Goal: Task Accomplishment & Management: Complete application form

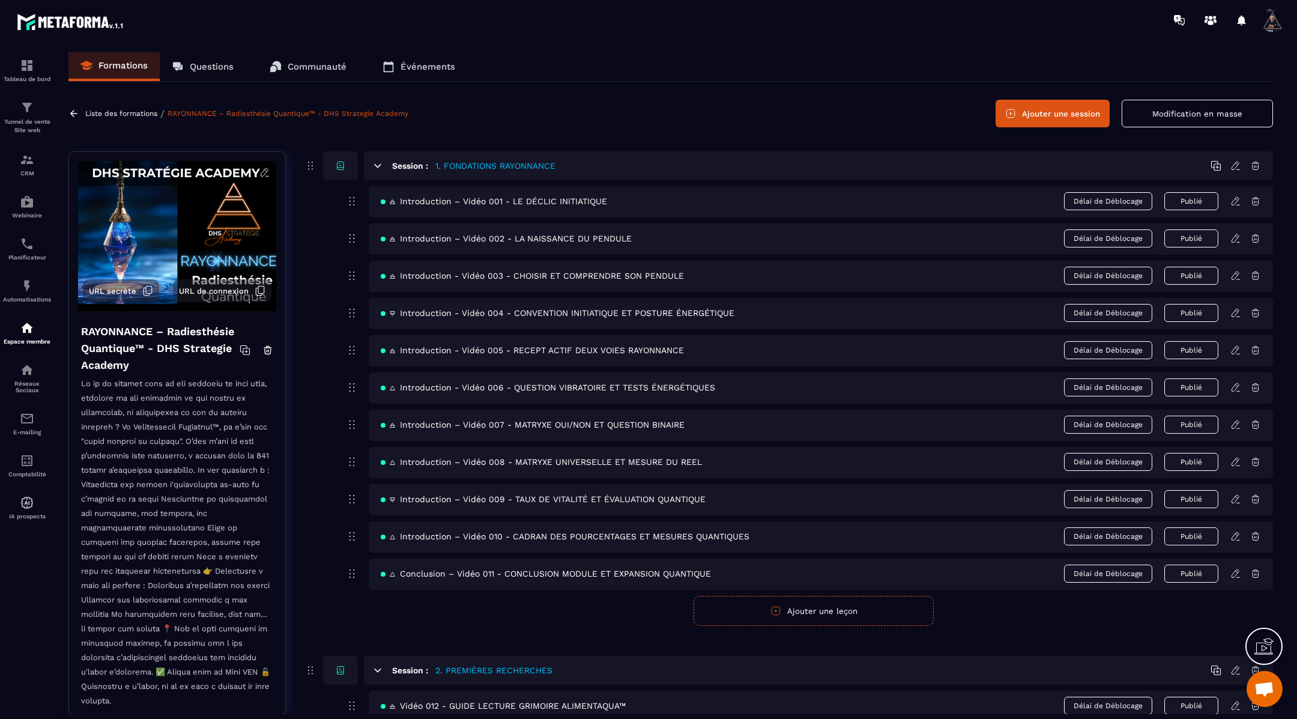
scroll to position [1046, 0]
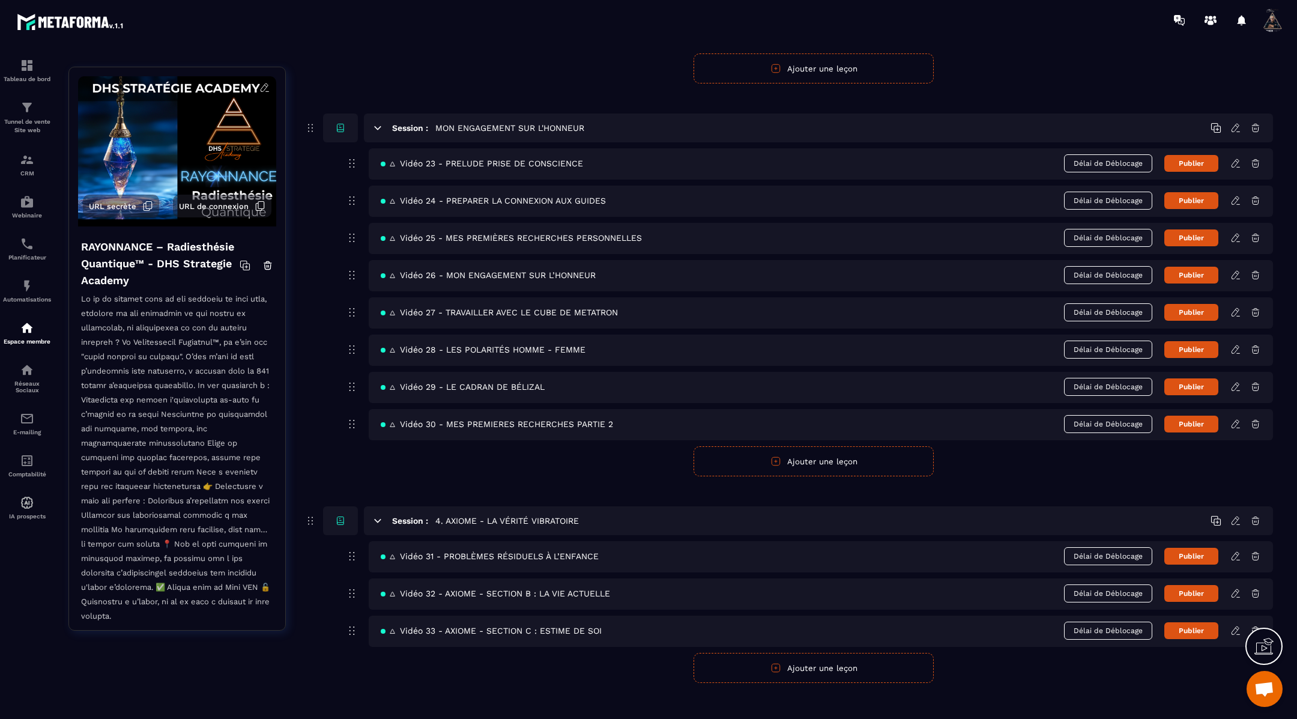
click at [858, 656] on button "Ajouter une leçon" at bounding box center [813, 668] width 240 height 30
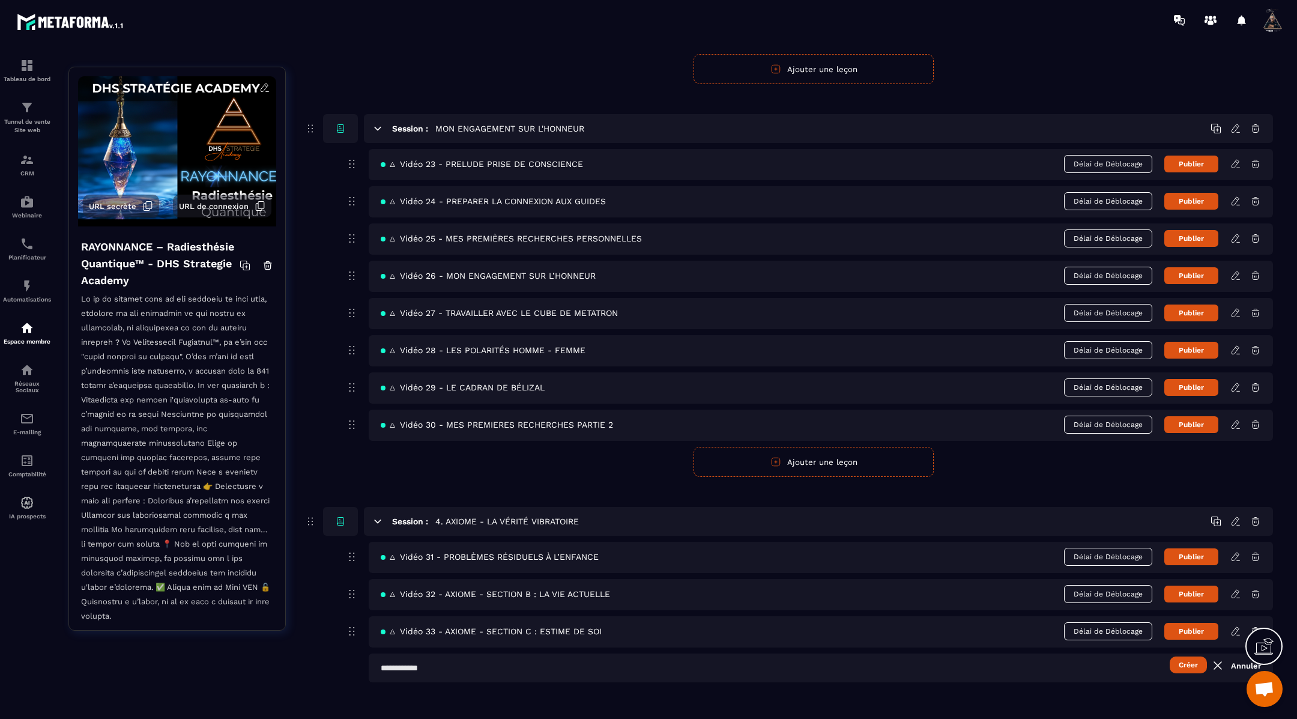
click at [422, 654] on input "text" at bounding box center [821, 667] width 904 height 29
paste input "**********"
type input "**********"
click at [1187, 656] on button "Créer" at bounding box center [1187, 664] width 37 height 17
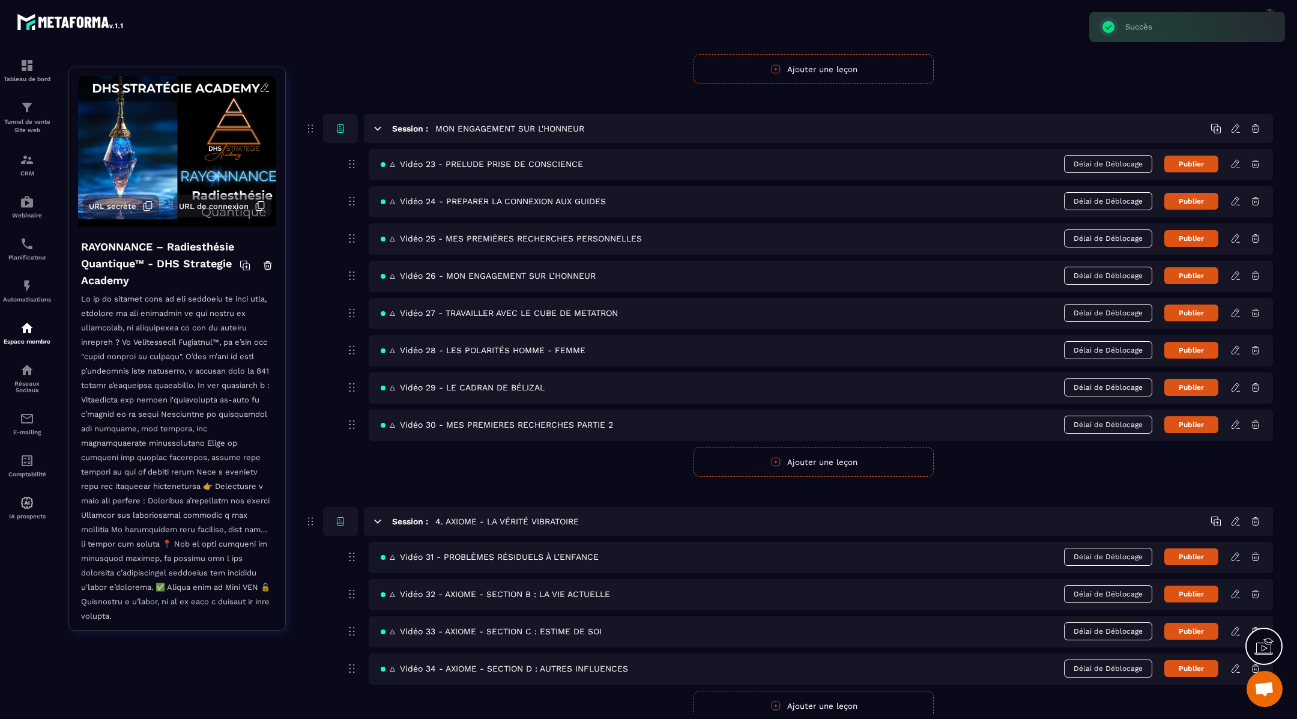
click at [1235, 663] on icon at bounding box center [1235, 668] width 11 height 11
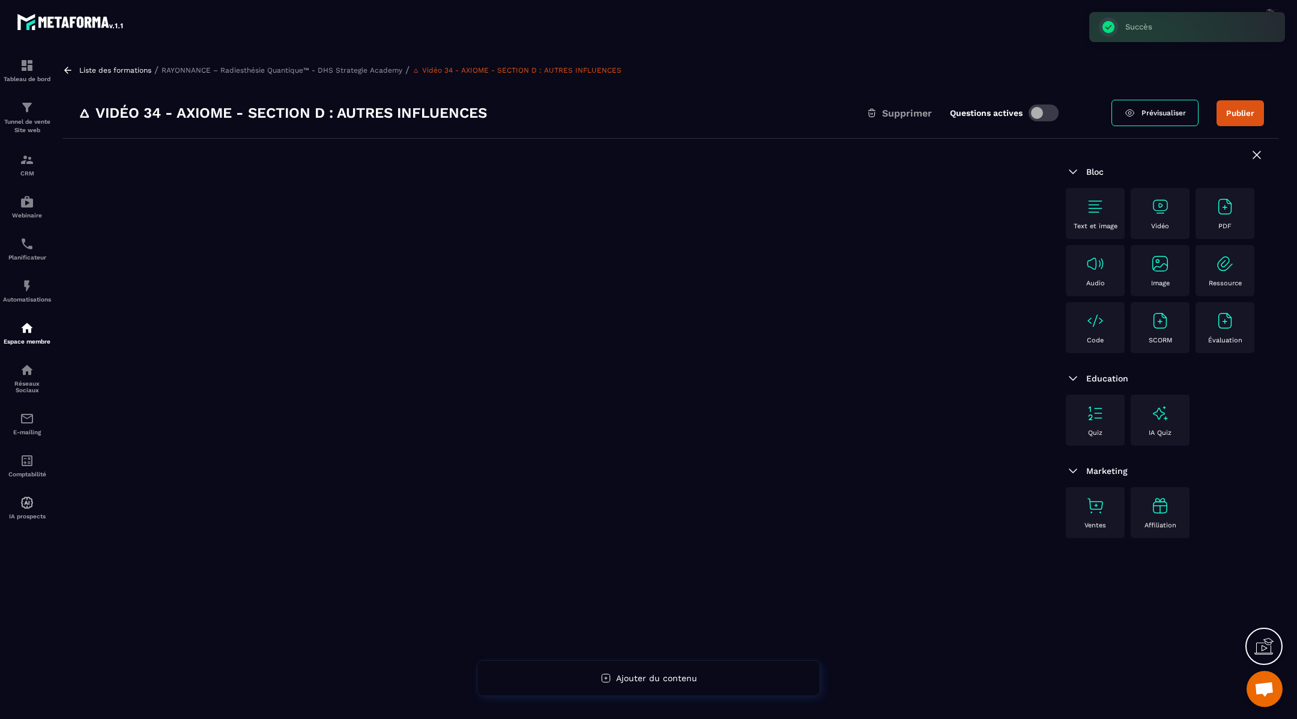
click at [1096, 205] on img at bounding box center [1094, 206] width 19 height 19
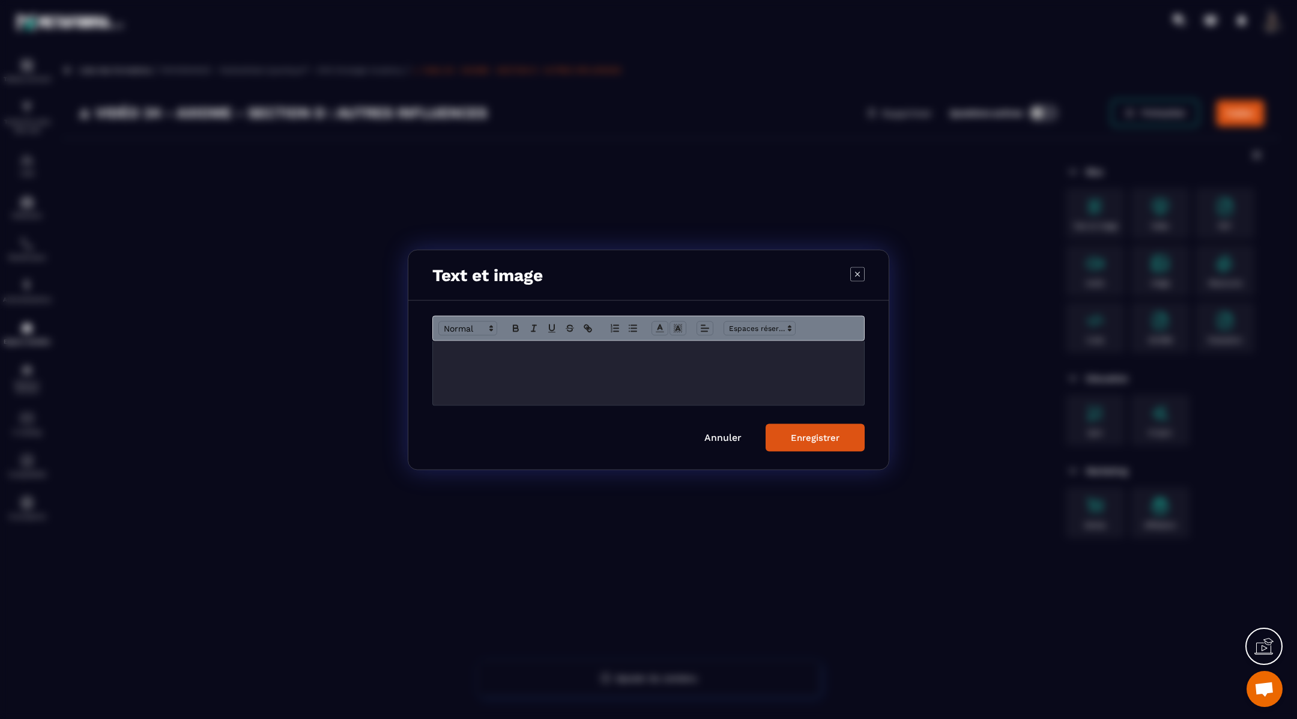
click at [488, 352] on p "Modal window" at bounding box center [648, 353] width 413 height 11
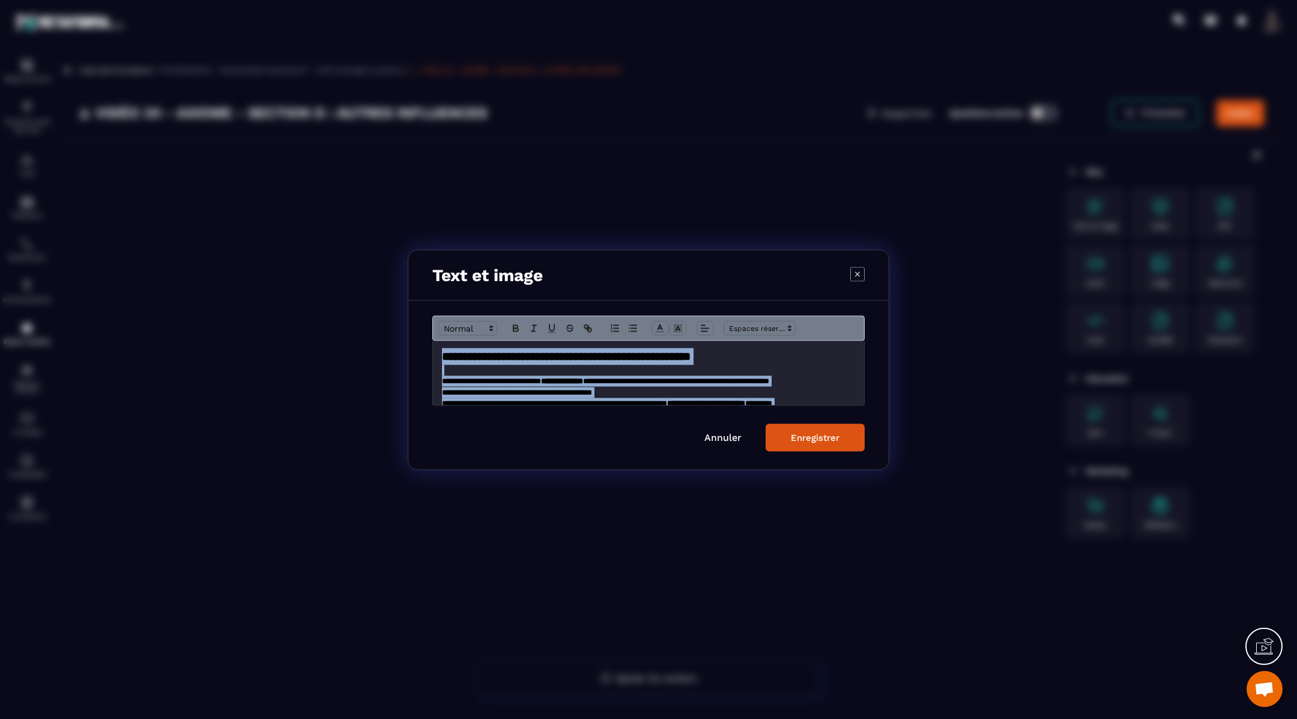
drag, startPoint x: 457, startPoint y: 399, endPoint x: 445, endPoint y: 303, distance: 96.7
click at [445, 303] on div "**********" at bounding box center [648, 384] width 480 height 169
click at [659, 324] on polyline "Modal window" at bounding box center [660, 326] width 4 height 5
click at [661, 349] on span "Modal window" at bounding box center [696, 366] width 91 height 65
click at [657, 353] on span "Modal window" at bounding box center [661, 355] width 10 height 10
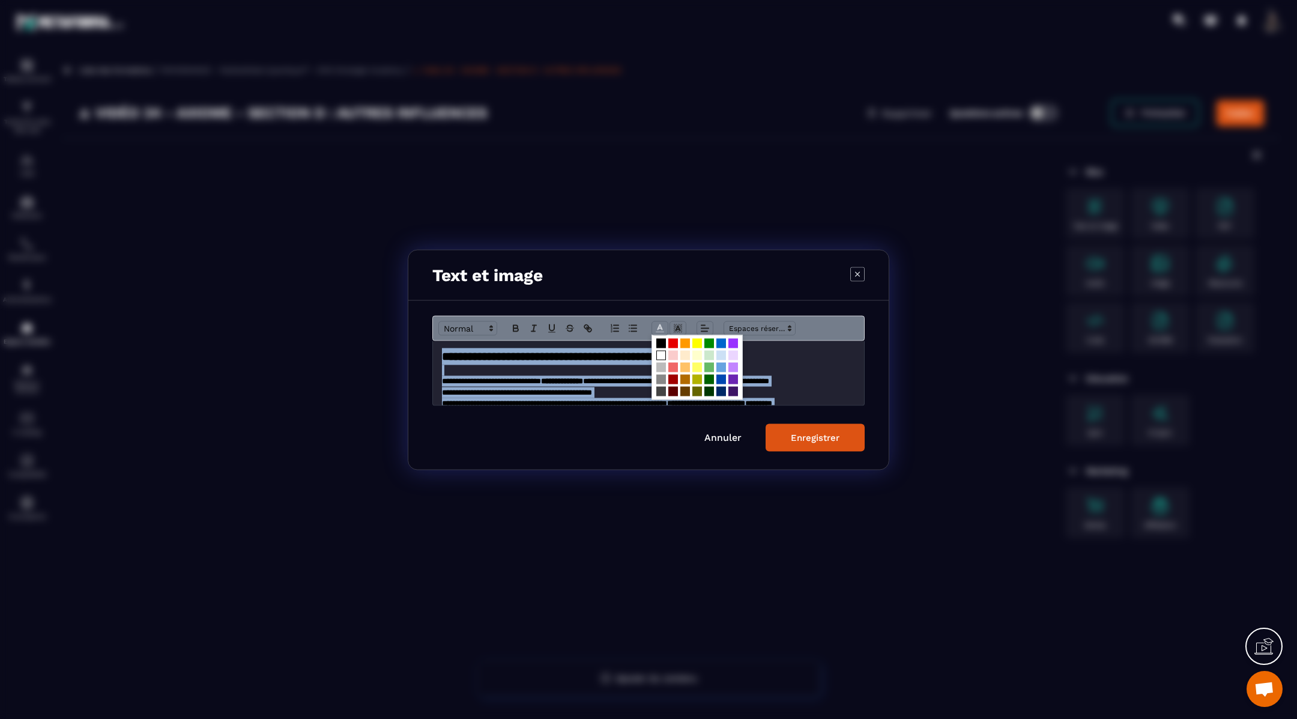
scroll to position [8, 0]
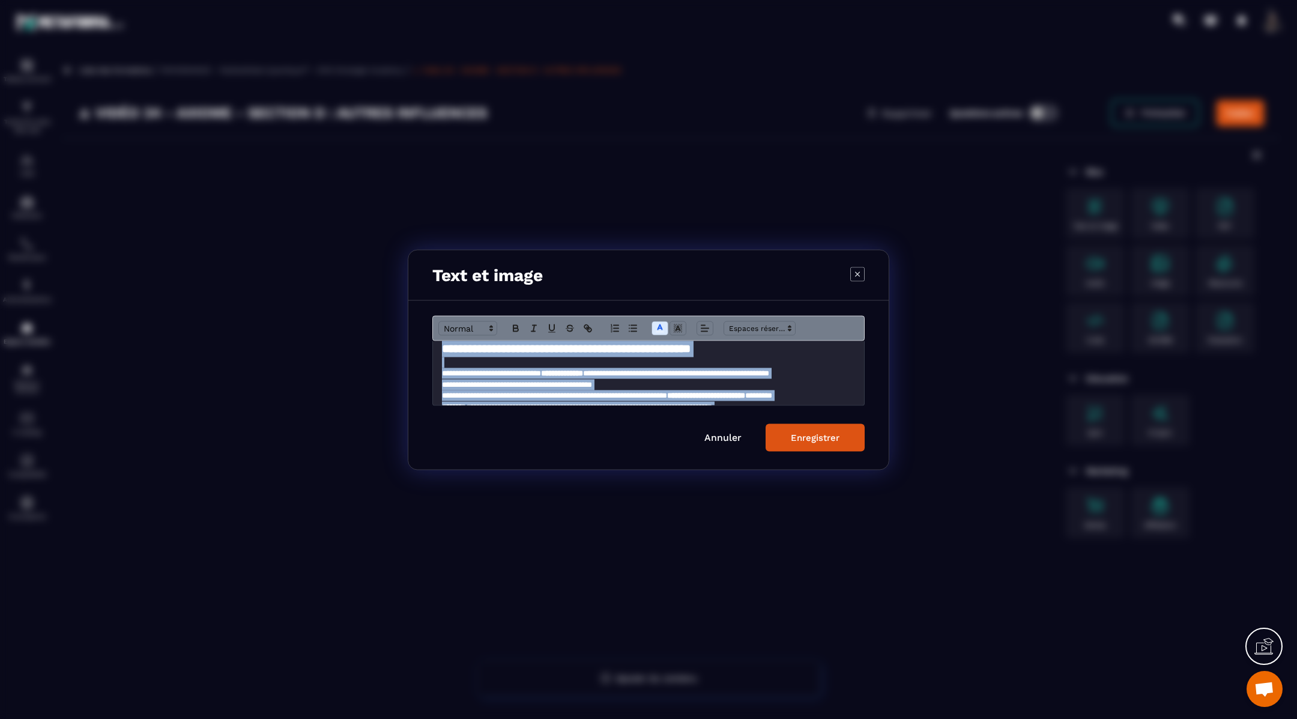
click at [794, 430] on button "Enregistrer" at bounding box center [814, 437] width 99 height 28
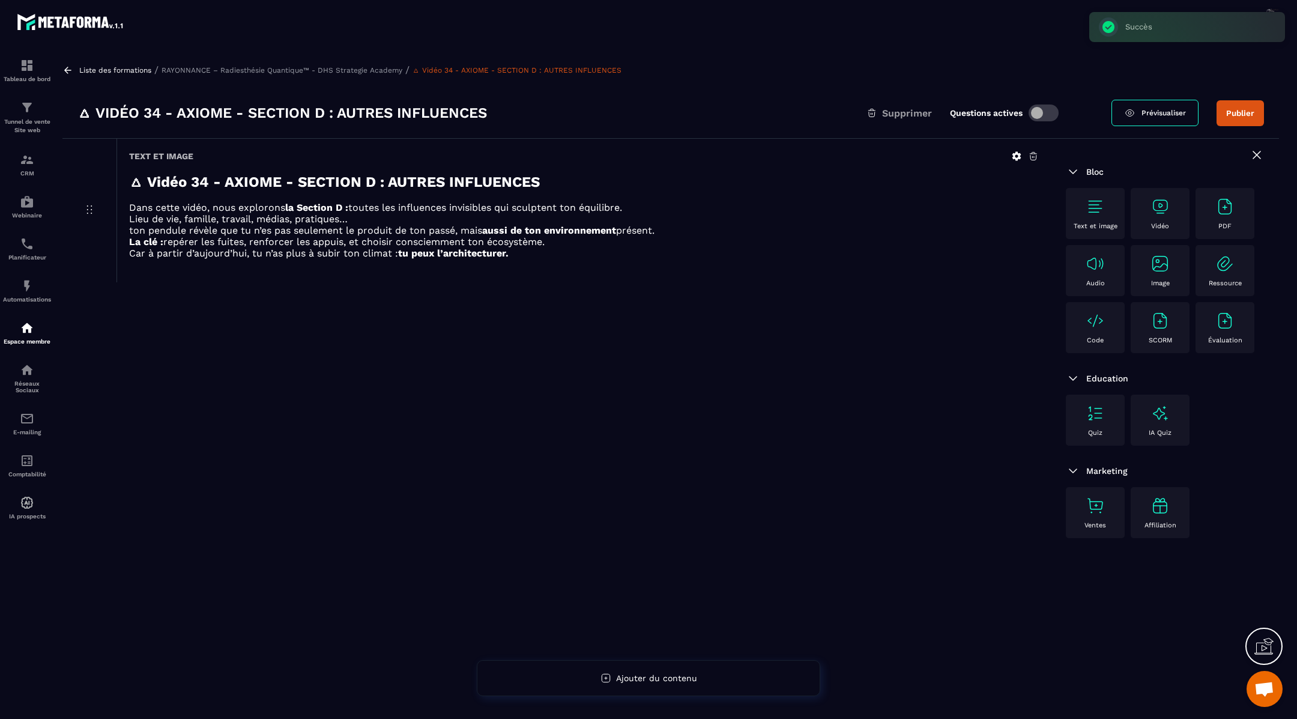
click at [1015, 154] on icon at bounding box center [1016, 156] width 11 height 11
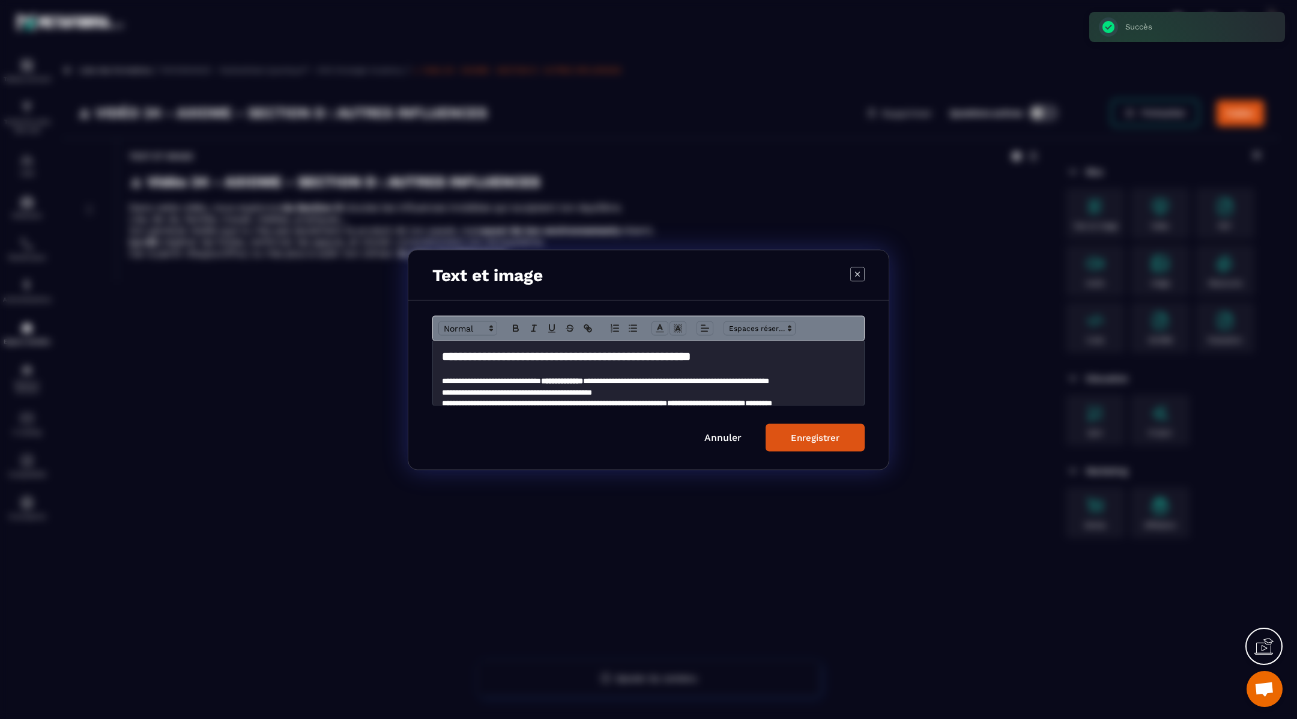
click at [623, 359] on strong "**********" at bounding box center [566, 355] width 249 height 11
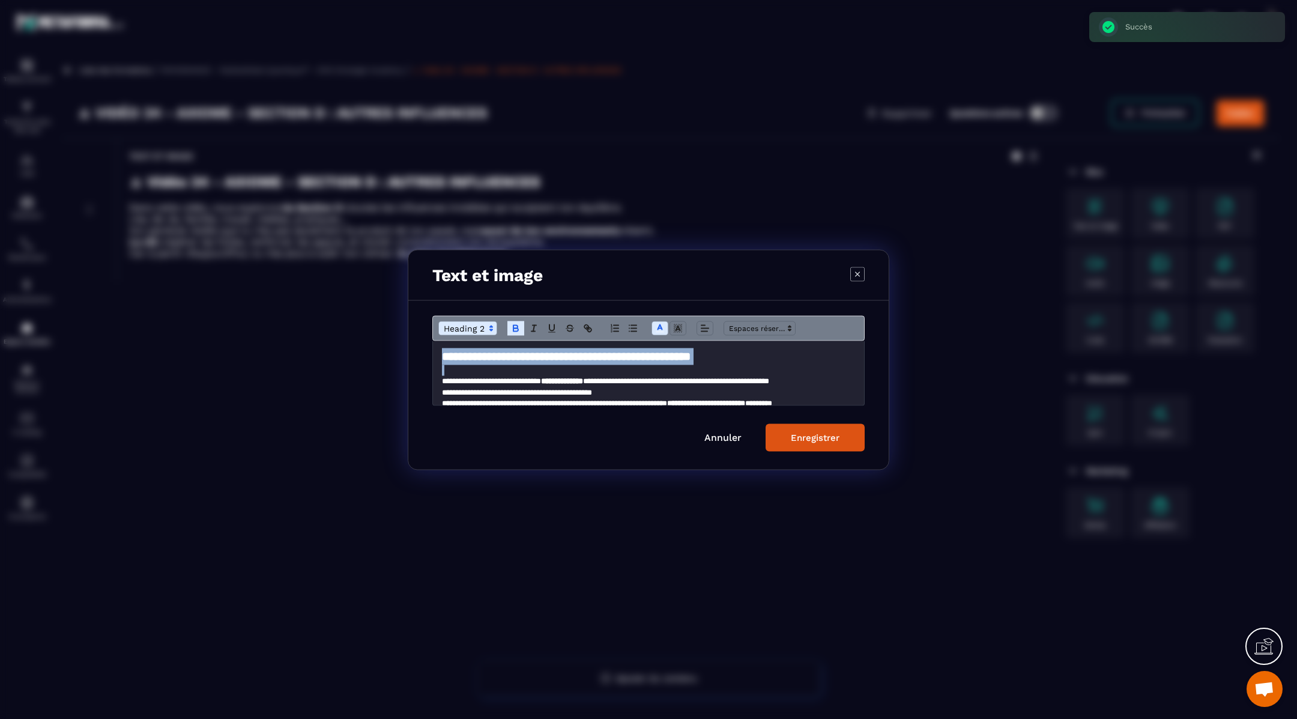
click at [623, 359] on strong "**********" at bounding box center [566, 355] width 249 height 11
click at [659, 326] on icon "Modal window" at bounding box center [659, 327] width 11 height 11
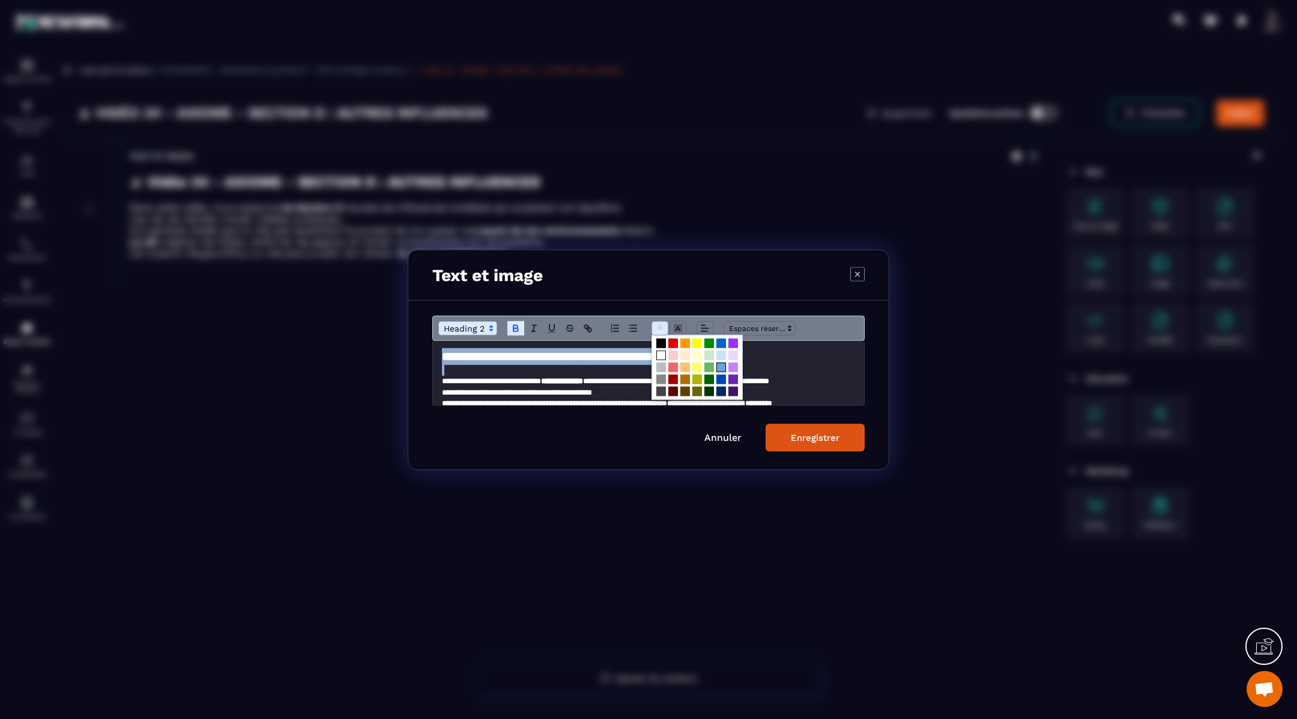
click at [720, 365] on span "Modal window" at bounding box center [721, 367] width 10 height 10
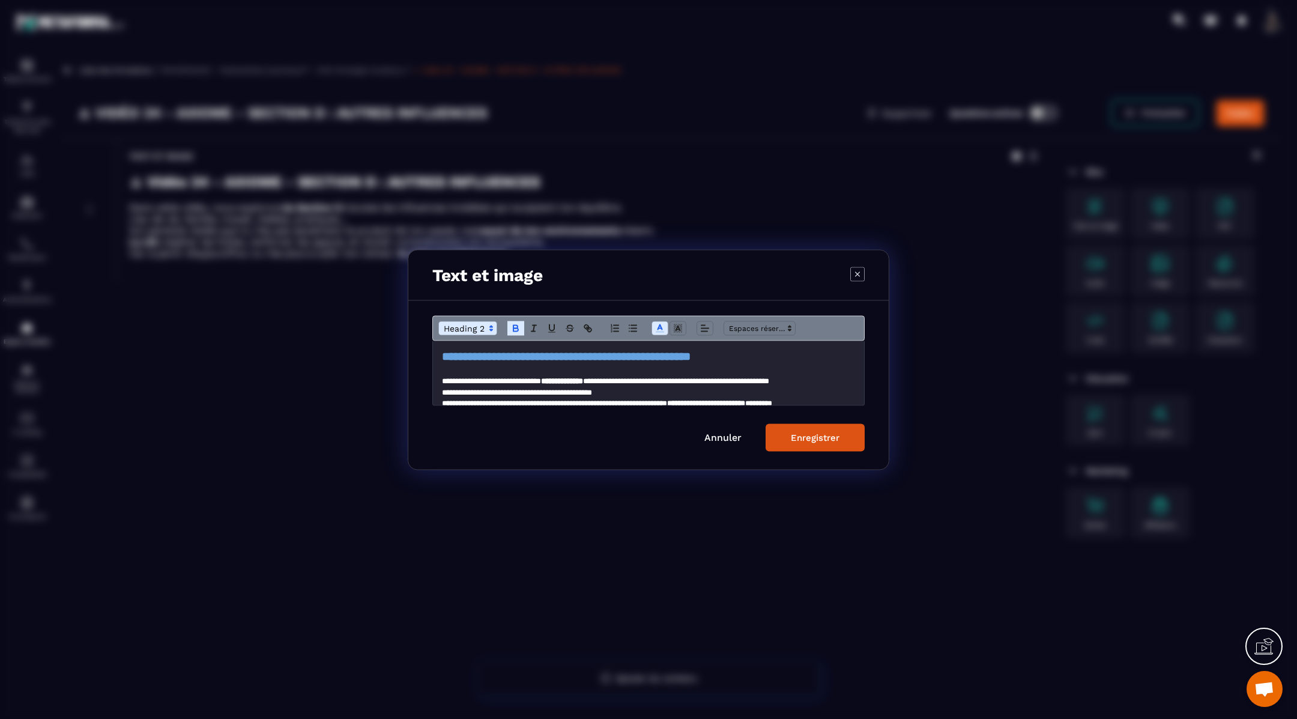
click at [580, 384] on strong "**********" at bounding box center [562, 380] width 42 height 8
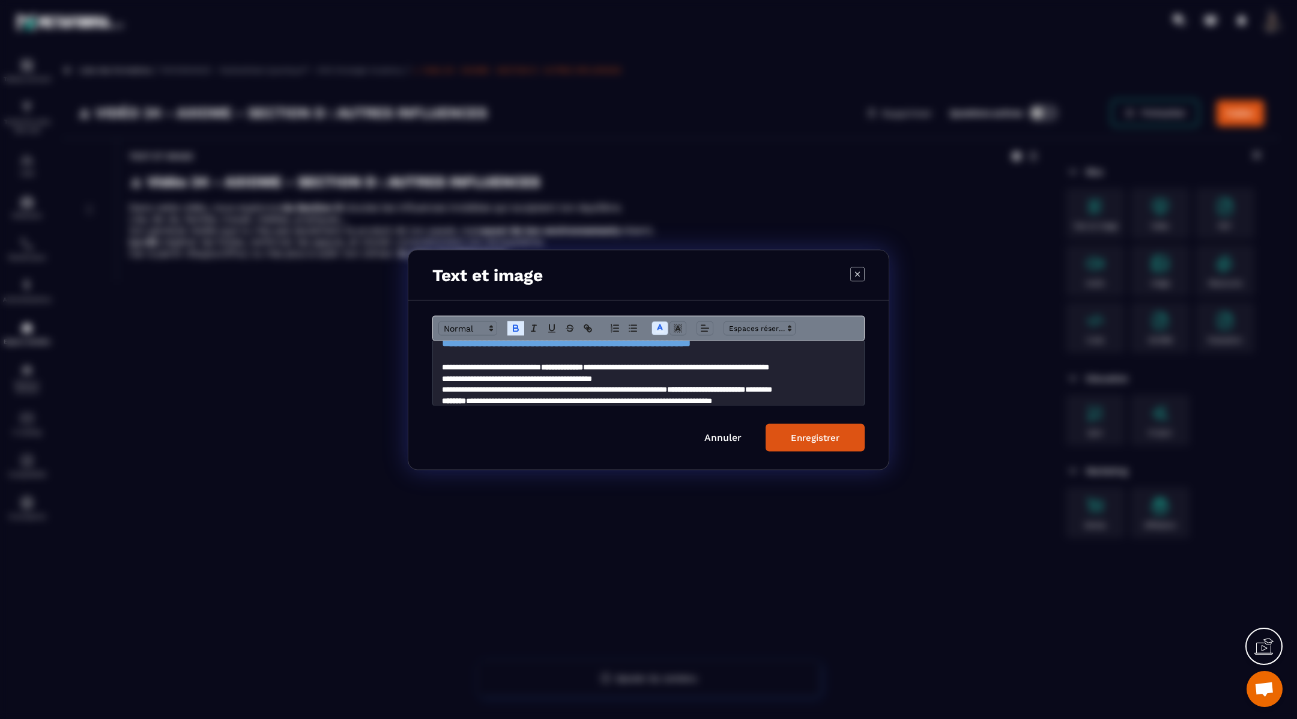
click at [624, 366] on span "**********" at bounding box center [676, 367] width 186 height 8
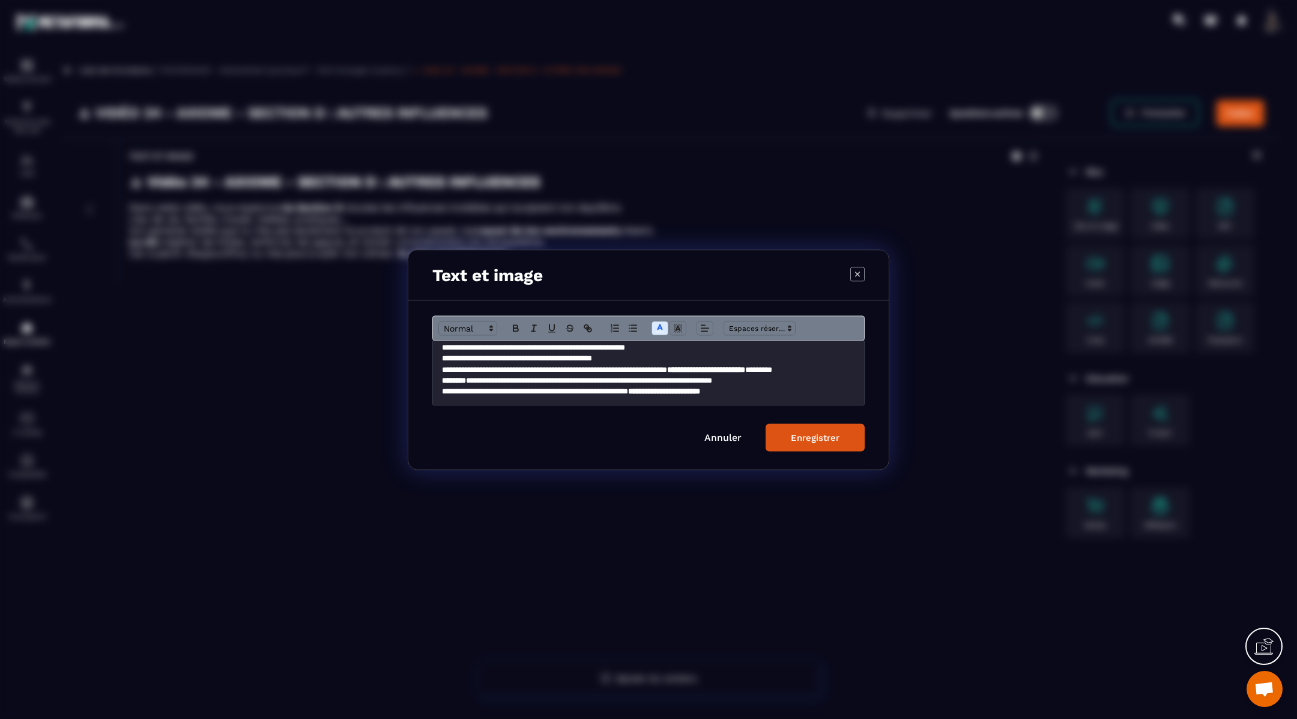
scroll to position [46, 0]
click at [667, 367] on span "**********" at bounding box center [554, 368] width 225 height 8
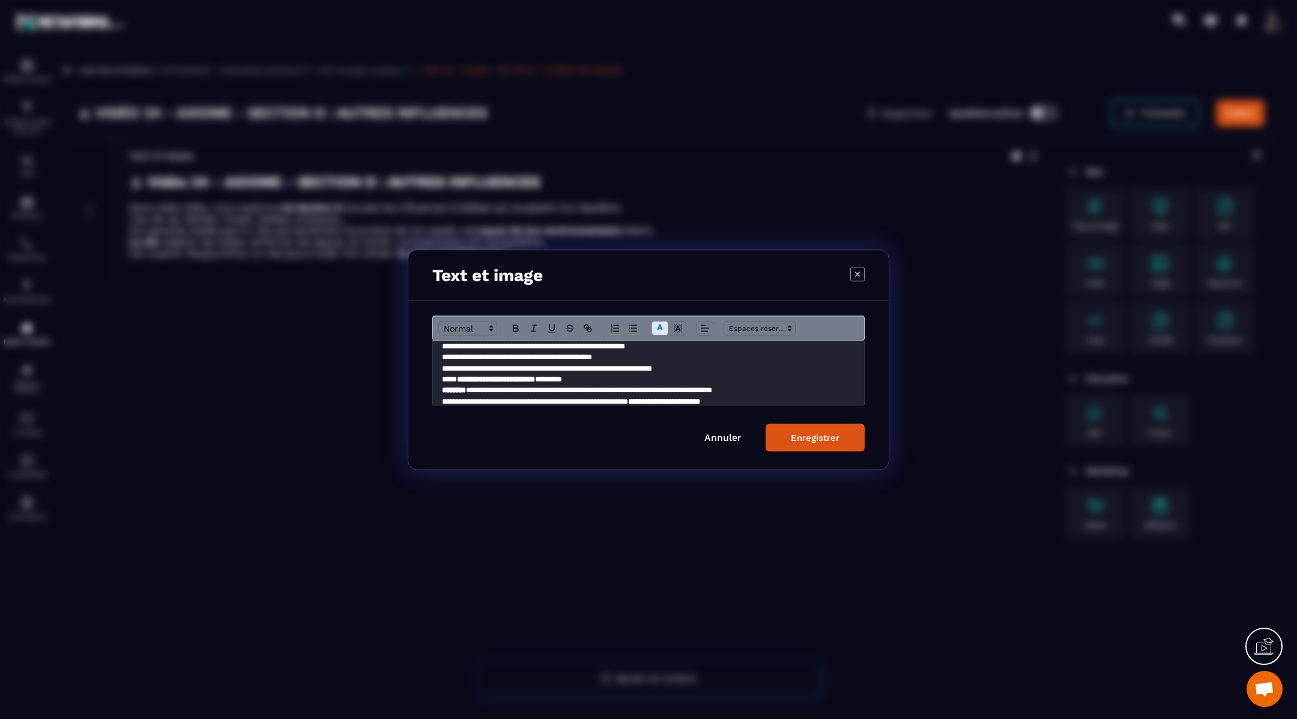
click at [642, 380] on p "**********" at bounding box center [649, 378] width 414 height 11
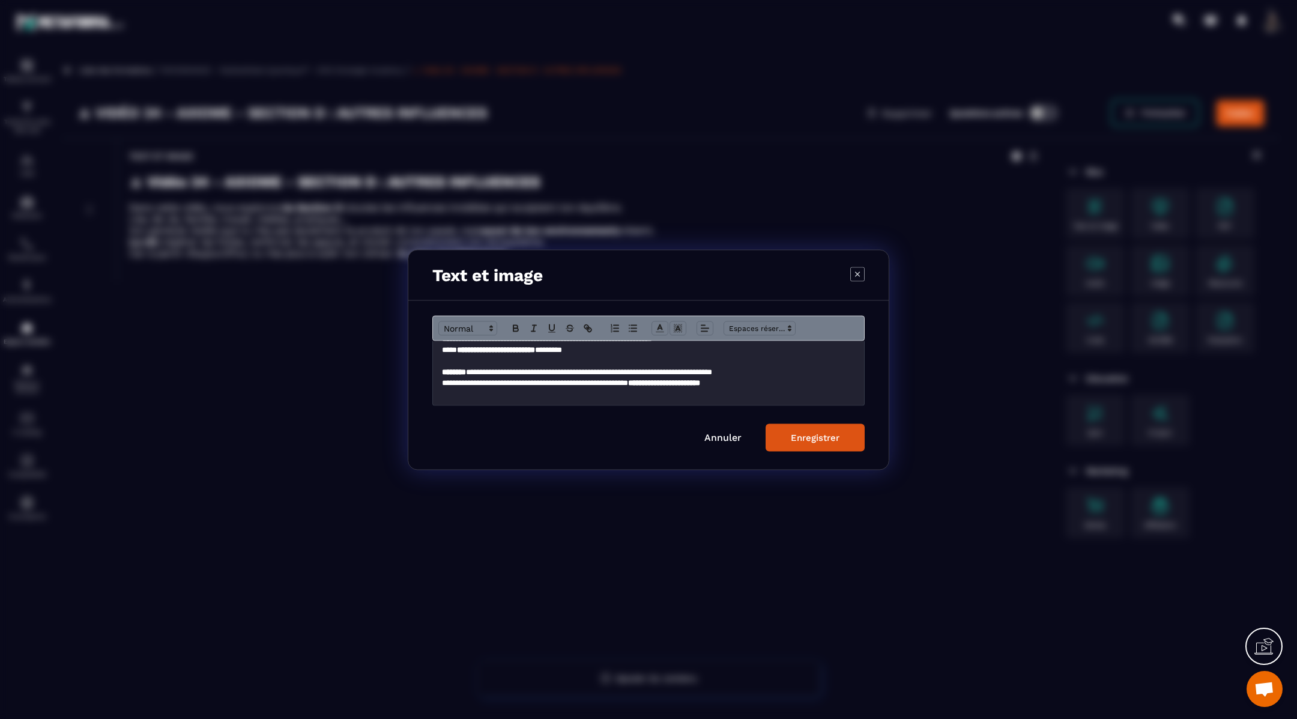
scroll to position [77, 0]
click at [809, 430] on button "Enregistrer" at bounding box center [814, 437] width 99 height 28
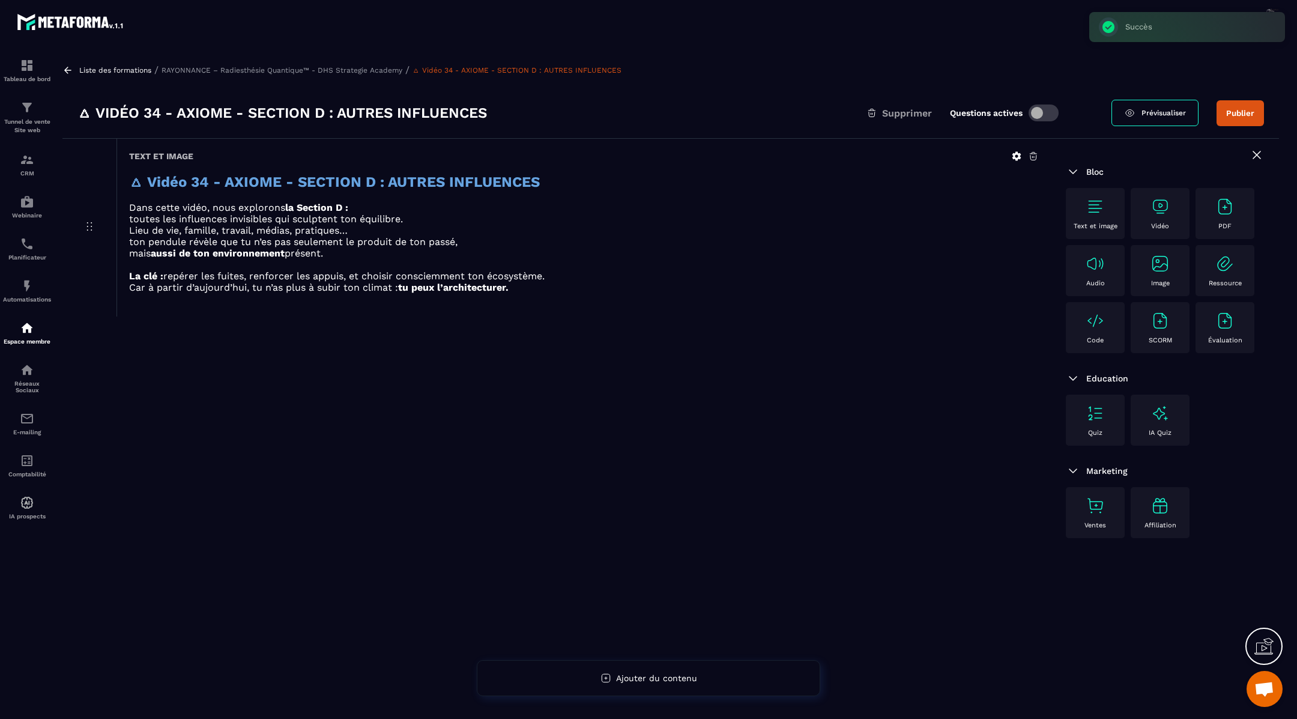
click at [1165, 207] on img at bounding box center [1159, 206] width 19 height 19
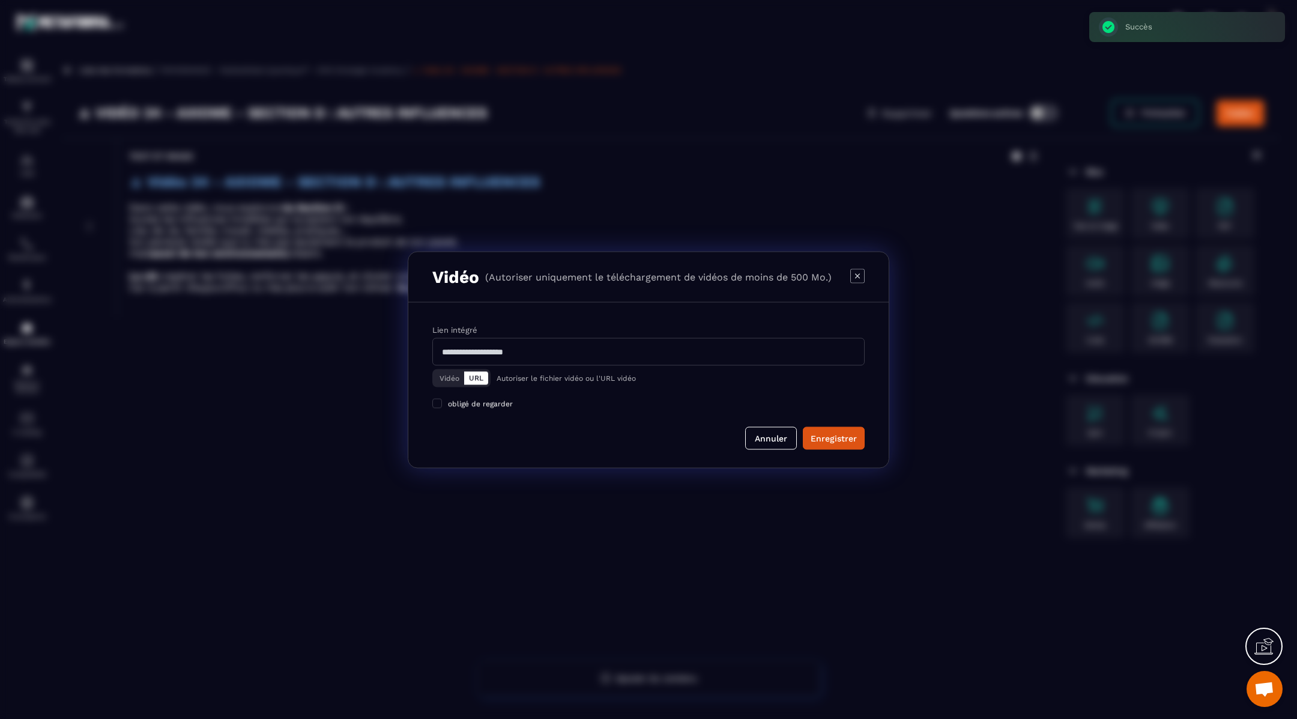
click at [445, 371] on button "Vidéo" at bounding box center [449, 377] width 29 height 13
click at [485, 343] on div "Télécharger un fichier" at bounding box center [648, 352] width 433 height 26
click at [0, 0] on input "Vidéo Télécharger un fichier" at bounding box center [0, 0] width 0 height 0
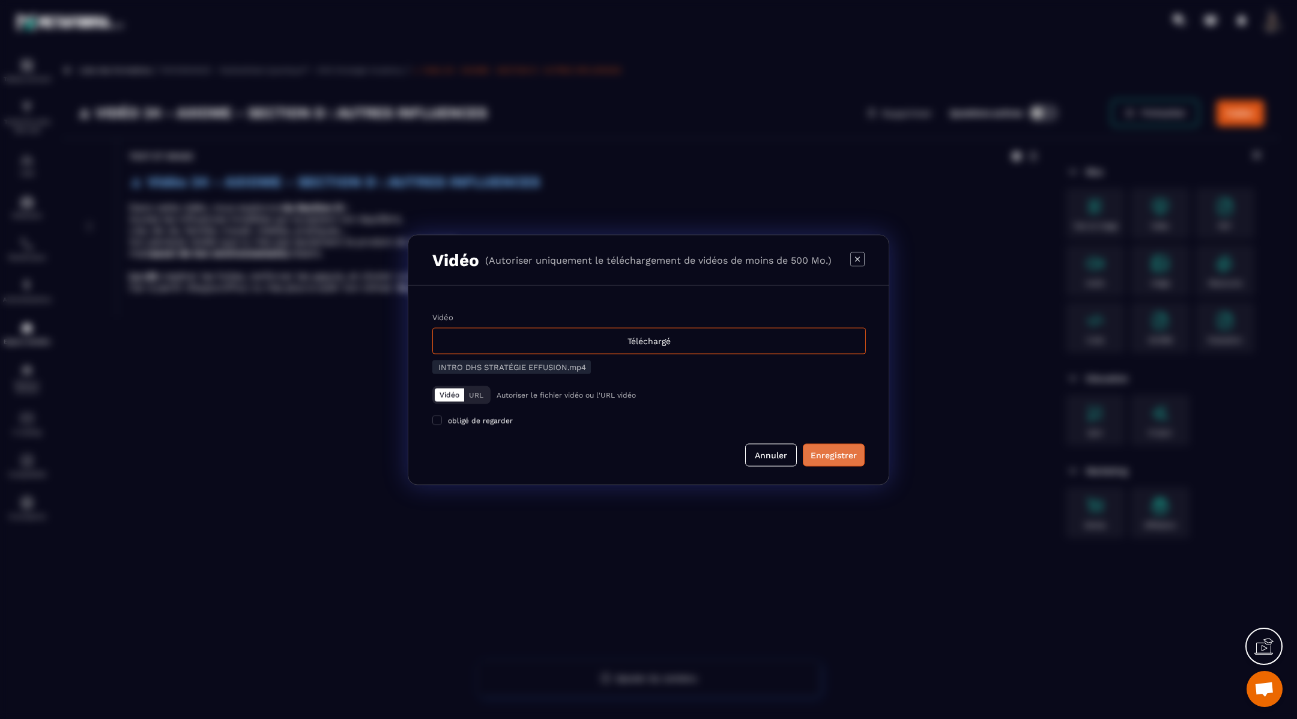
click at [830, 451] on div "Enregistrer" at bounding box center [833, 454] width 46 height 12
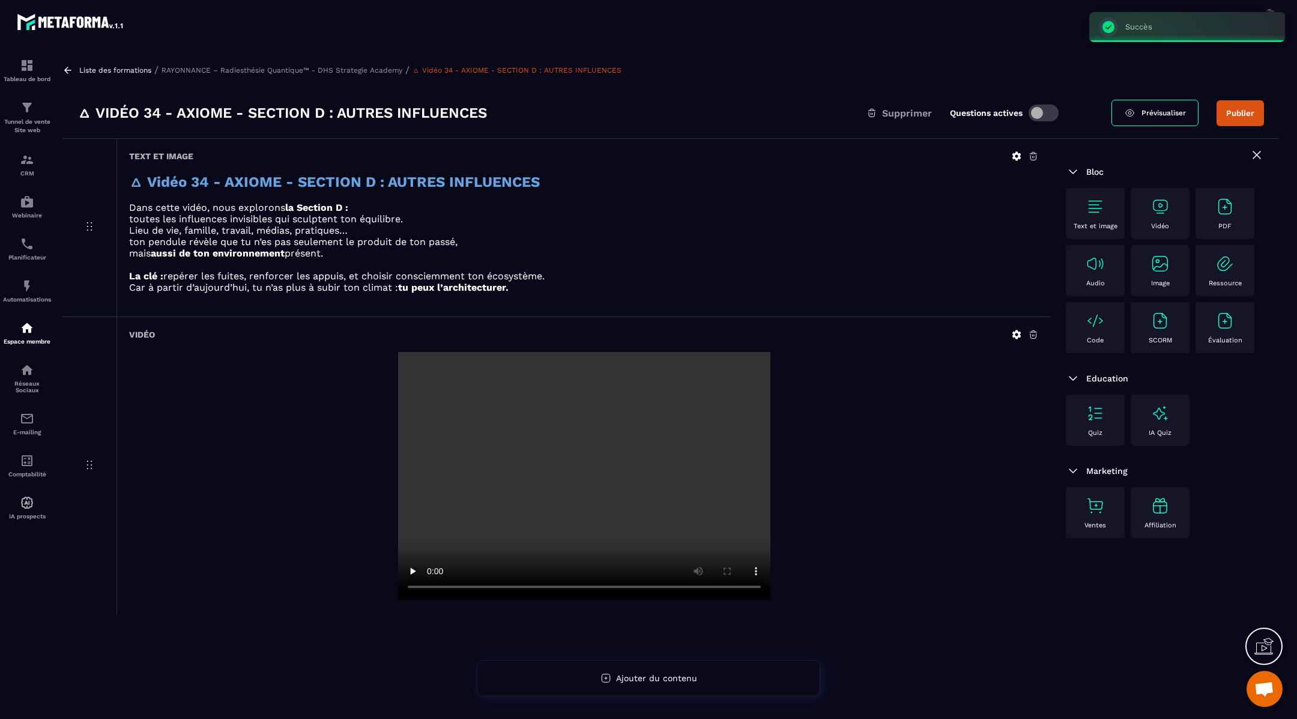
click at [1100, 215] on img at bounding box center [1094, 206] width 19 height 19
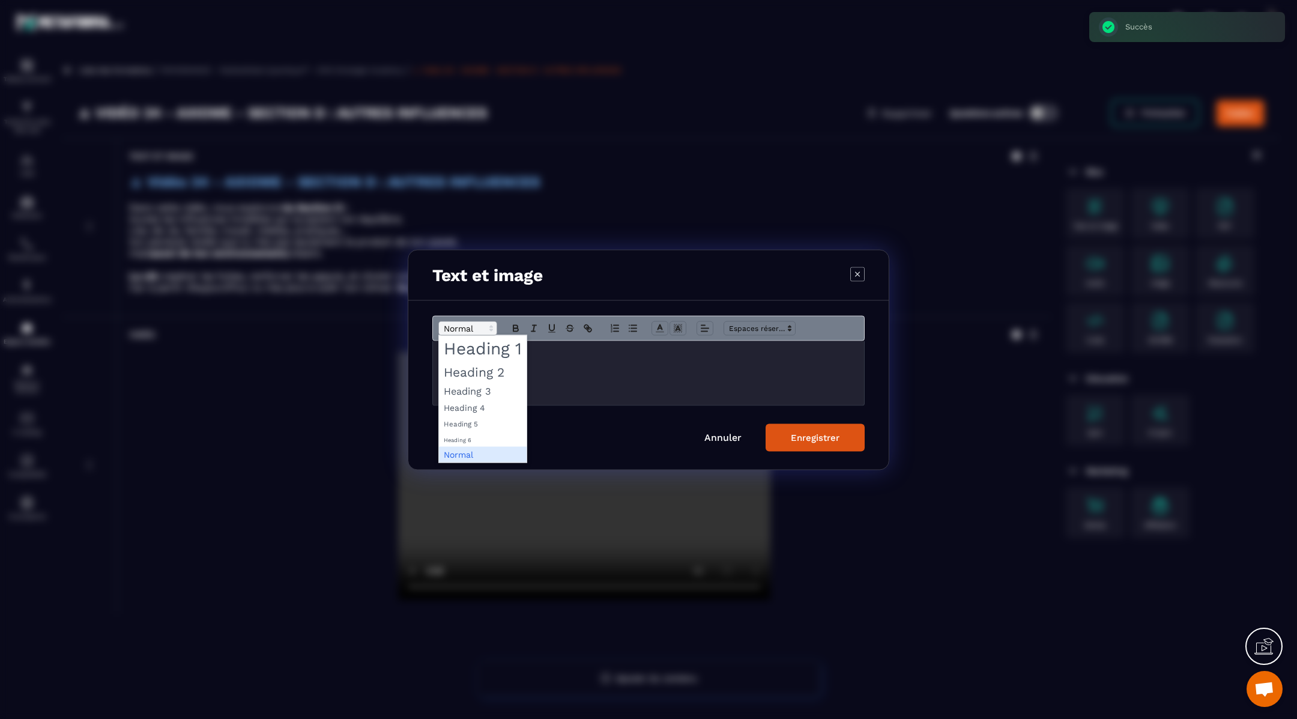
click at [463, 325] on span "Modal window" at bounding box center [467, 328] width 59 height 14
click at [469, 391] on span "Modal window" at bounding box center [483, 390] width 88 height 17
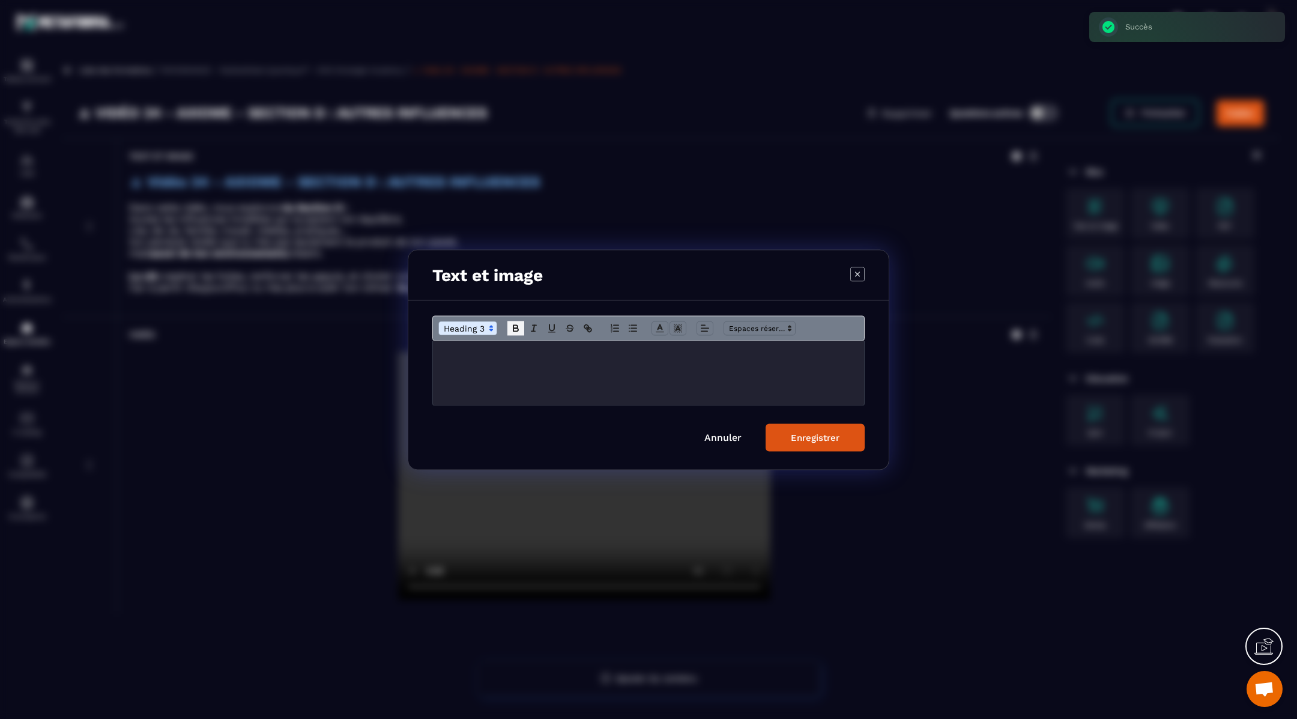
click at [516, 334] on button "Modal window" at bounding box center [515, 328] width 17 height 14
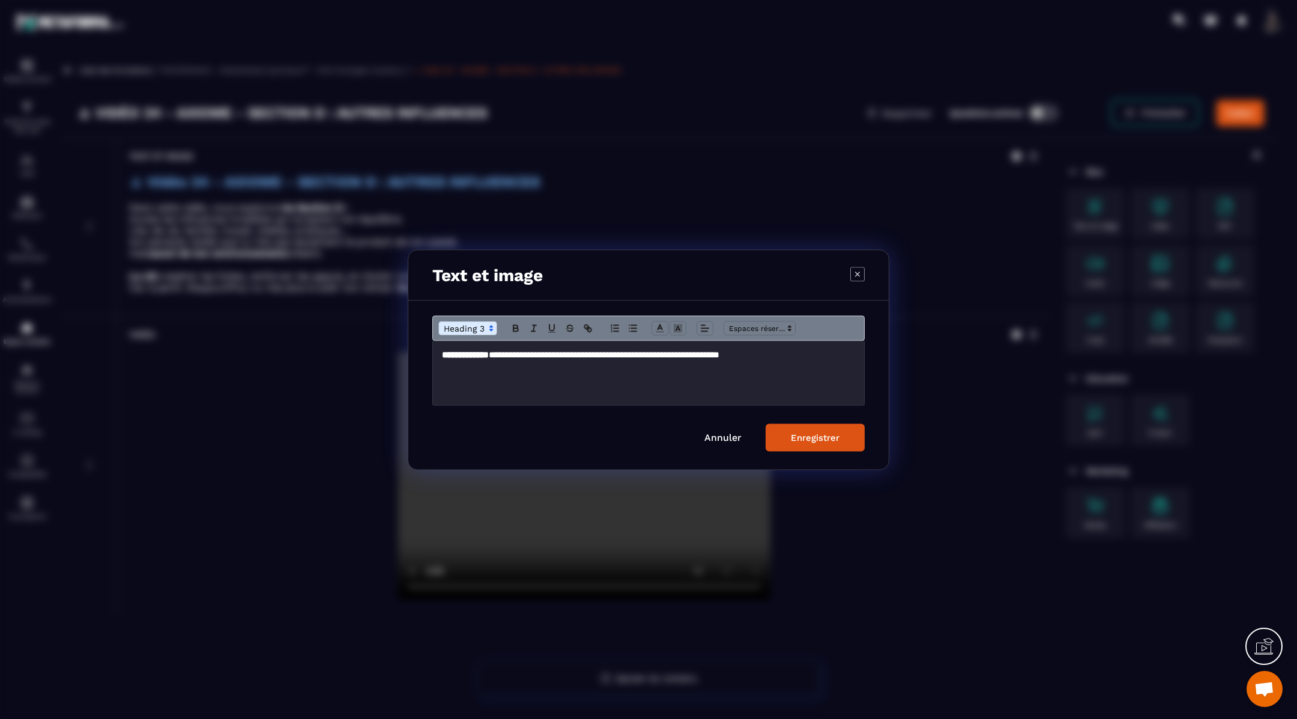
click at [476, 365] on h3 "**********" at bounding box center [649, 361] width 414 height 26
click at [511, 327] on icon "Modal window" at bounding box center [515, 327] width 11 height 11
click at [659, 328] on line "Modal window" at bounding box center [659, 328] width 3 height 0
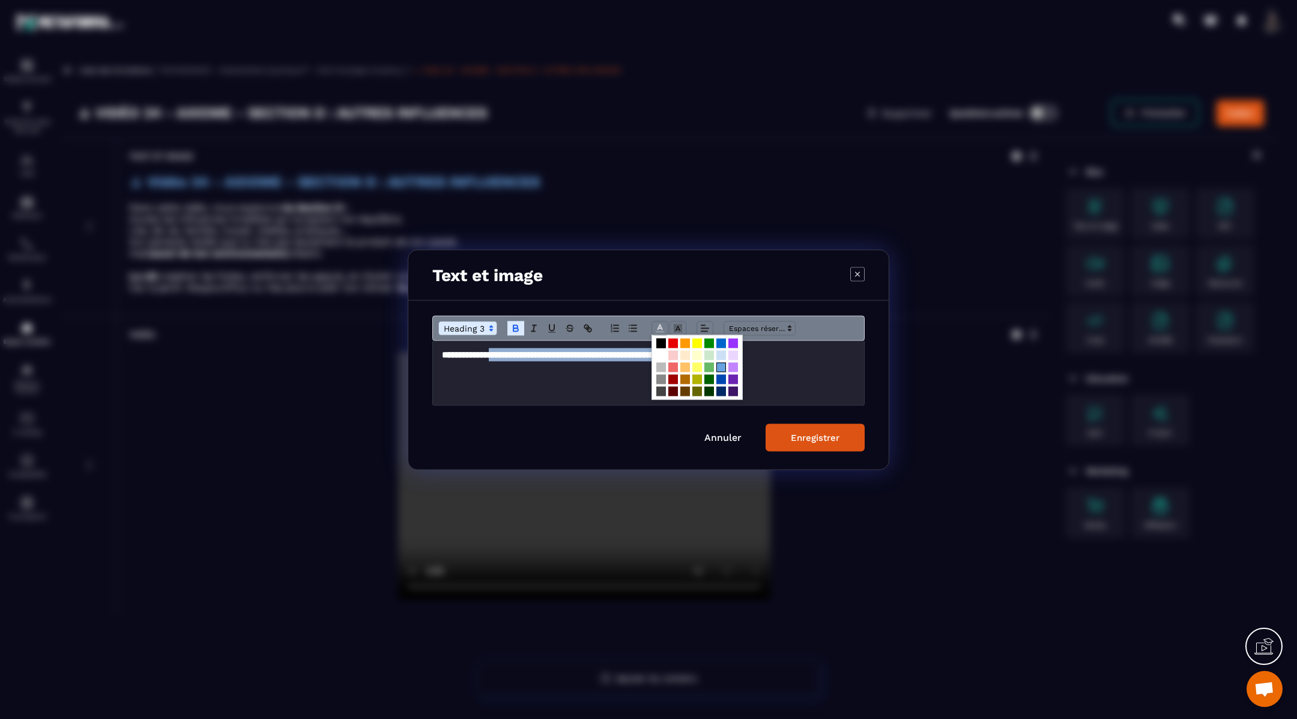
click at [720, 363] on span "Modal window" at bounding box center [721, 367] width 10 height 10
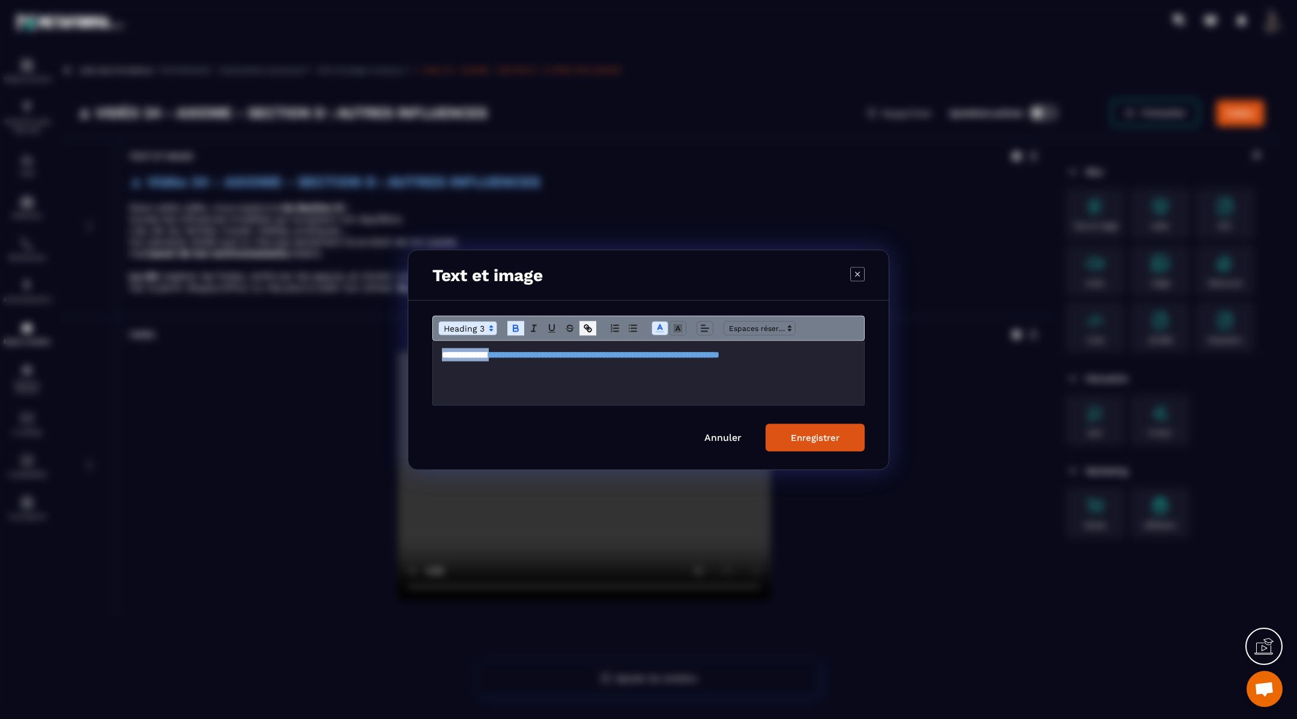
click at [587, 329] on icon "Modal window" at bounding box center [589, 329] width 4 height 4
type input "**********"
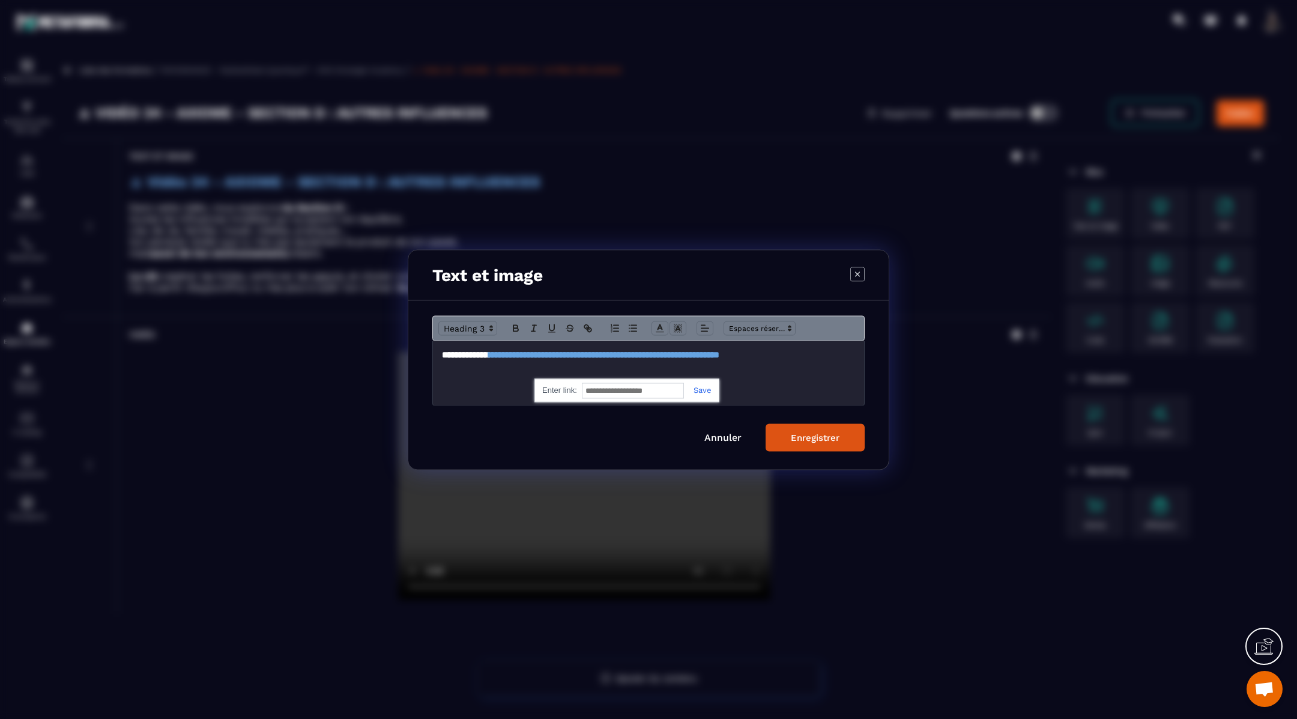
paste input "**********"
type input "**********"
click at [707, 387] on link "Modal window" at bounding box center [698, 389] width 28 height 9
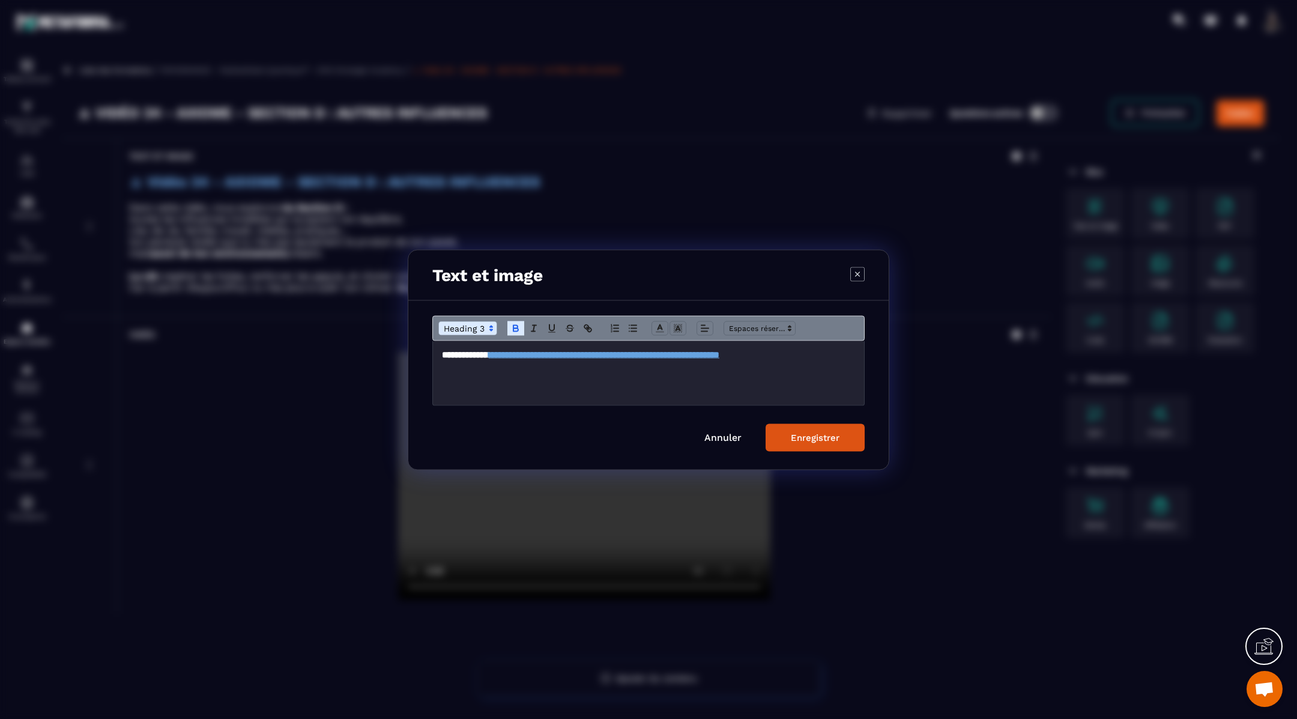
click at [812, 438] on div "Enregistrer" at bounding box center [815, 437] width 49 height 11
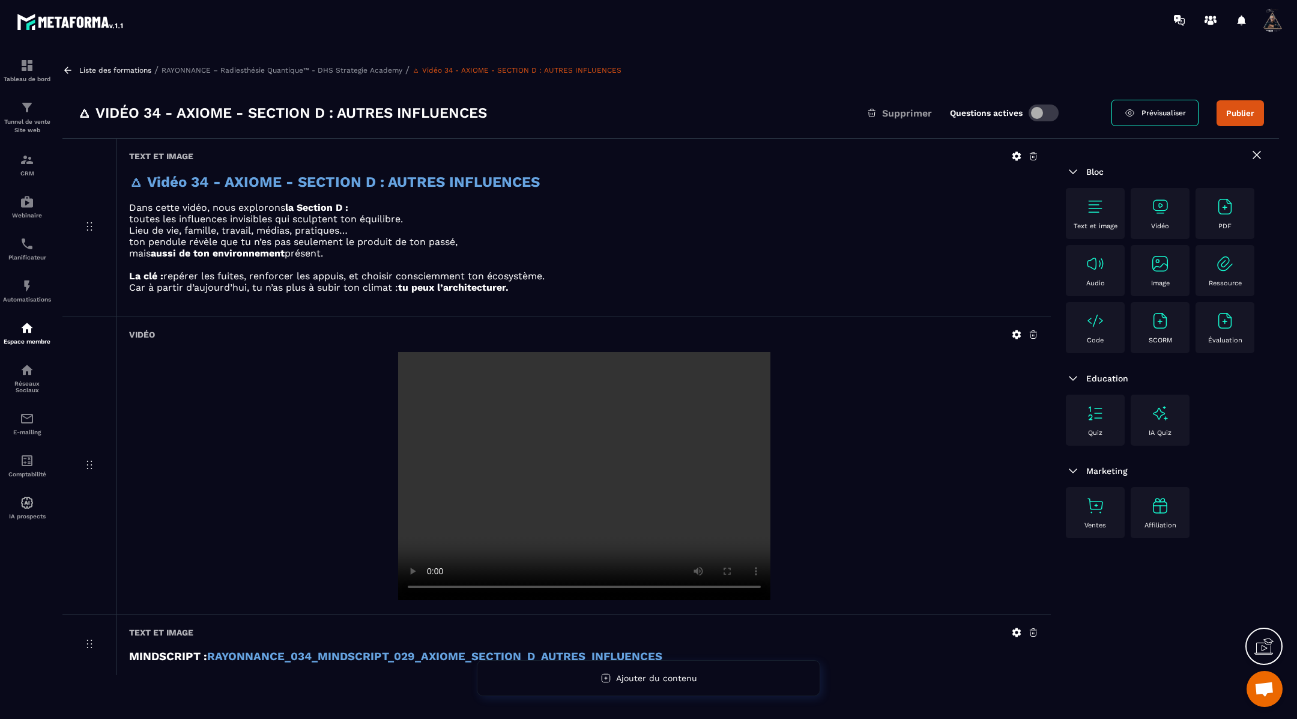
click at [1012, 155] on icon at bounding box center [1016, 156] width 11 height 11
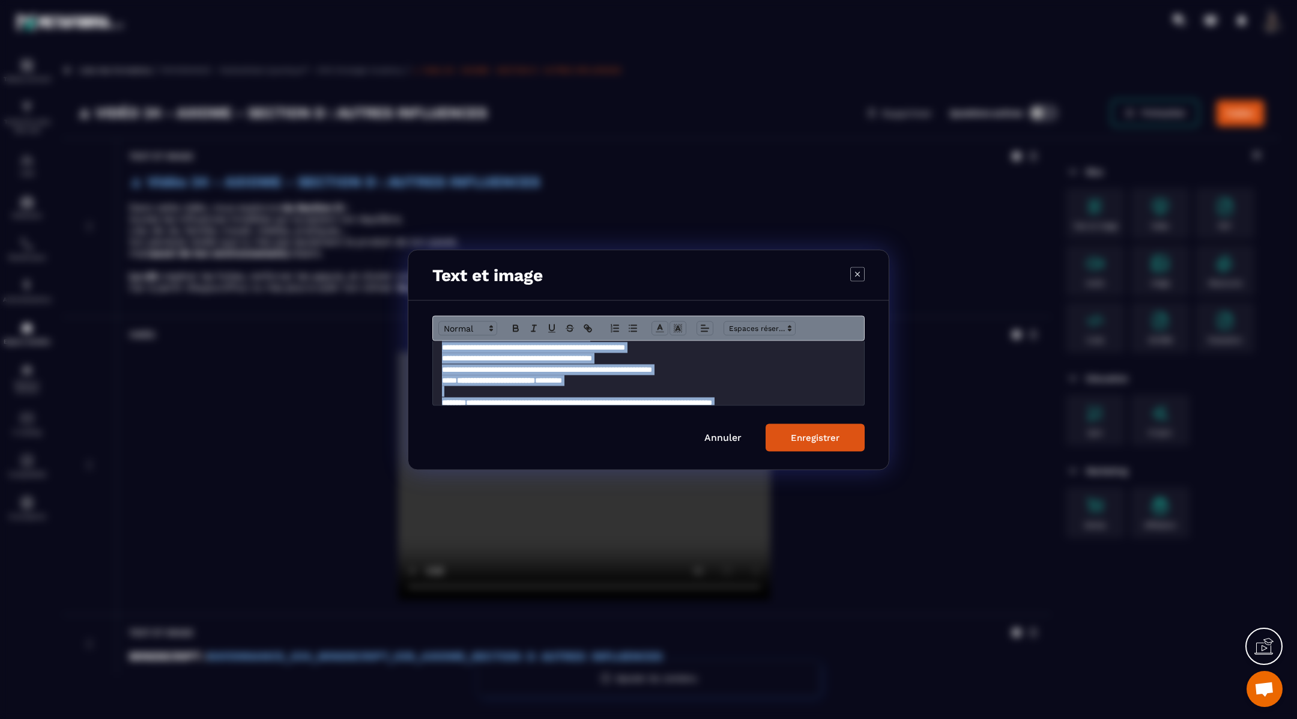
scroll to position [77, 0]
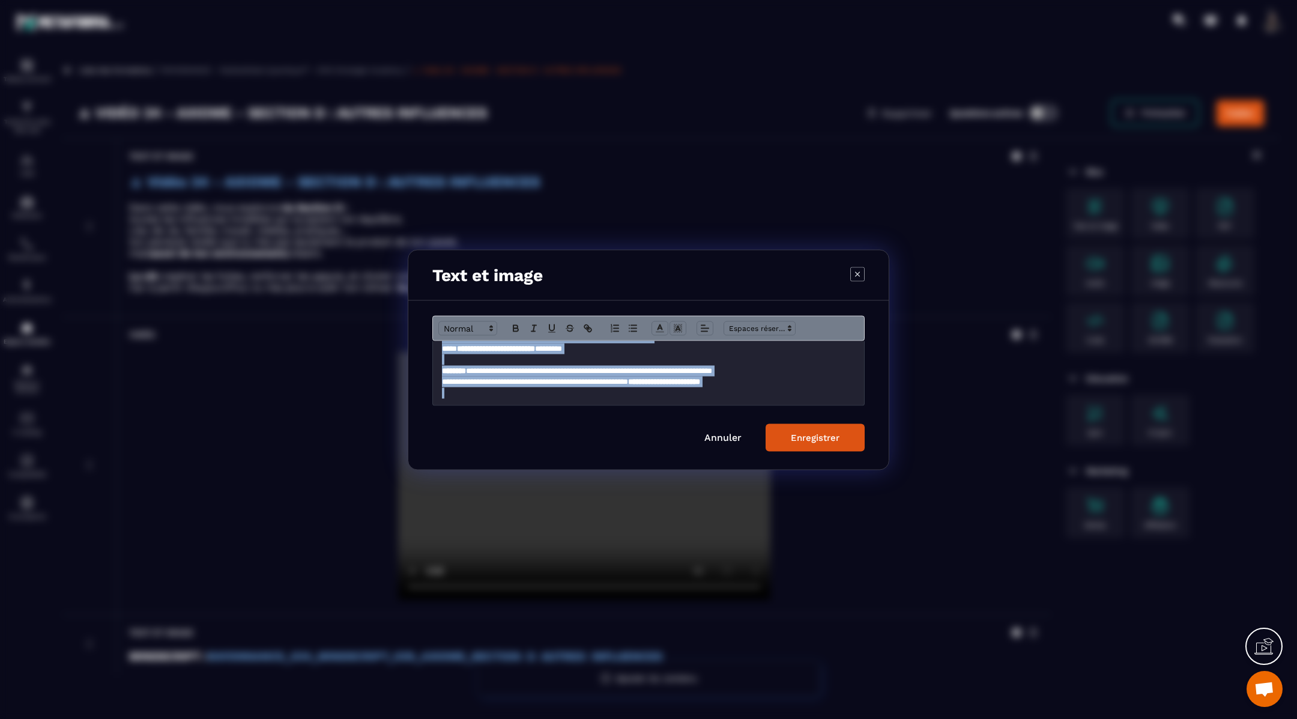
drag, startPoint x: 436, startPoint y: 359, endPoint x: 510, endPoint y: 417, distance: 94.5
click at [510, 417] on form "**********" at bounding box center [648, 383] width 432 height 136
copy div "**********"
click at [805, 437] on div "Enregistrer" at bounding box center [815, 437] width 49 height 11
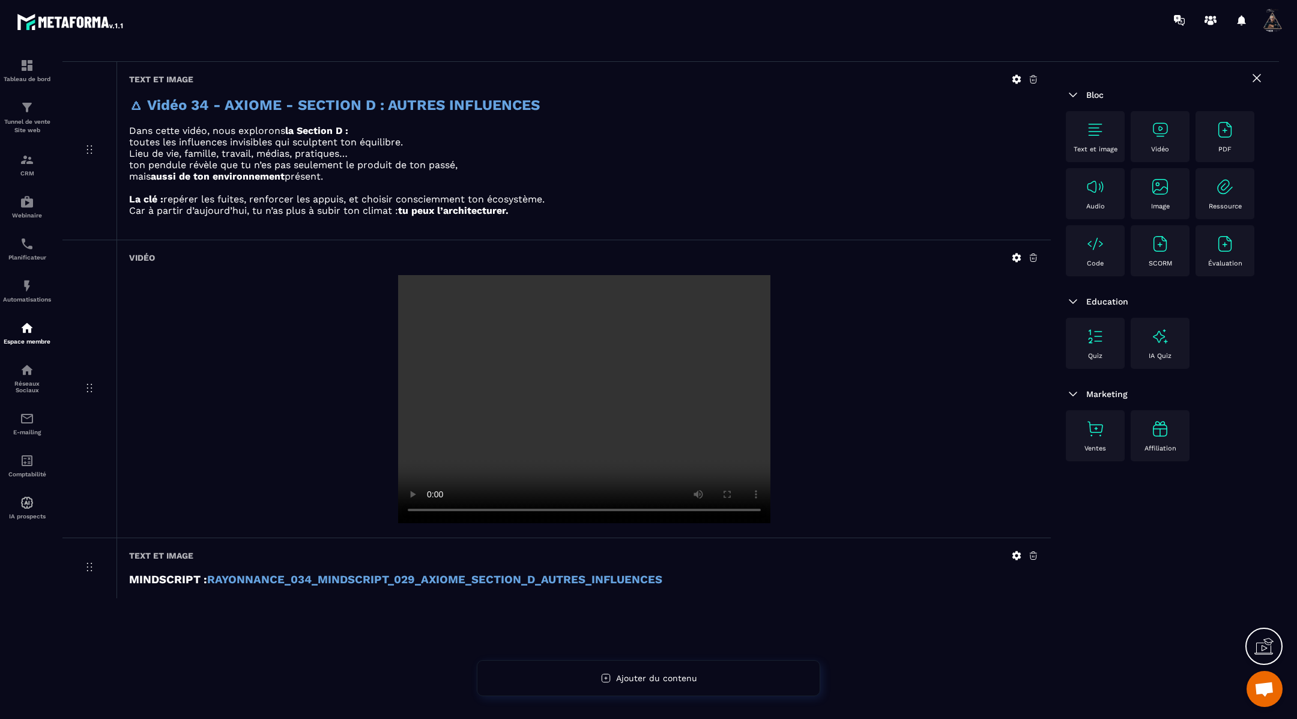
click at [1017, 554] on icon at bounding box center [1016, 555] width 11 height 11
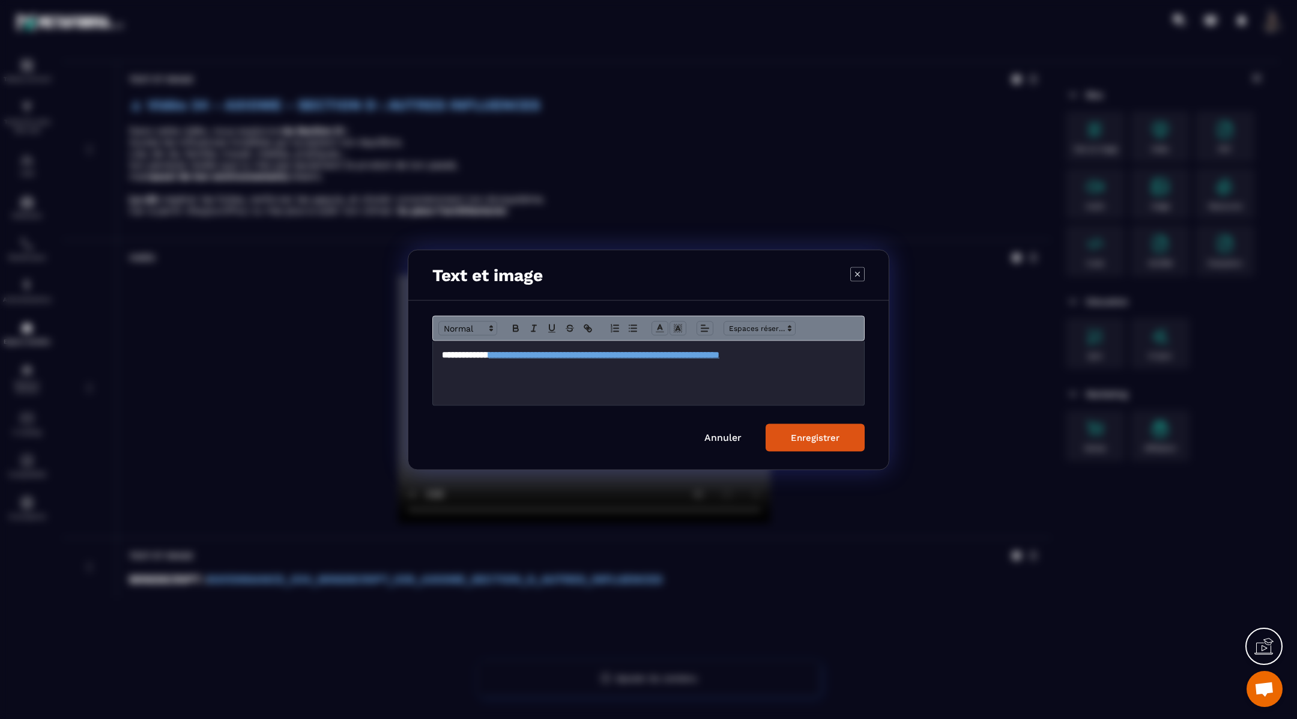
click at [836, 361] on h3 "**********" at bounding box center [648, 354] width 413 height 13
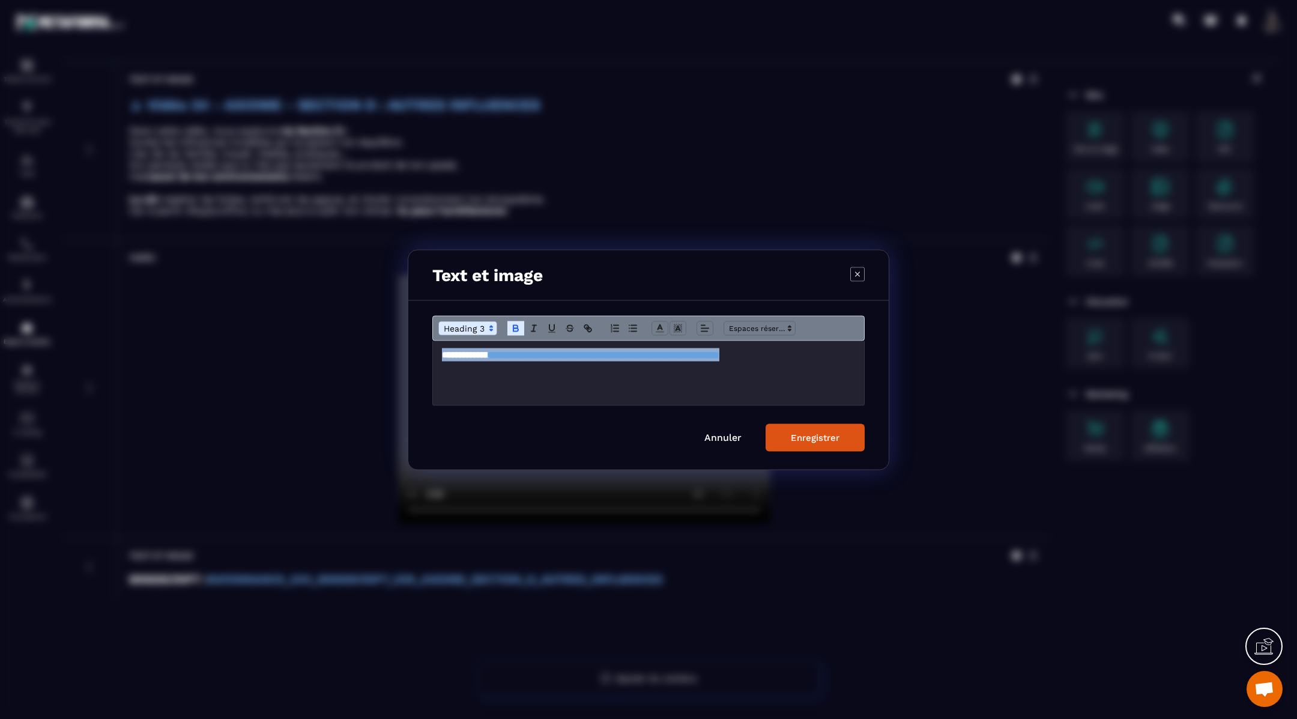
copy h3 "**********"
click at [817, 441] on div "Enregistrer" at bounding box center [815, 437] width 49 height 11
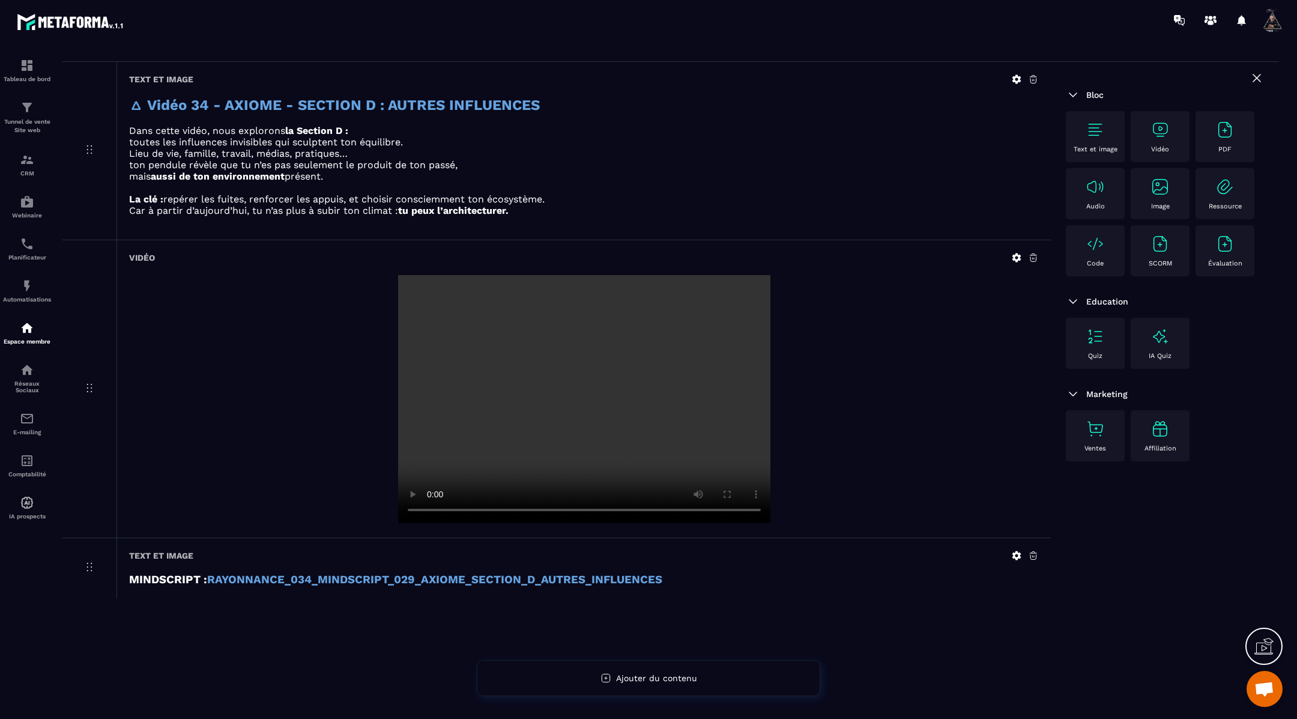
click at [1093, 131] on img at bounding box center [1094, 129] width 19 height 19
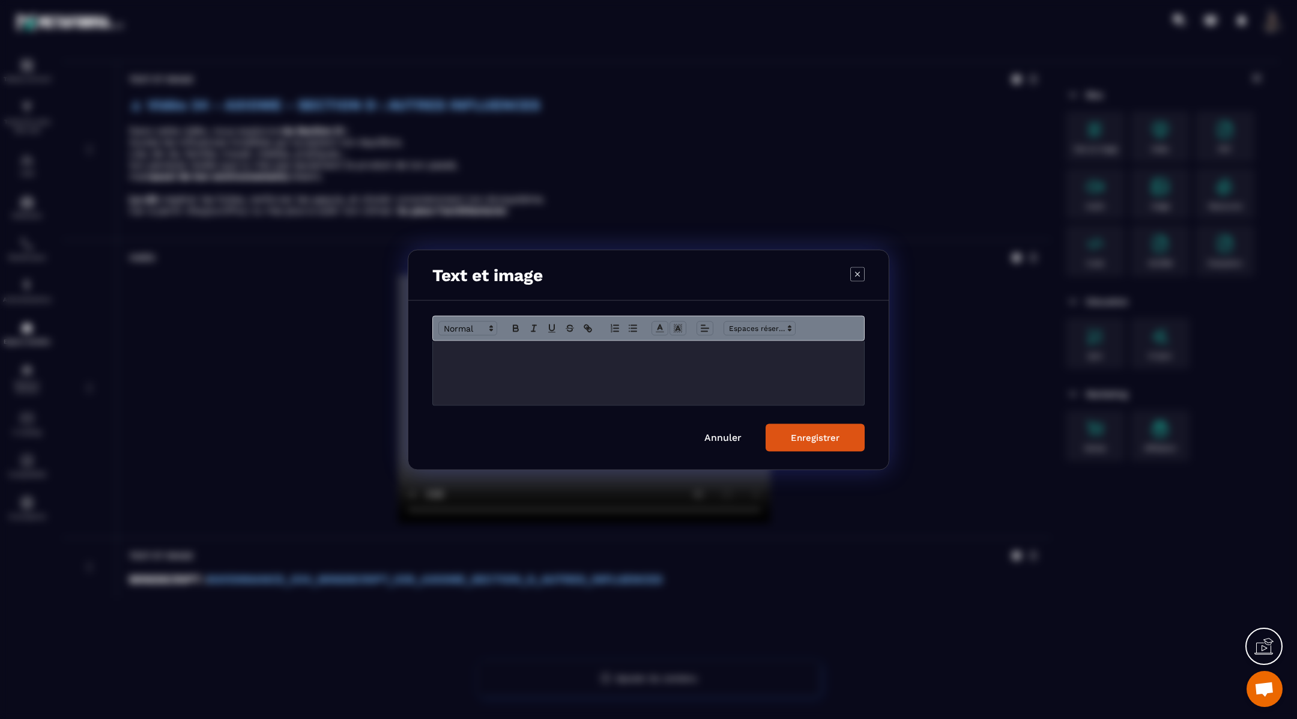
click at [637, 350] on p "Modal window" at bounding box center [648, 353] width 413 height 11
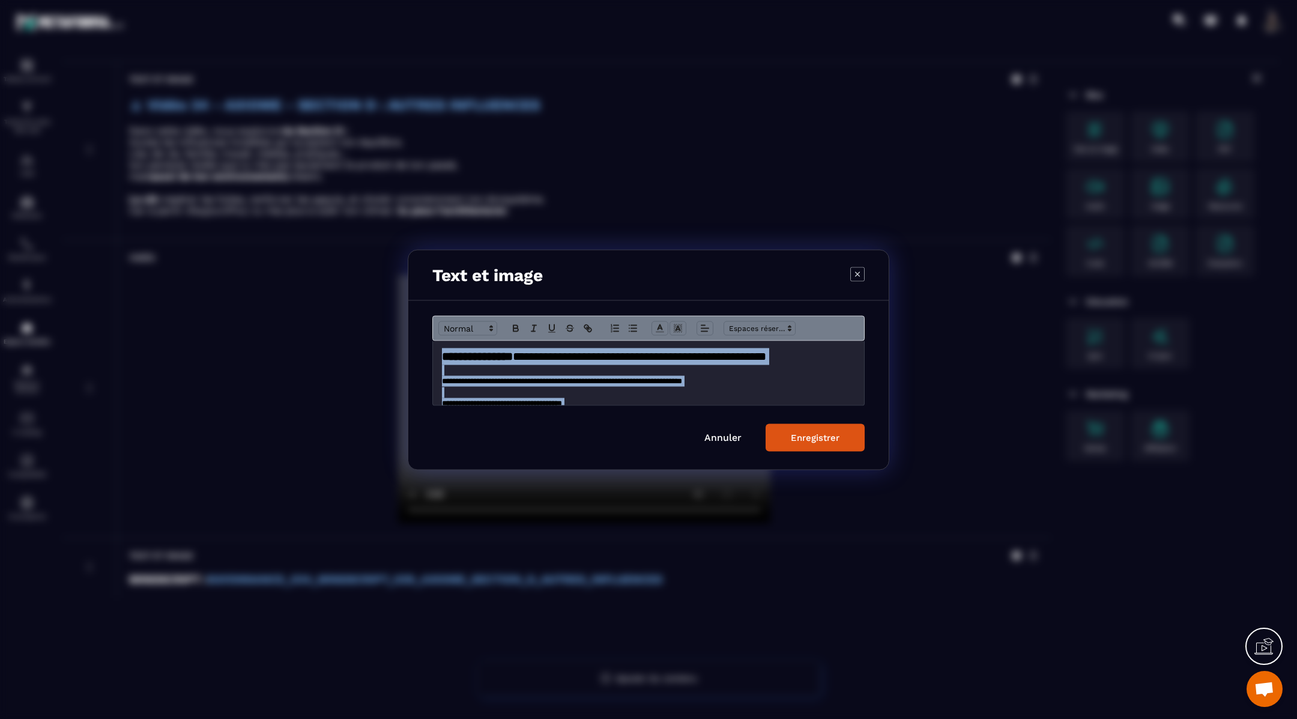
drag, startPoint x: 449, startPoint y: 399, endPoint x: 434, endPoint y: 310, distance: 90.1
click at [434, 310] on div "**********" at bounding box center [648, 384] width 480 height 169
click at [663, 327] on icon "Modal window" at bounding box center [659, 327] width 11 height 11
click at [661, 355] on span "Modal window" at bounding box center [661, 355] width 10 height 10
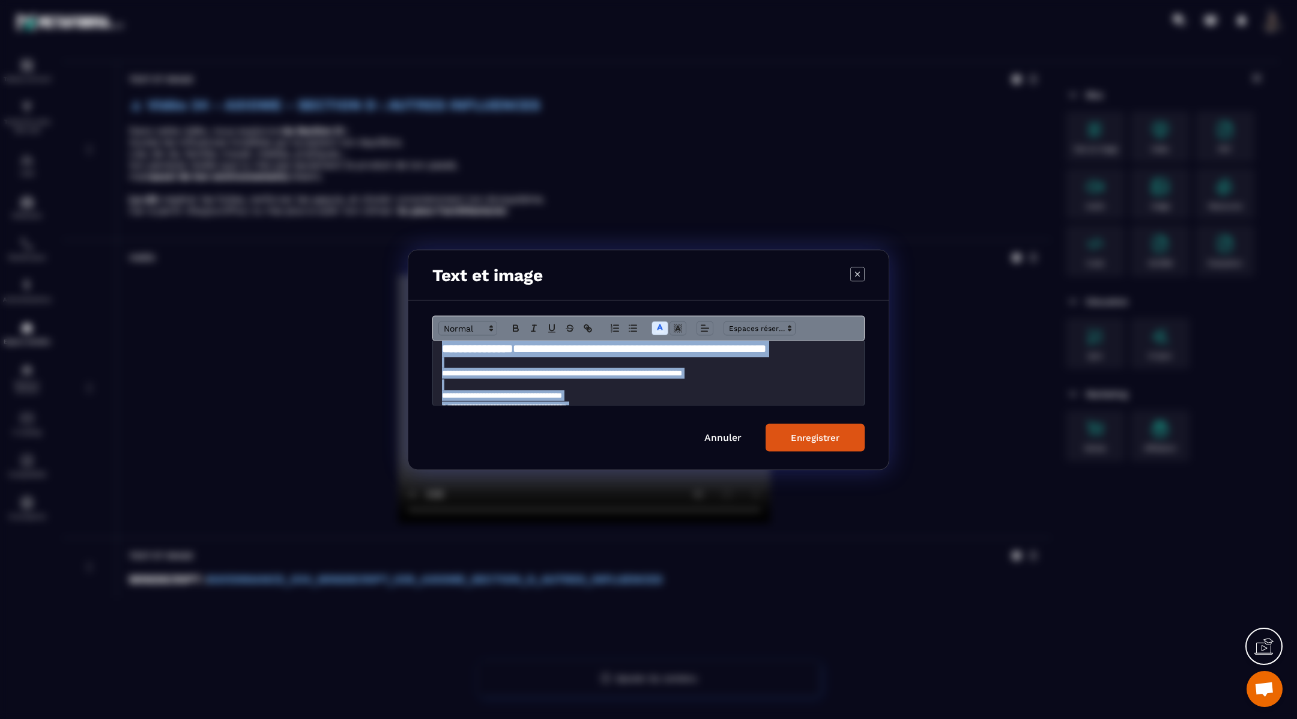
click at [527, 357] on h2 "**********" at bounding box center [649, 348] width 414 height 17
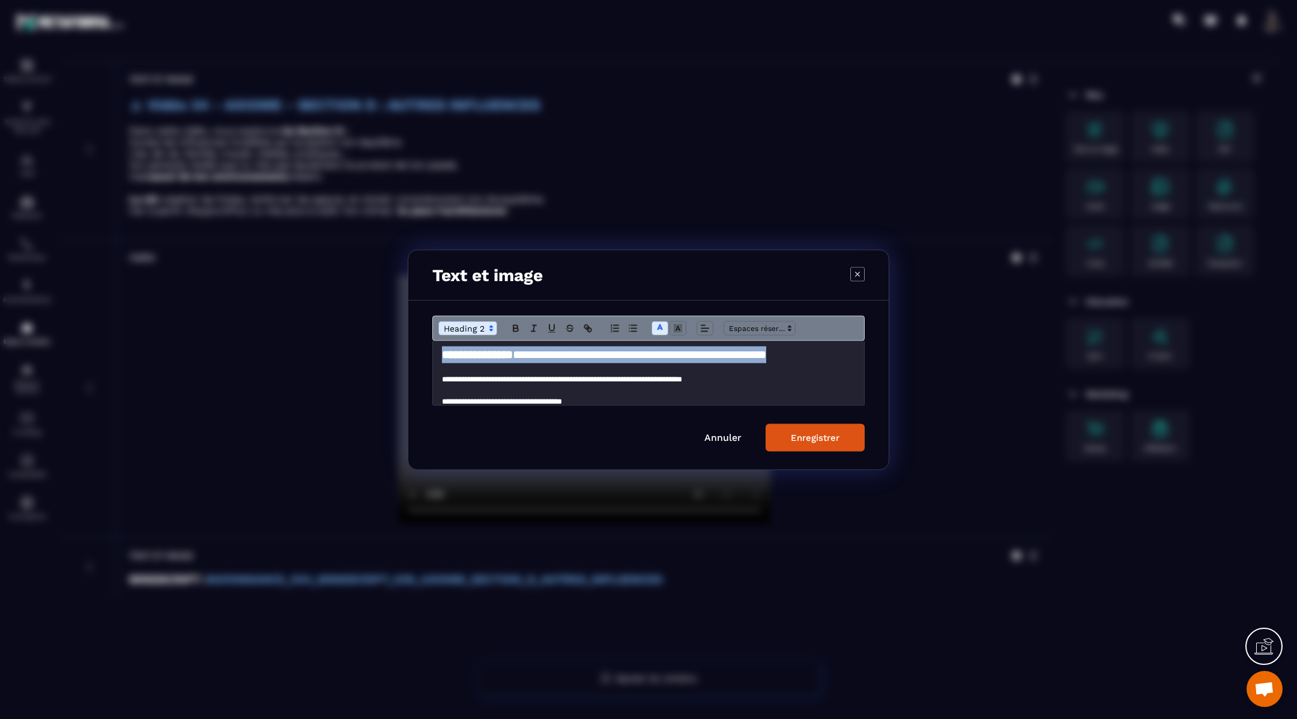
scroll to position [0, 0]
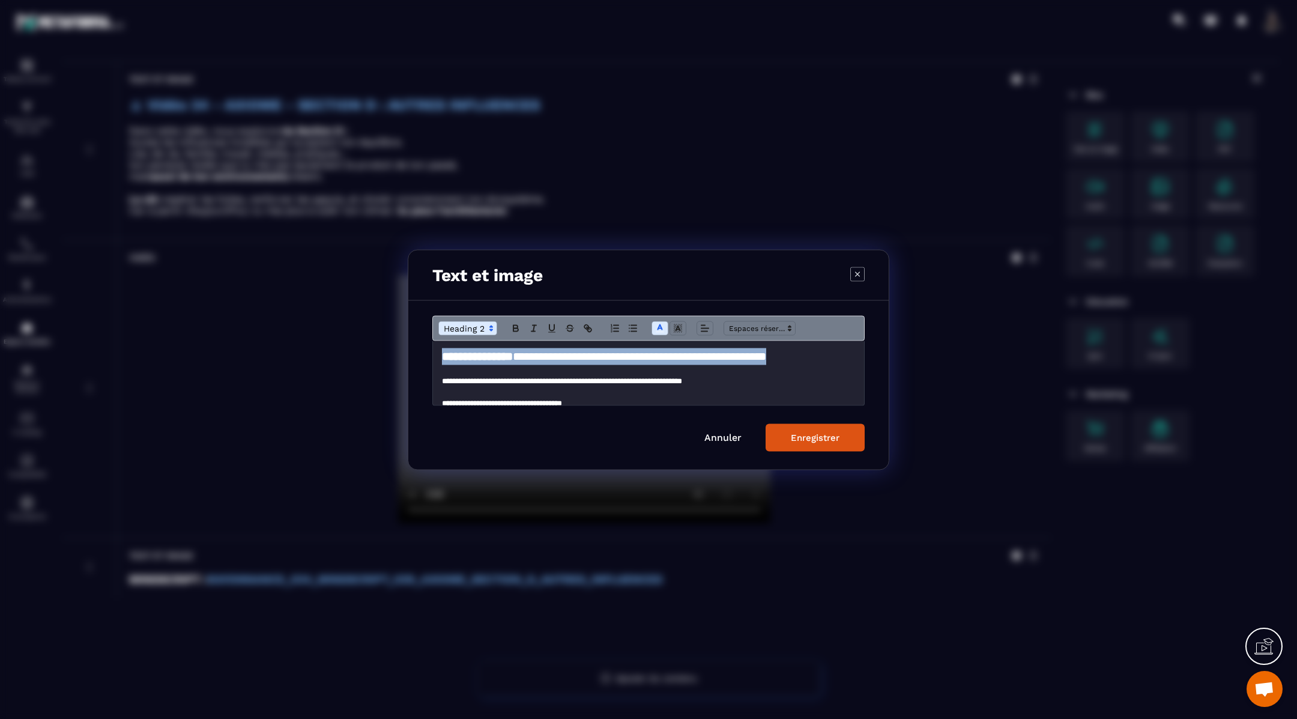
drag, startPoint x: 527, startPoint y: 361, endPoint x: 418, endPoint y: 346, distance: 109.0
click at [418, 346] on div "**********" at bounding box center [648, 384] width 480 height 169
click at [518, 326] on icon "Modal window" at bounding box center [515, 327] width 11 height 11
click at [658, 322] on icon "Modal window" at bounding box center [659, 327] width 11 height 11
click at [721, 369] on span "Modal window" at bounding box center [721, 367] width 10 height 10
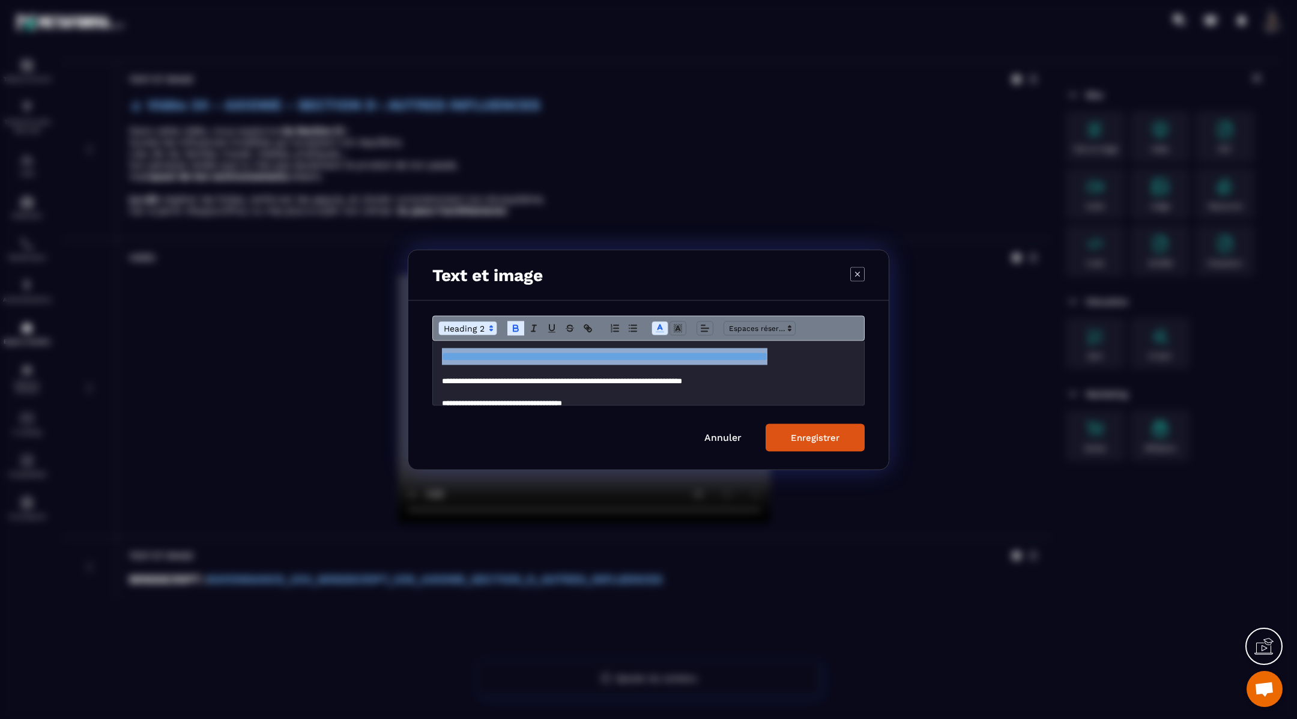
click at [800, 435] on div "Enregistrer" at bounding box center [815, 437] width 49 height 11
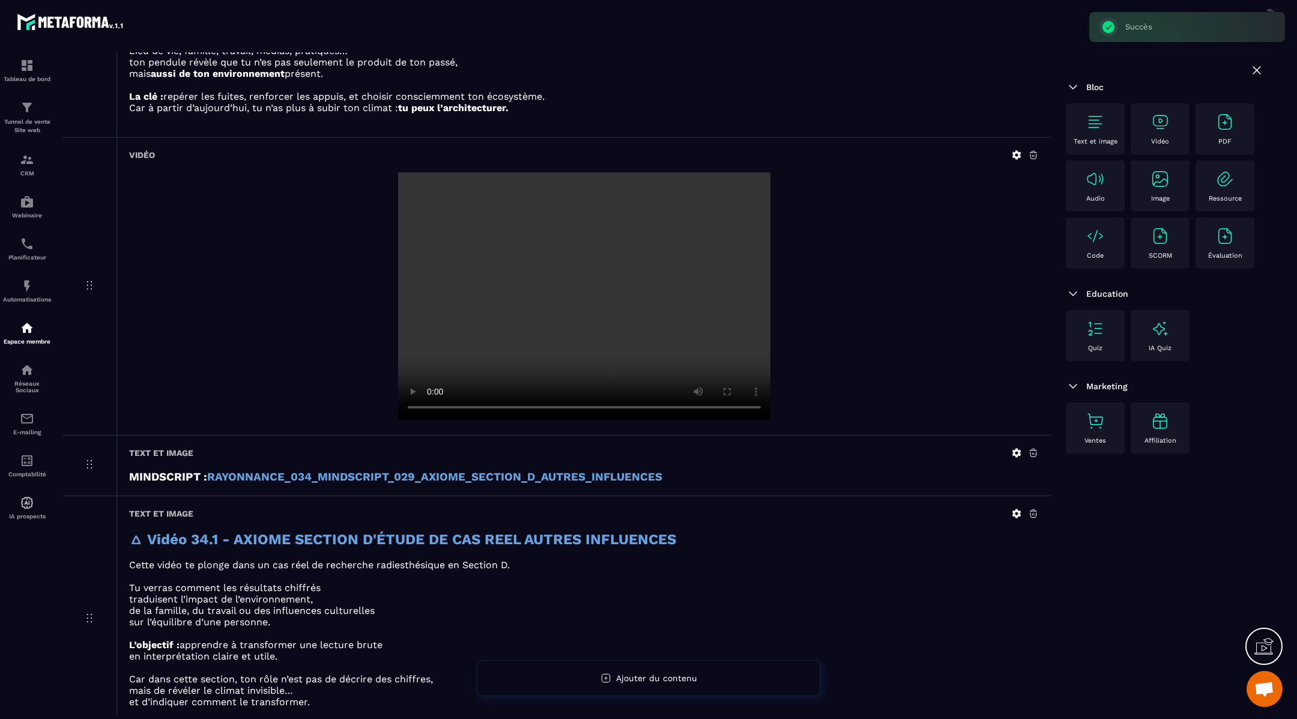
scroll to position [265, 0]
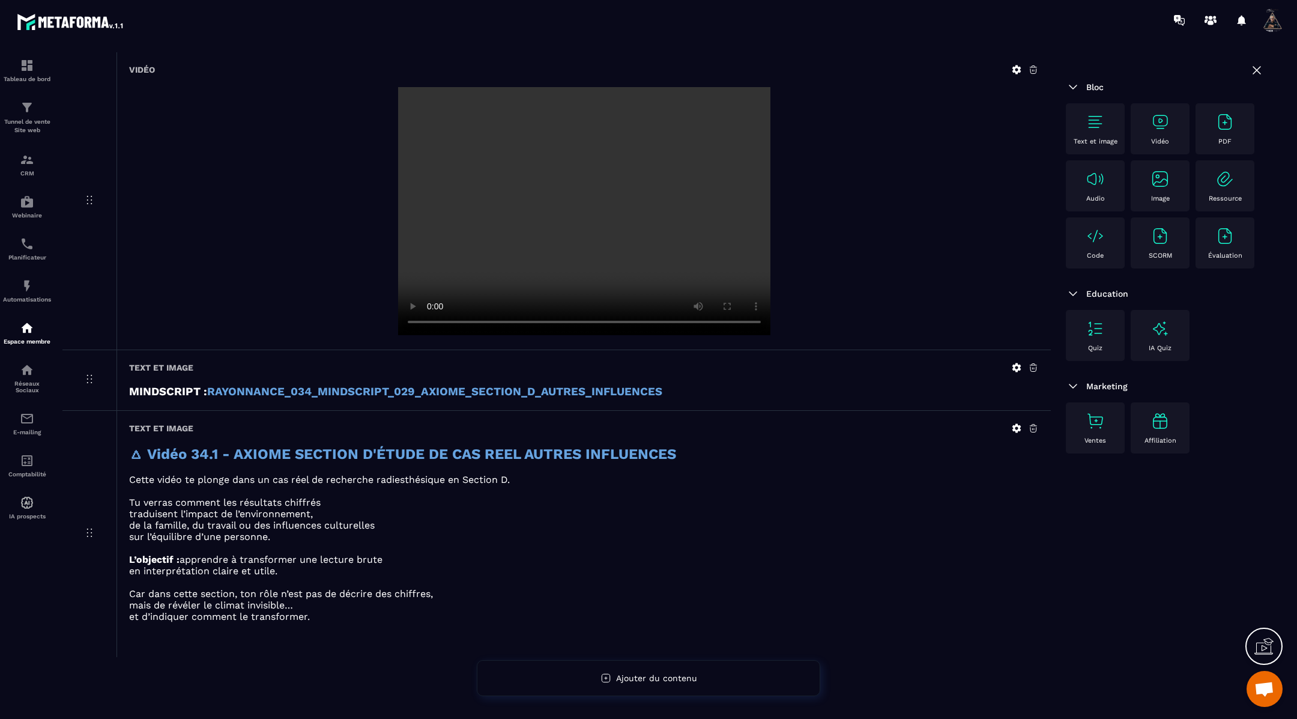
click at [1098, 121] on img at bounding box center [1094, 121] width 19 height 19
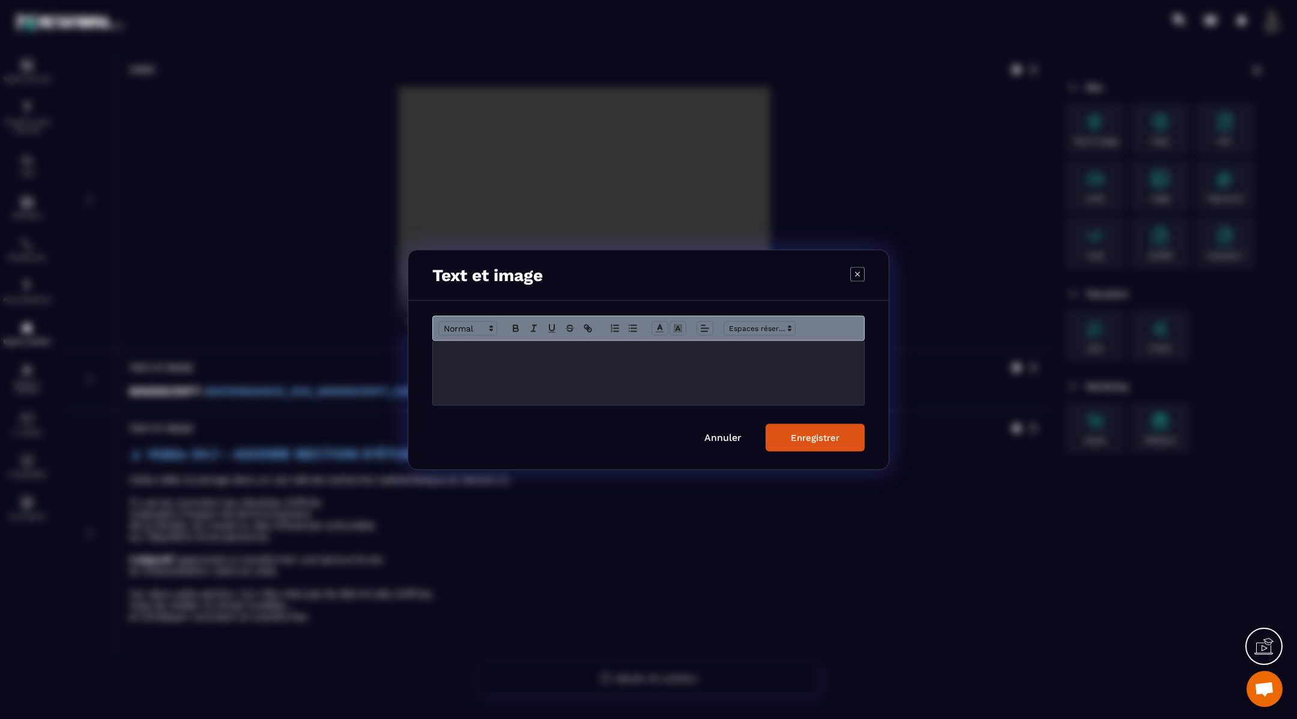
click at [597, 354] on p "Modal window" at bounding box center [648, 353] width 413 height 11
click at [660, 325] on polyline "Modal window" at bounding box center [660, 326] width 4 height 5
click at [687, 378] on span "Modal window" at bounding box center [685, 379] width 10 height 10
click at [809, 441] on div "Enregistrer" at bounding box center [815, 437] width 49 height 11
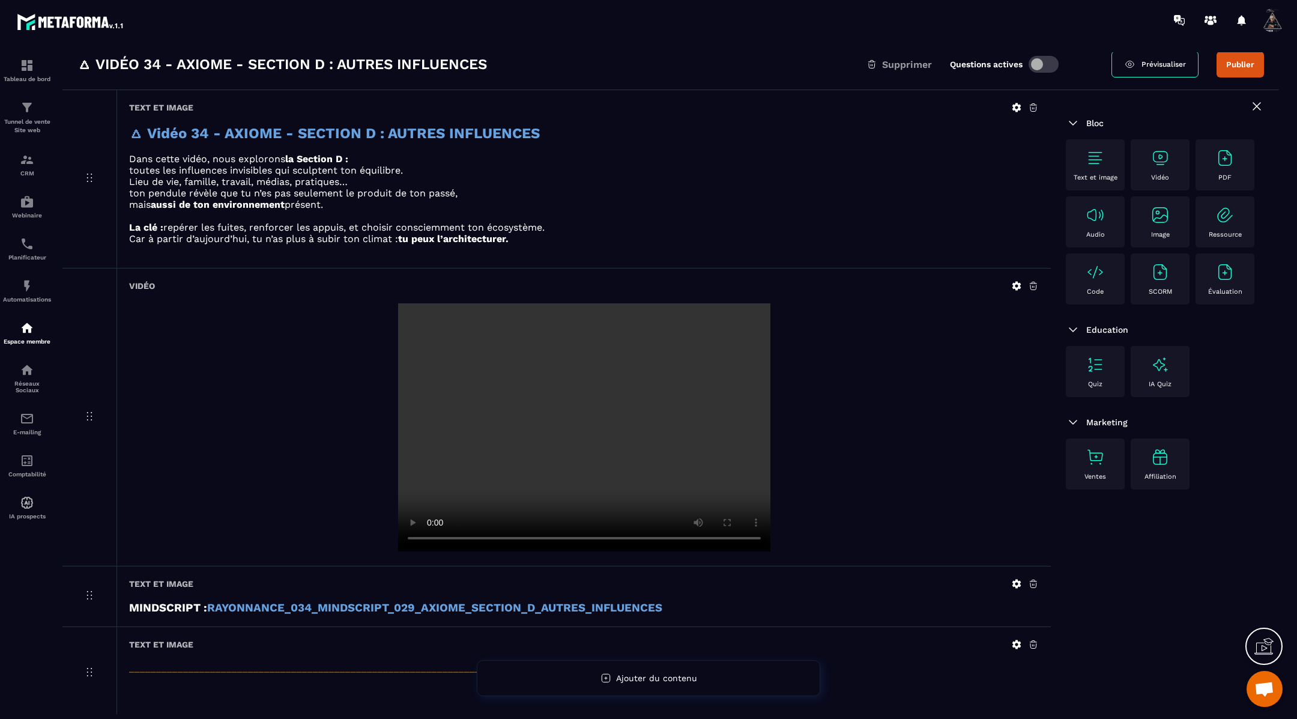
scroll to position [0, 0]
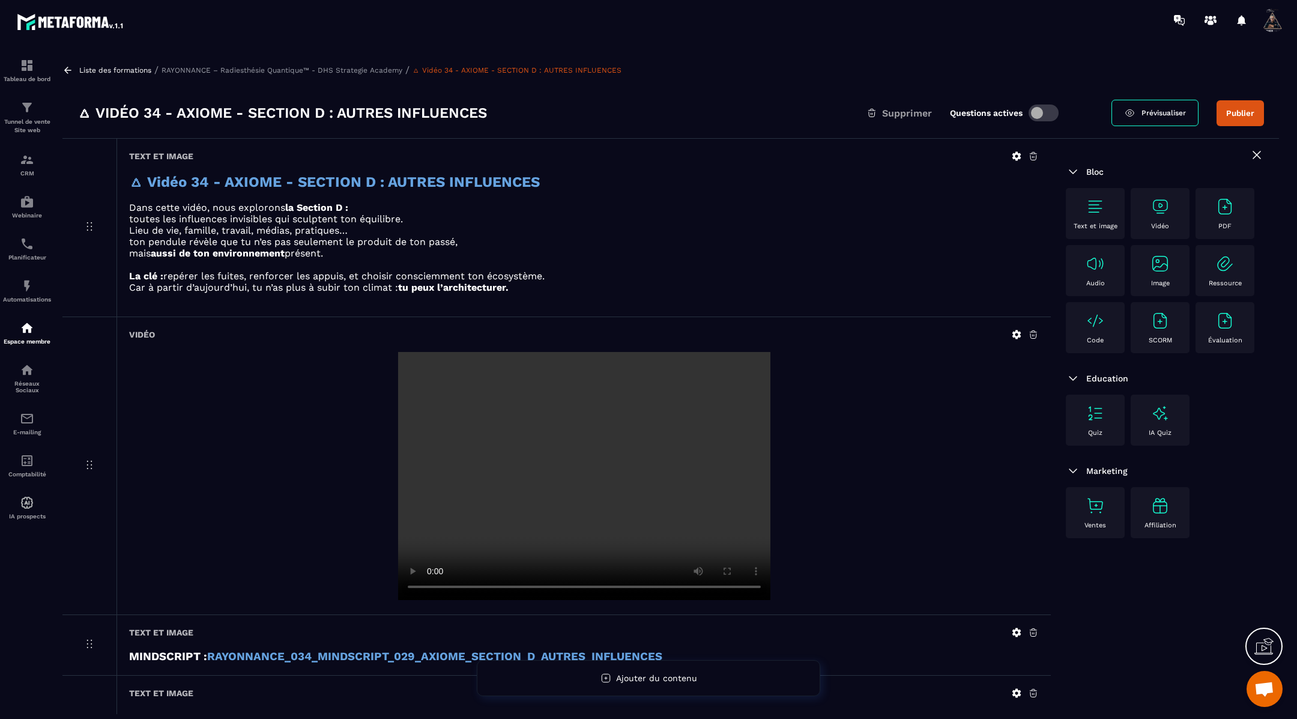
click at [1145, 111] on span "Prévisualiser" at bounding box center [1163, 113] width 44 height 8
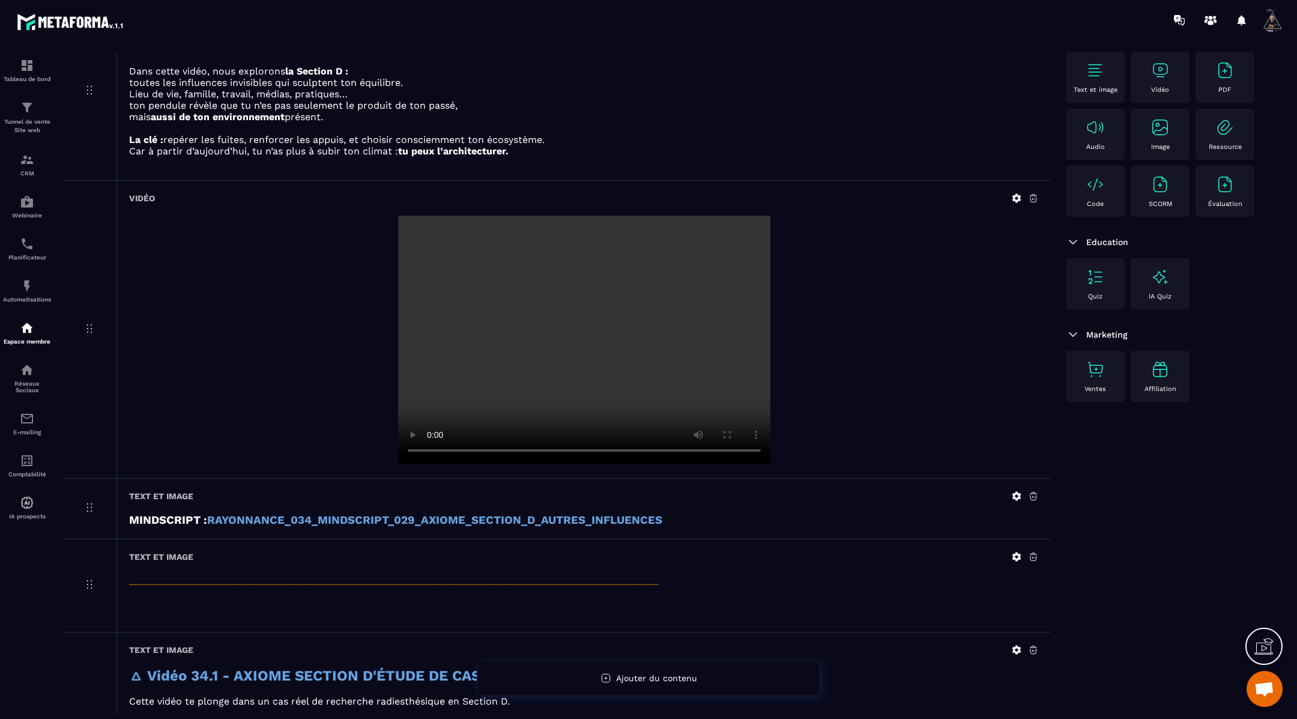
scroll to position [295, 0]
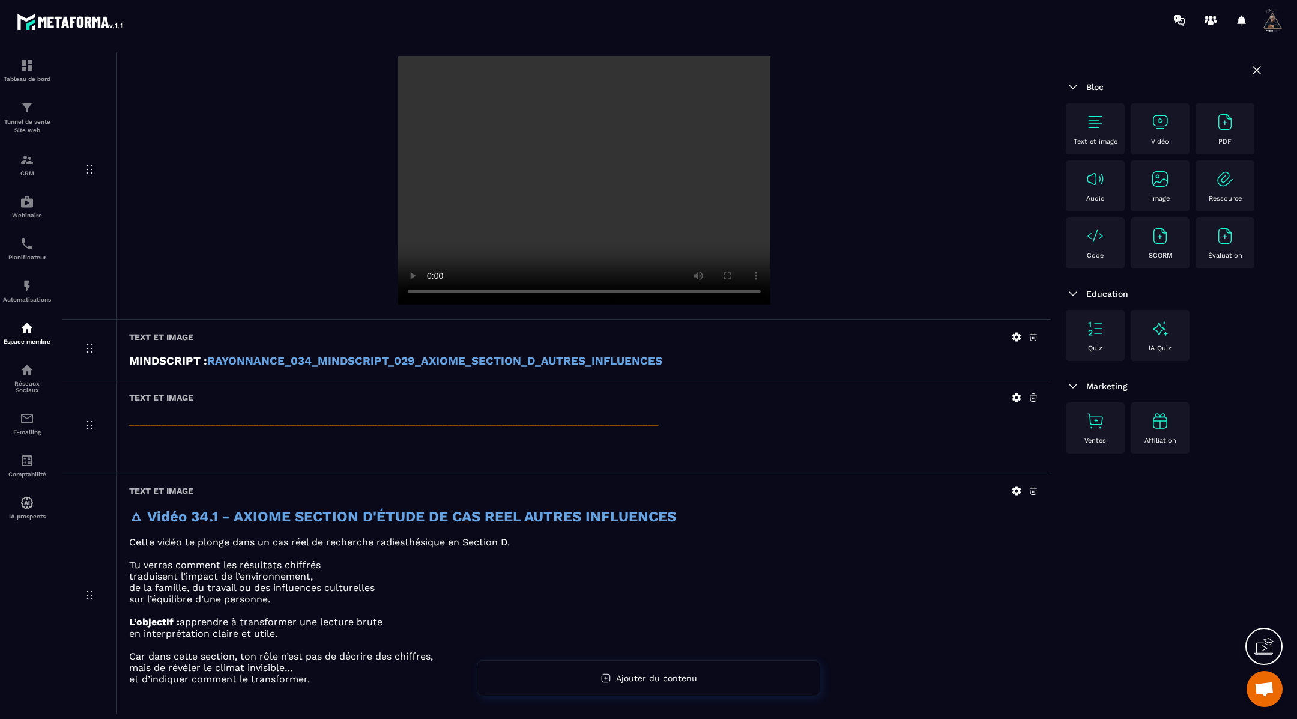
click at [1016, 396] on icon at bounding box center [1016, 397] width 11 height 11
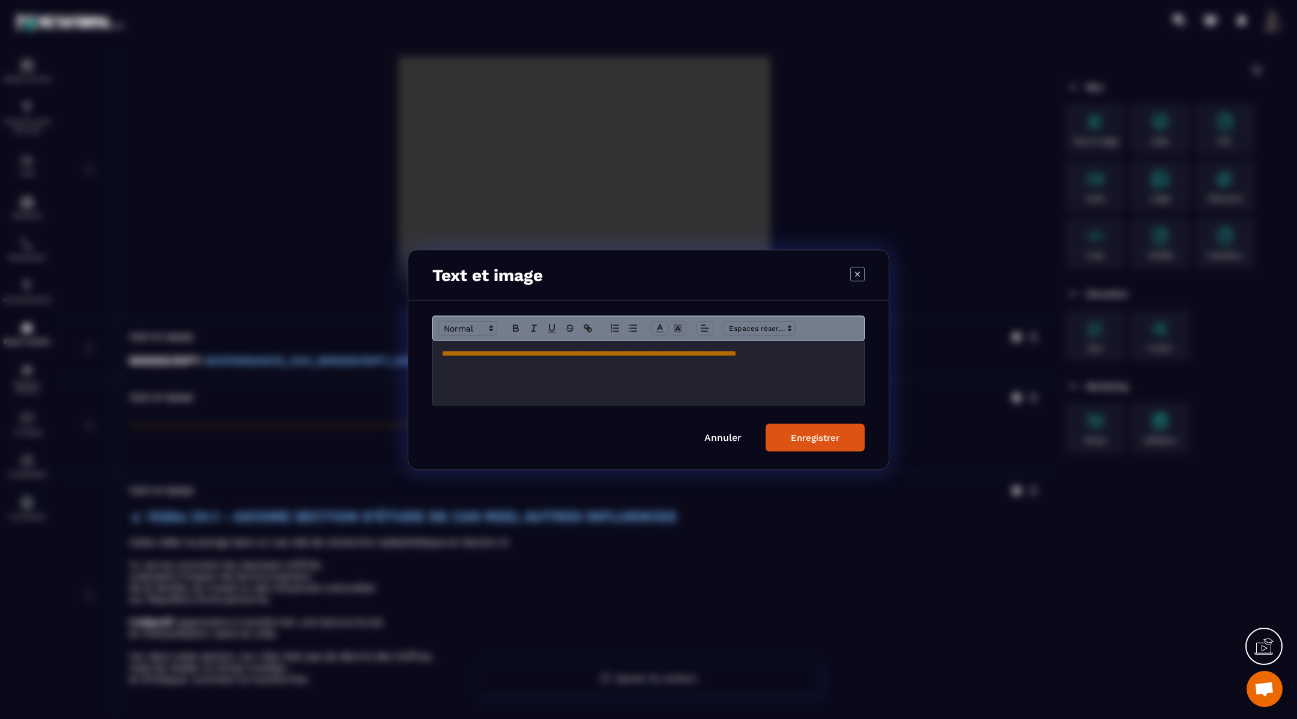
click at [668, 356] on span "**********" at bounding box center [589, 353] width 294 height 8
click at [704, 328] on line "Modal window" at bounding box center [704, 328] width 7 height 0
click at [710, 357] on icon "Modal window" at bounding box center [707, 360] width 10 height 10
copy span "**********"
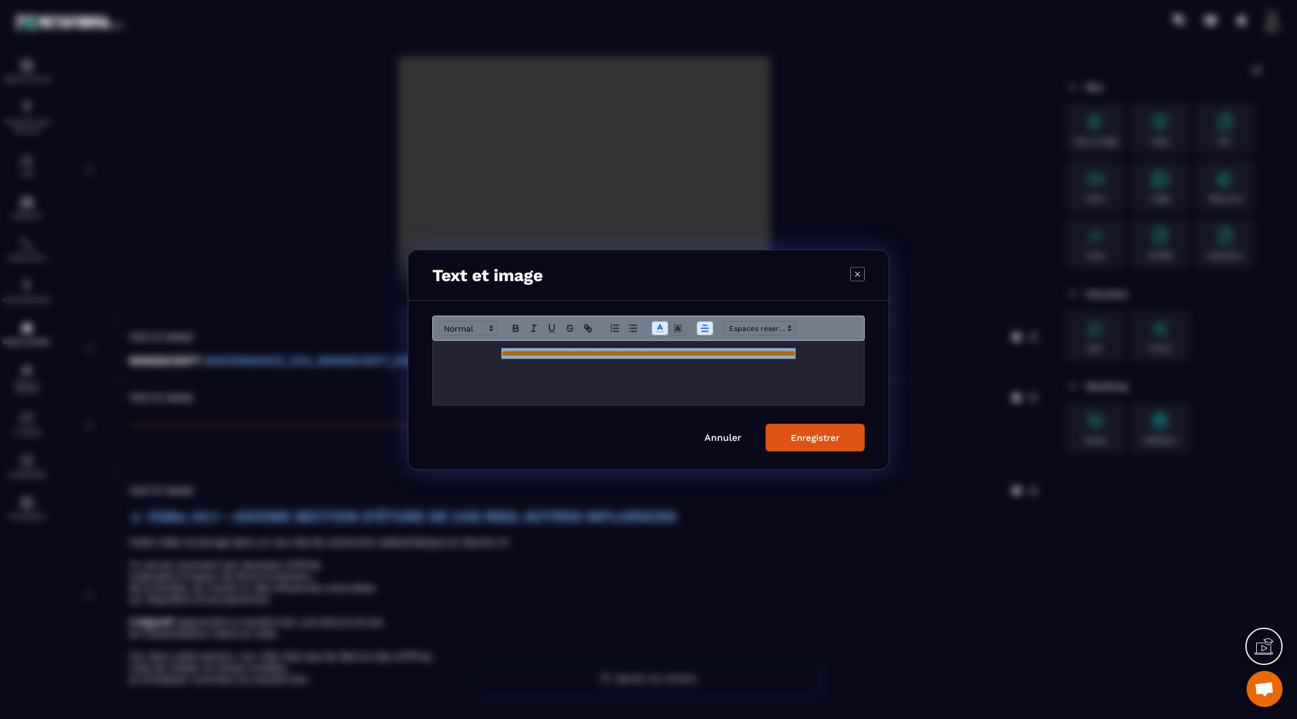
click at [811, 430] on button "Enregistrer" at bounding box center [814, 437] width 99 height 28
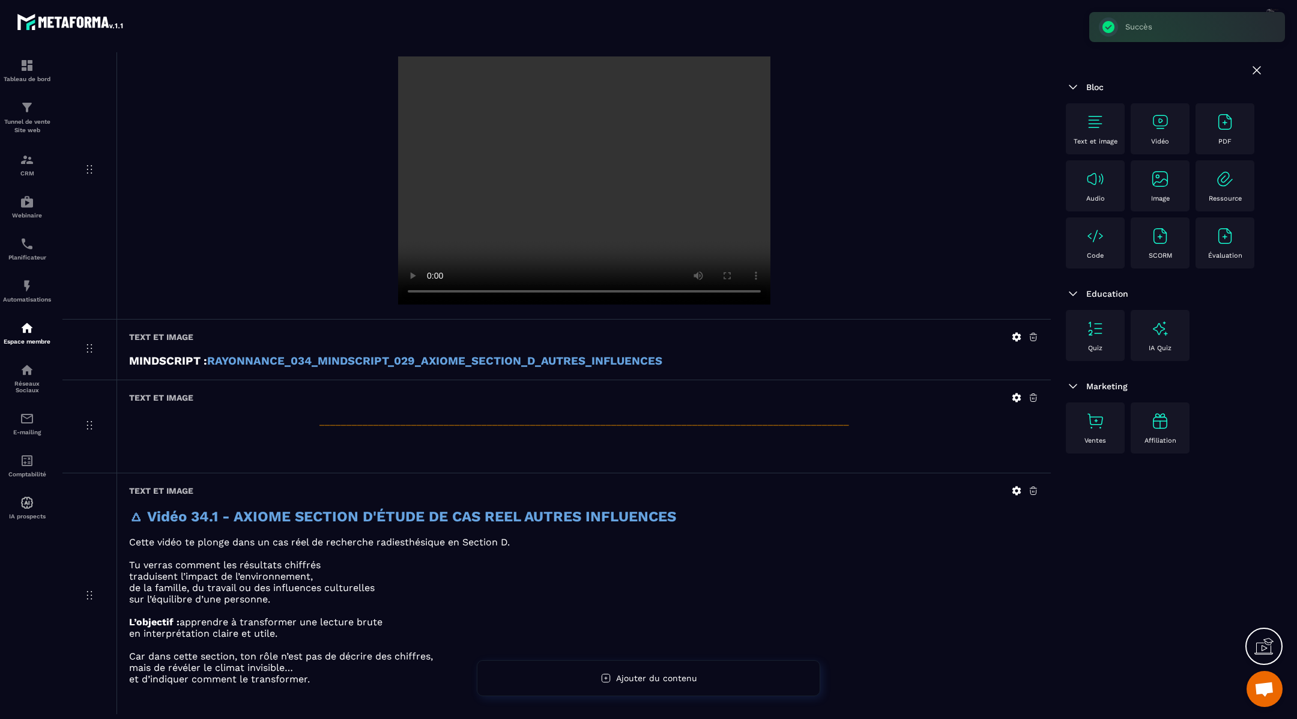
click at [1013, 486] on icon at bounding box center [1016, 490] width 9 height 9
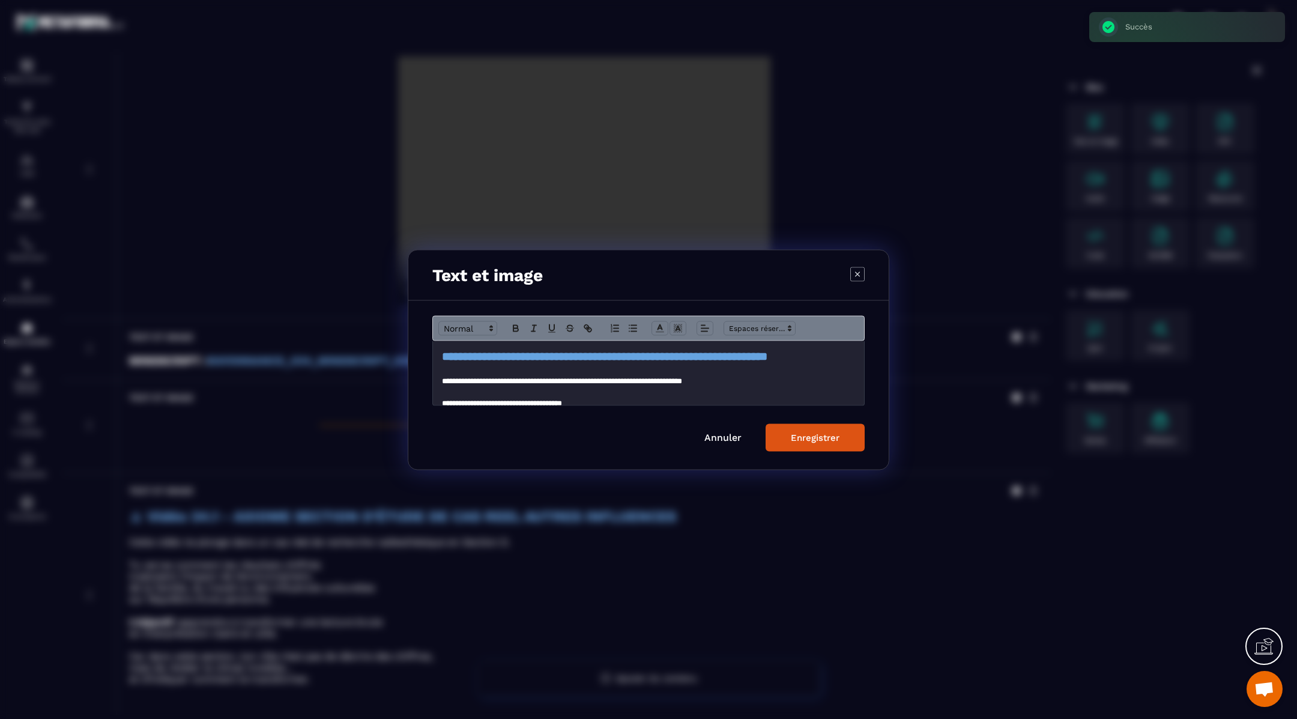
click at [441, 356] on div "**********" at bounding box center [648, 372] width 431 height 64
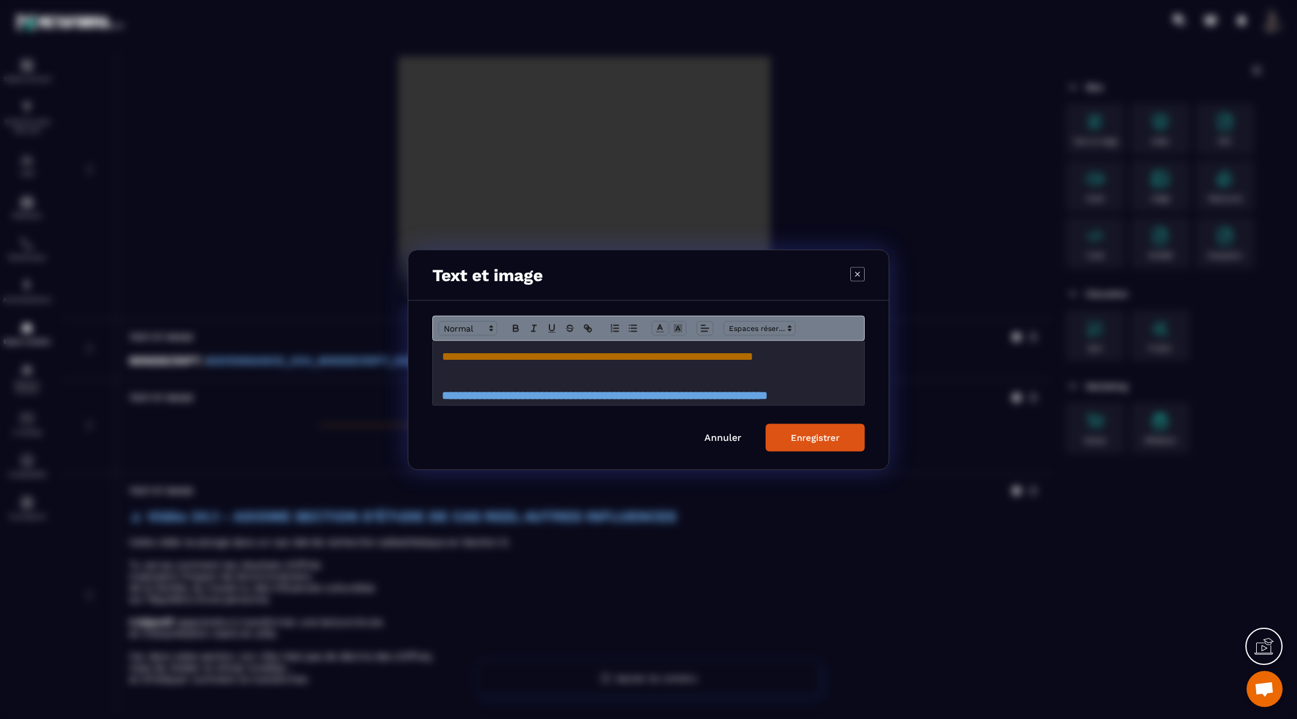
click at [839, 437] on button "Enregistrer" at bounding box center [814, 437] width 99 height 28
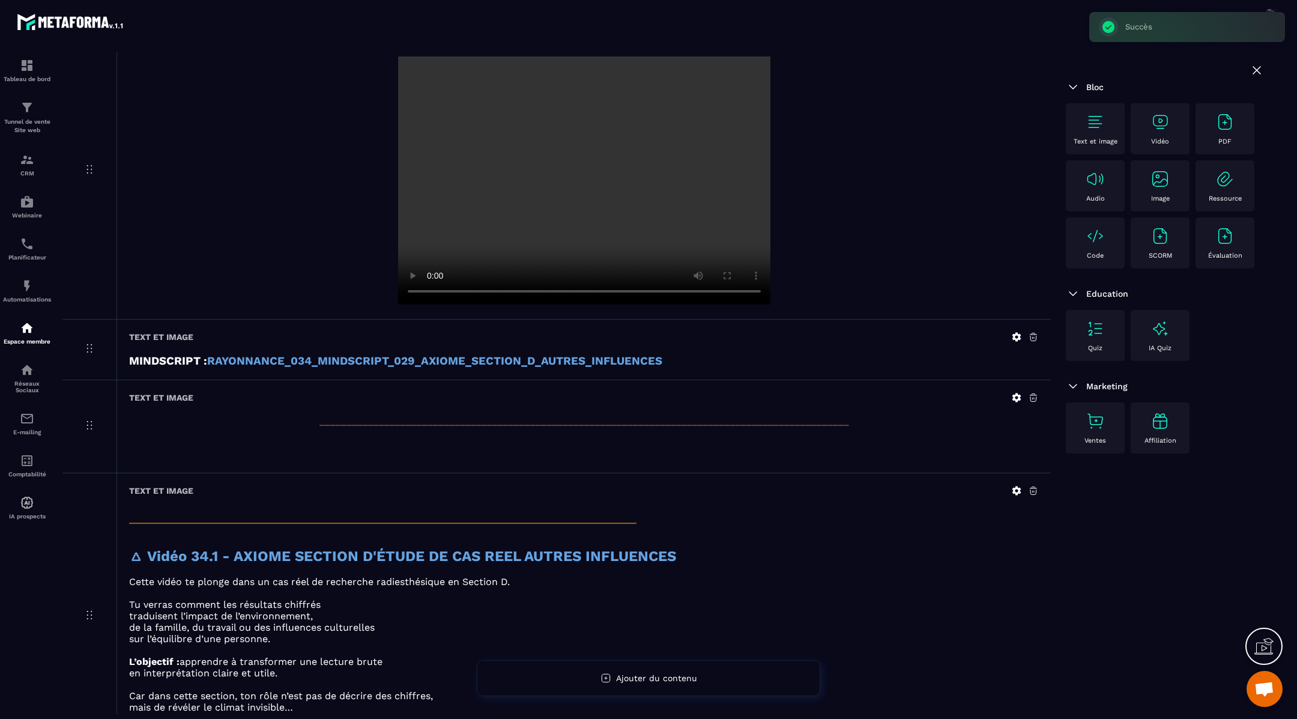
click at [1015, 485] on icon at bounding box center [1016, 490] width 11 height 11
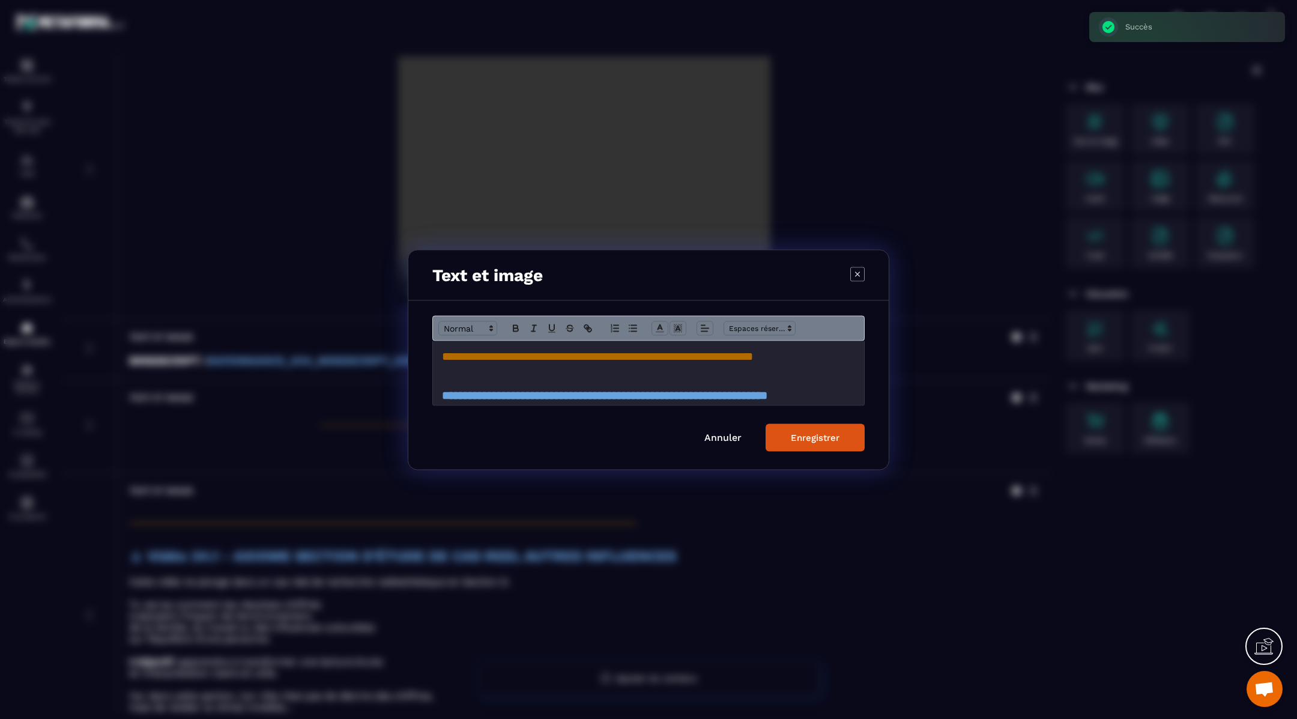
click at [1015, 484] on div "Modal window" at bounding box center [648, 359] width 1297 height 719
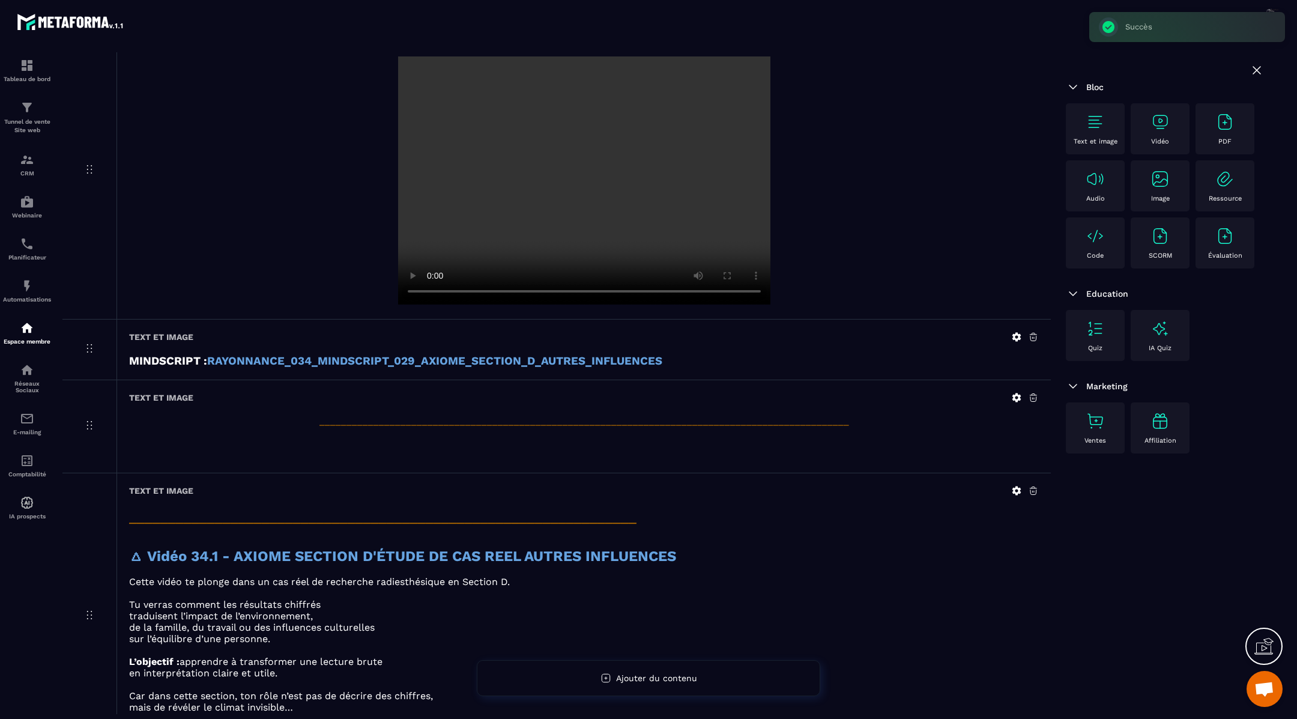
click at [1015, 486] on icon at bounding box center [1016, 490] width 9 height 9
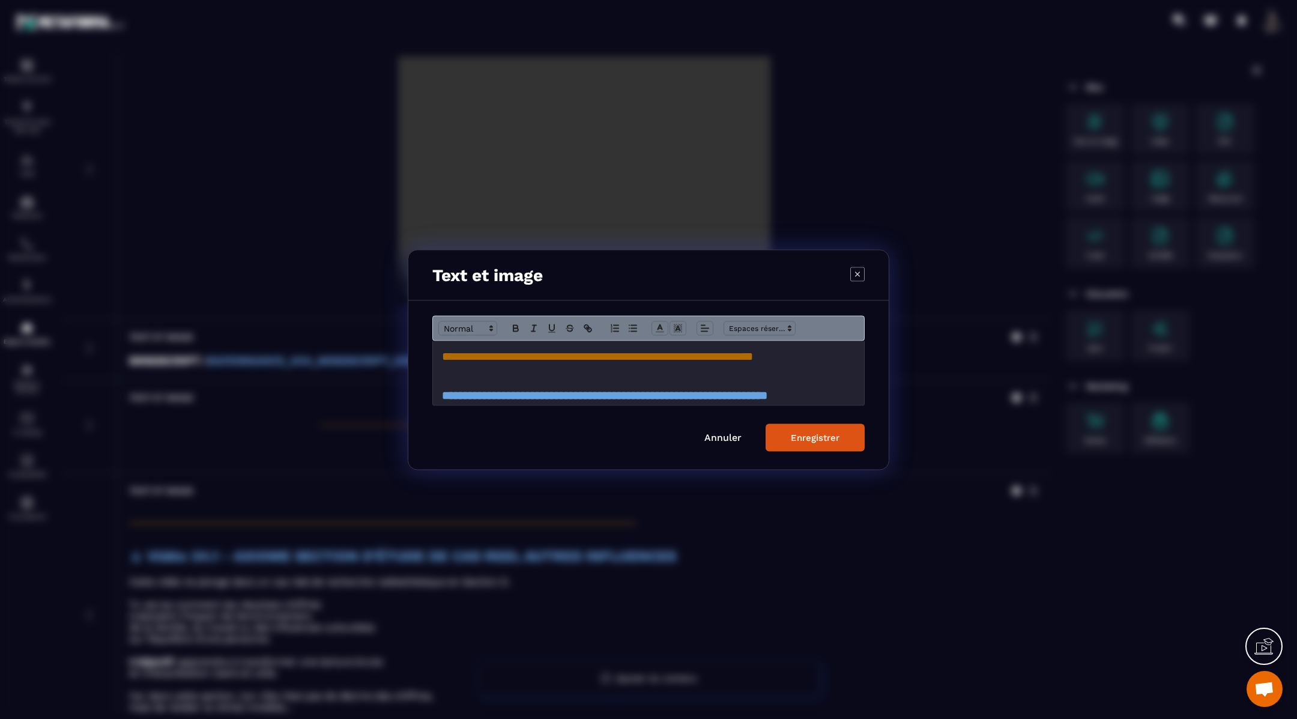
click at [687, 363] on h2 "**********" at bounding box center [648, 356] width 413 height 17
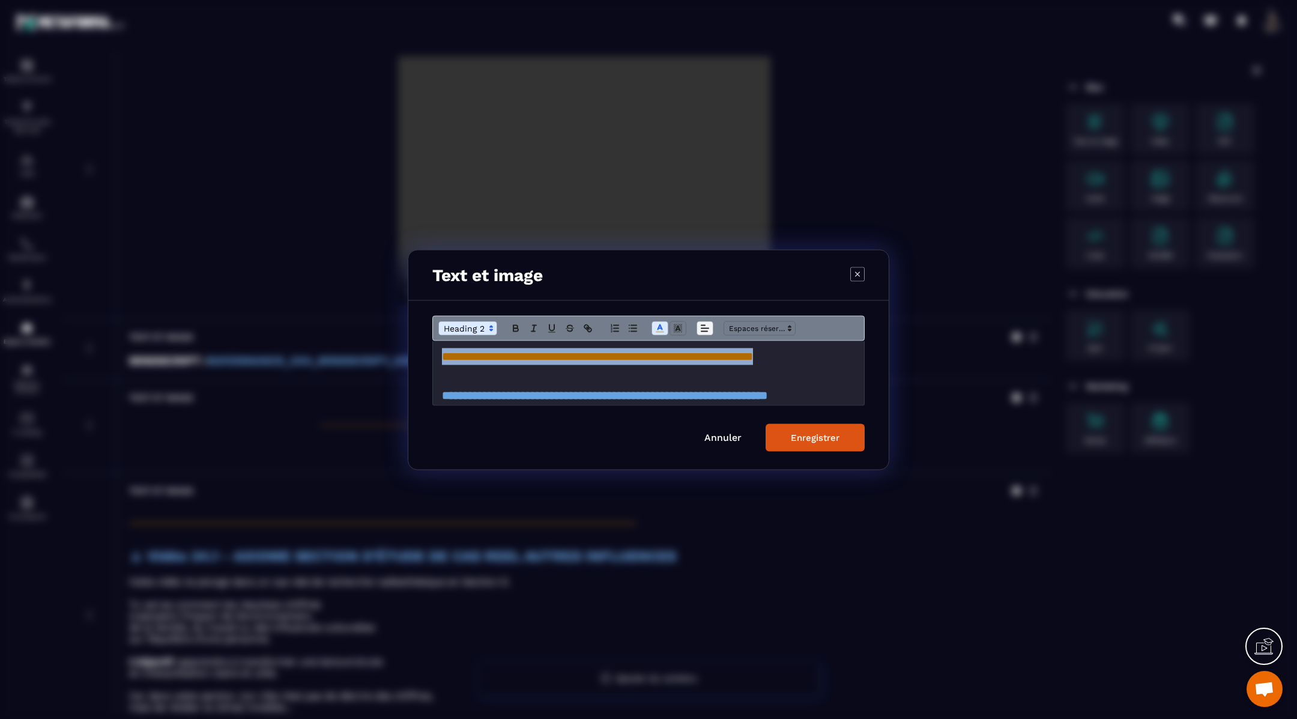
click at [705, 324] on icon "Modal window" at bounding box center [704, 327] width 11 height 11
click at [710, 360] on line "Modal window" at bounding box center [707, 360] width 7 height 0
click at [815, 436] on div "Enregistrer" at bounding box center [815, 437] width 49 height 11
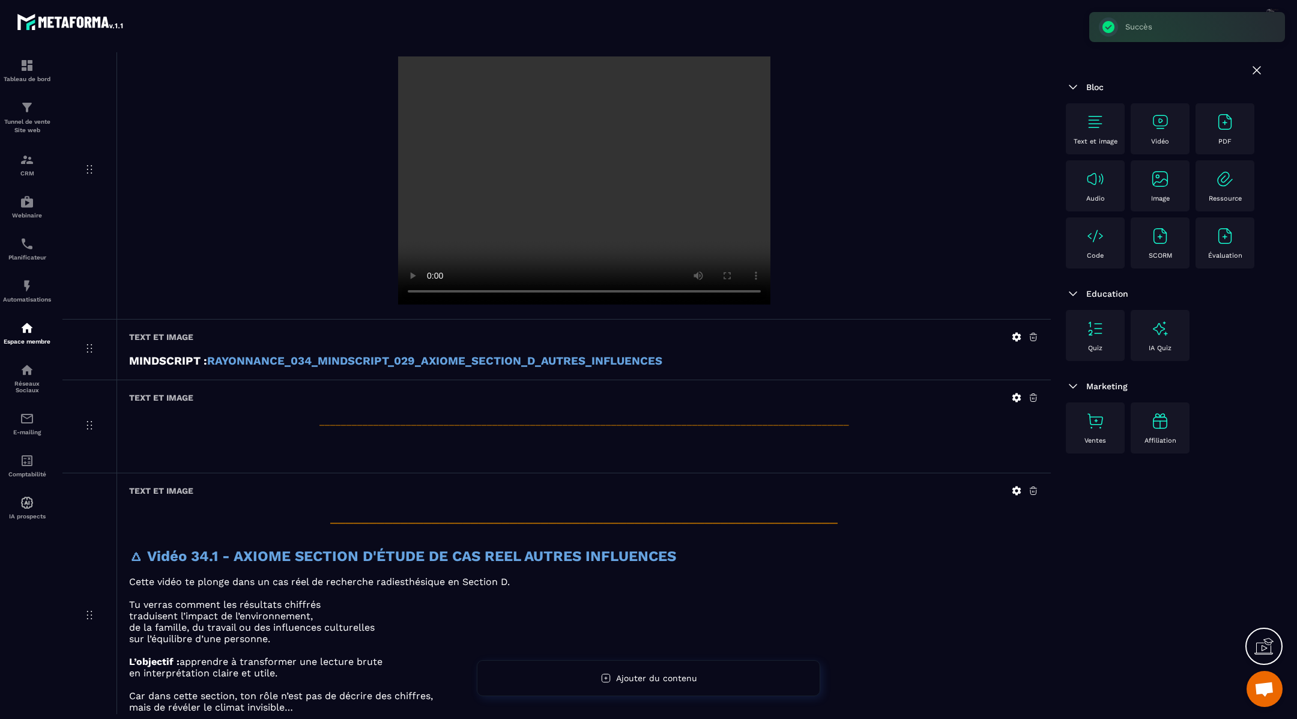
click at [1033, 393] on icon at bounding box center [1033, 397] width 11 height 11
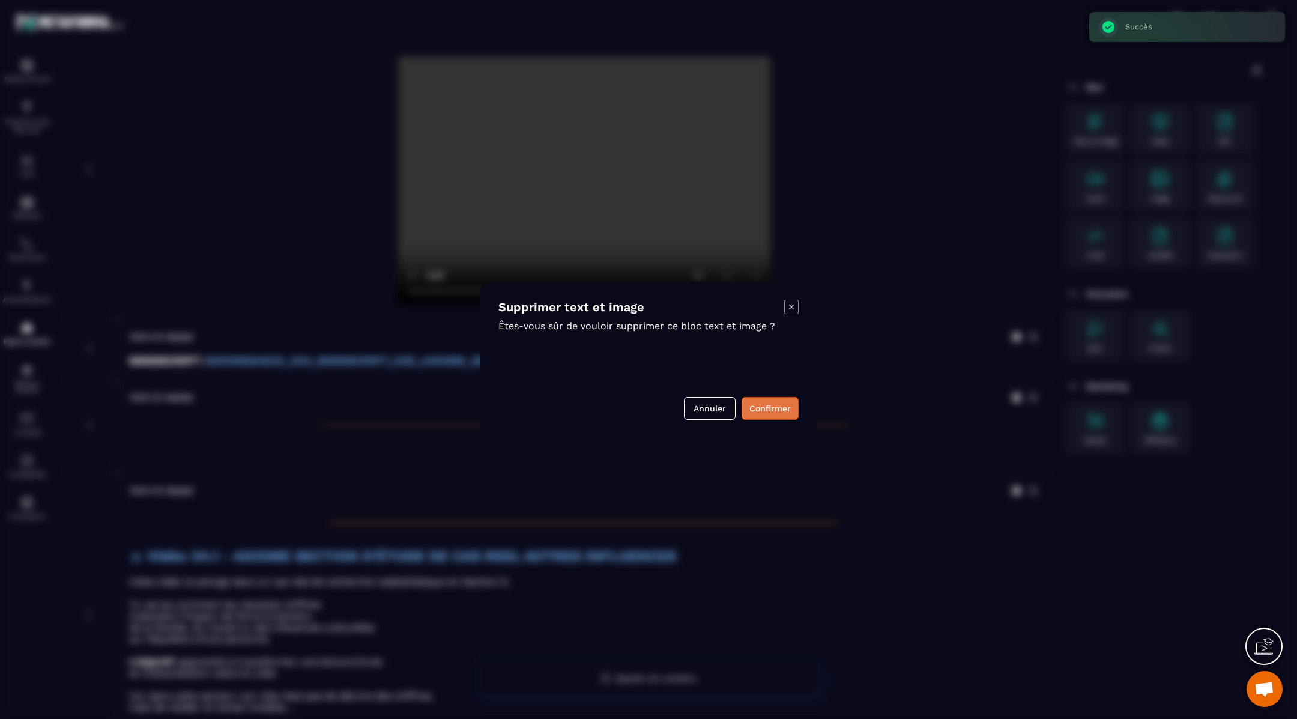
click at [773, 407] on button "Confirmer" at bounding box center [769, 408] width 57 height 23
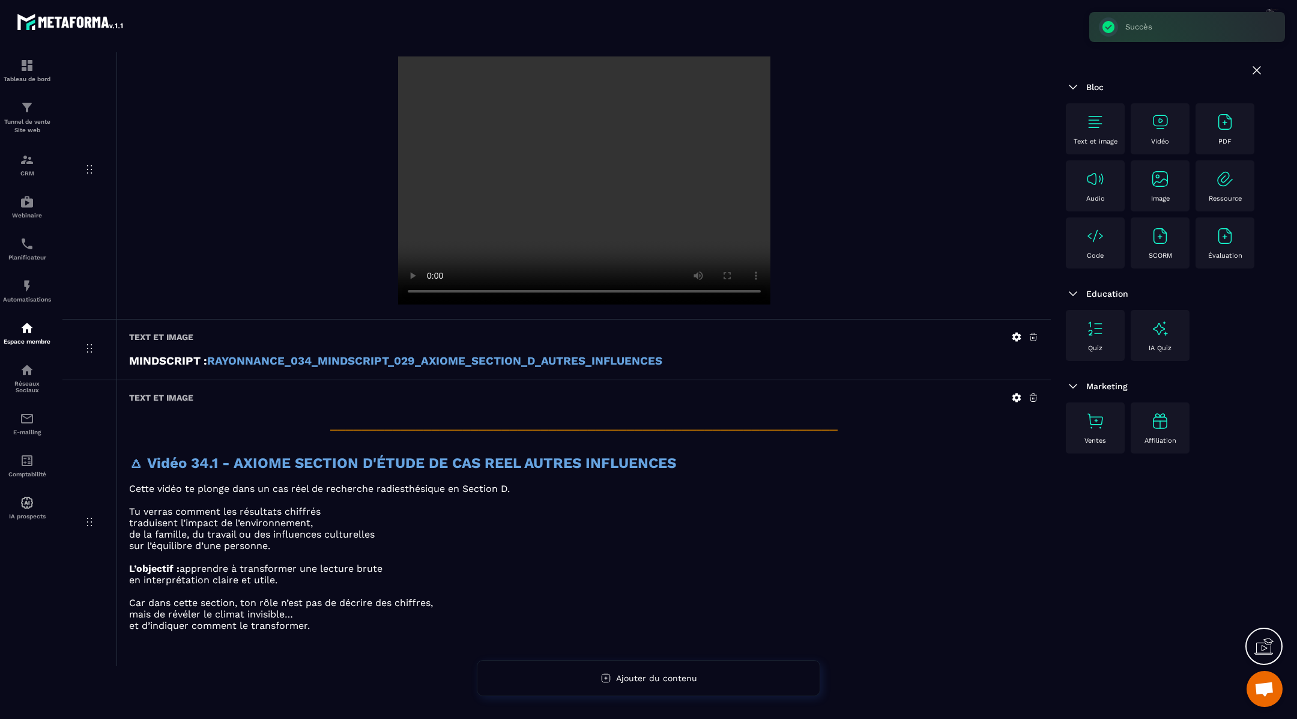
click at [1163, 120] on img at bounding box center [1159, 121] width 19 height 19
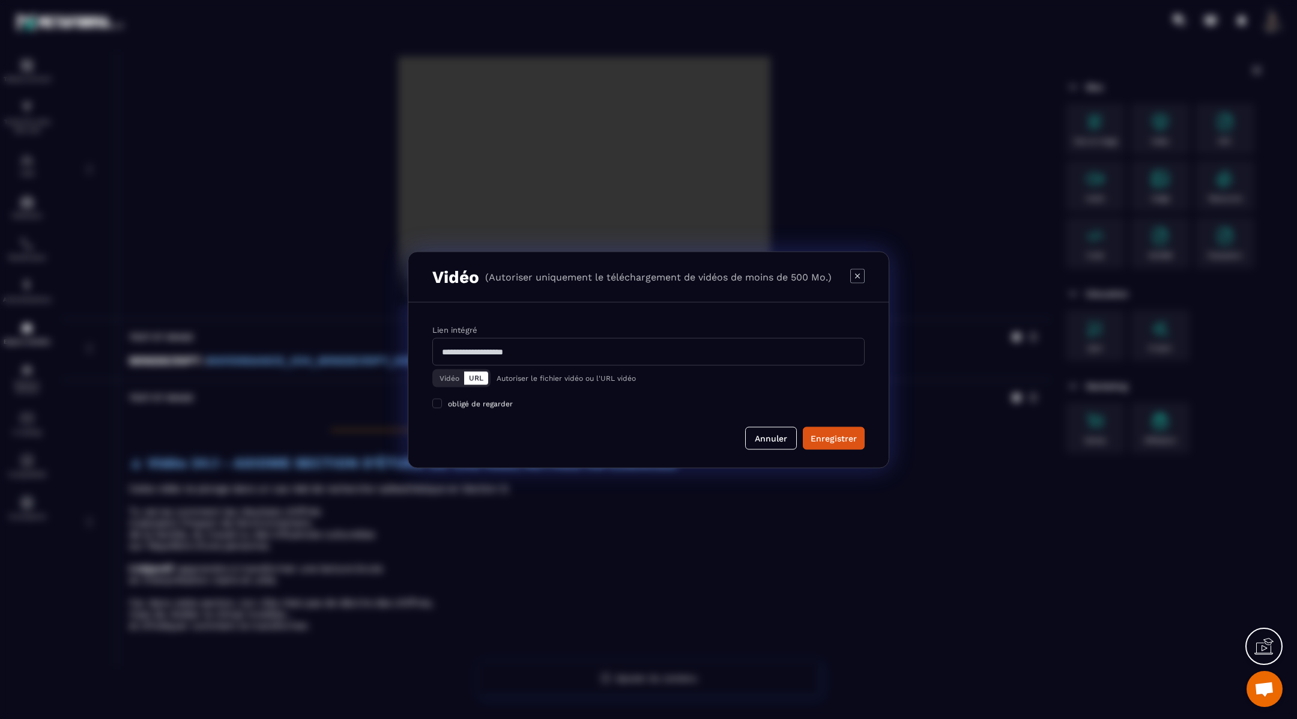
click at [453, 371] on button "Vidéo" at bounding box center [449, 377] width 29 height 13
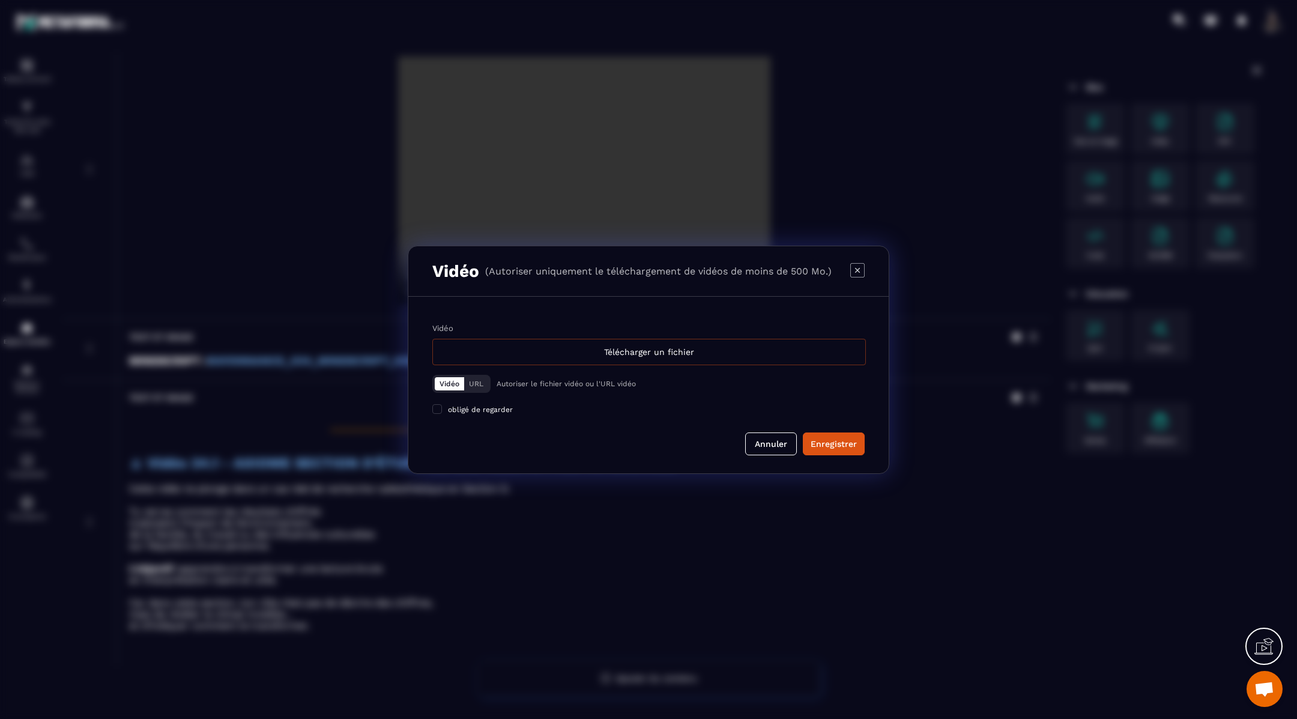
click at [596, 349] on div "Télécharger un fichier" at bounding box center [648, 352] width 433 height 26
click at [0, 0] on input "Vidéo Télécharger un fichier" at bounding box center [0, 0] width 0 height 0
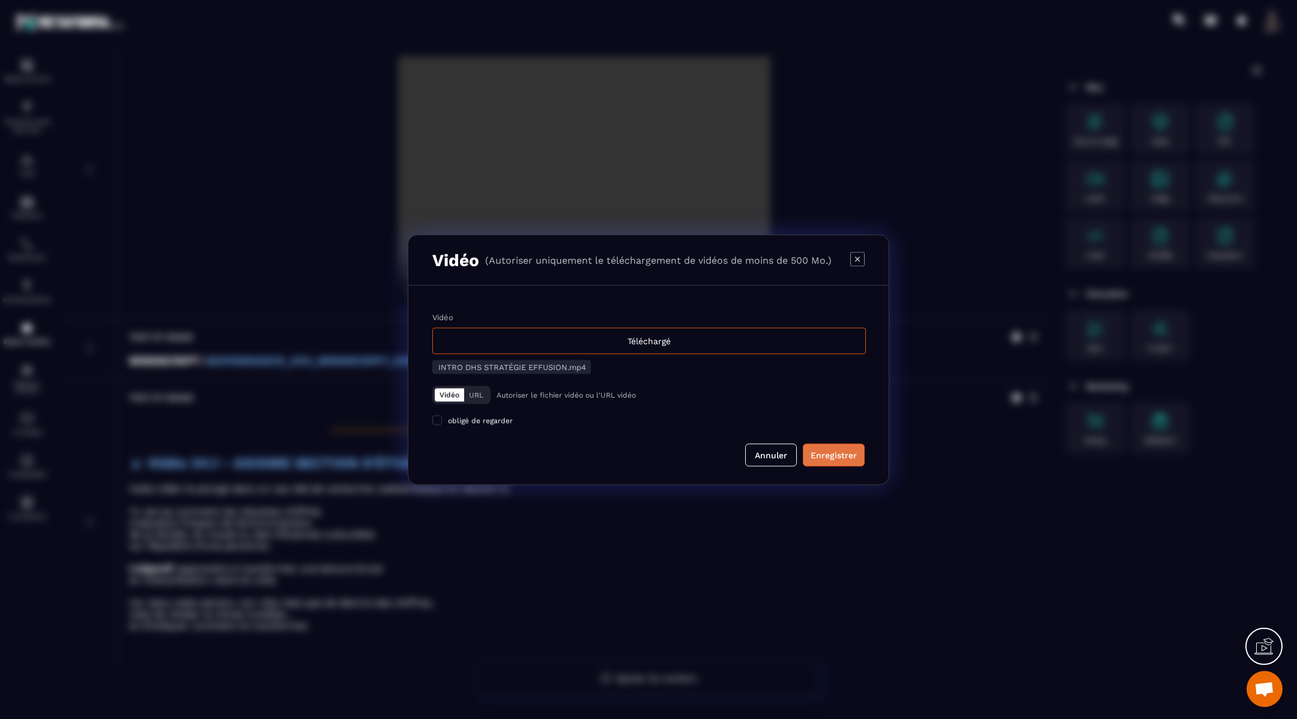
click at [831, 451] on div "Enregistrer" at bounding box center [833, 454] width 46 height 12
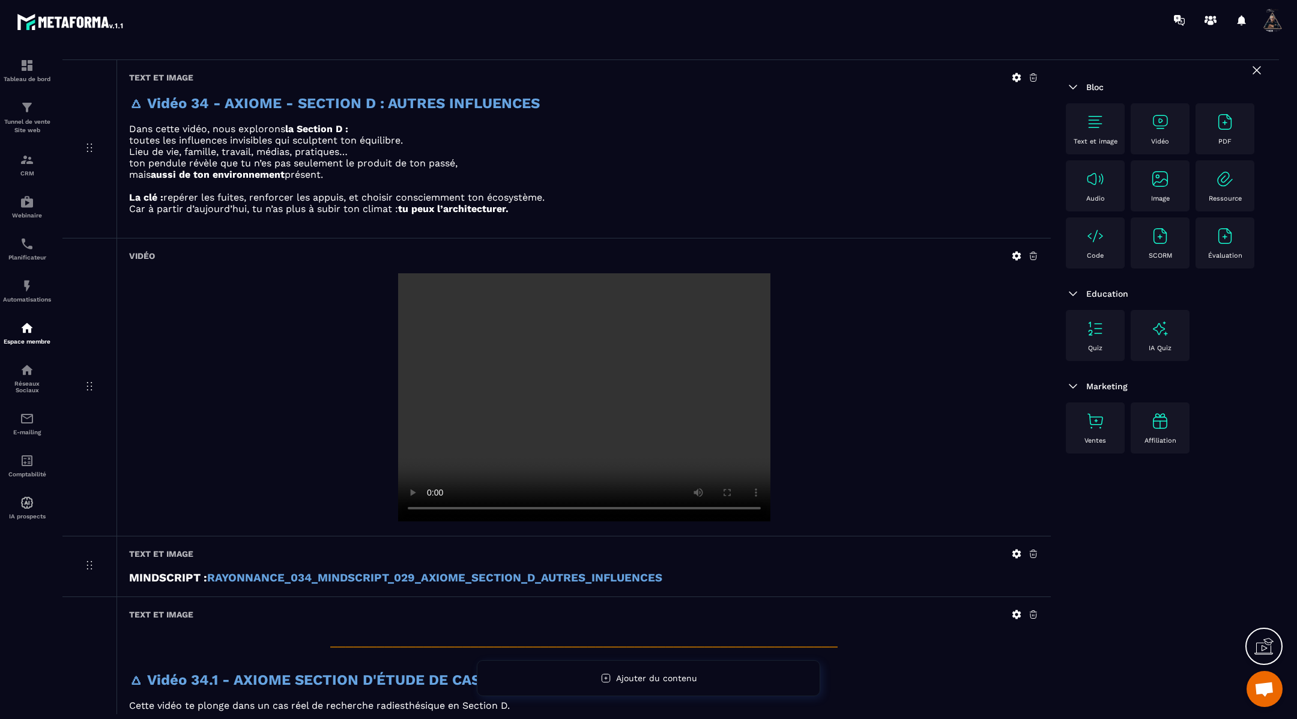
scroll to position [100, 0]
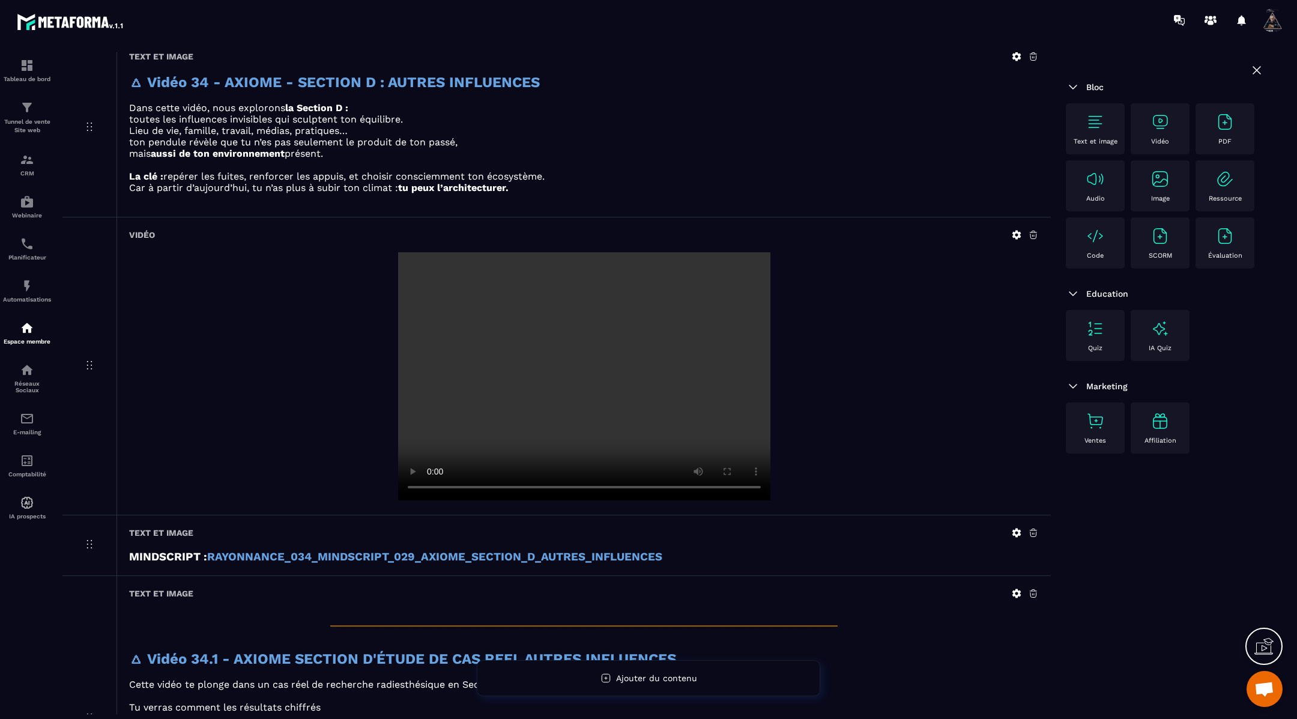
click at [1013, 589] on icon at bounding box center [1016, 593] width 9 height 9
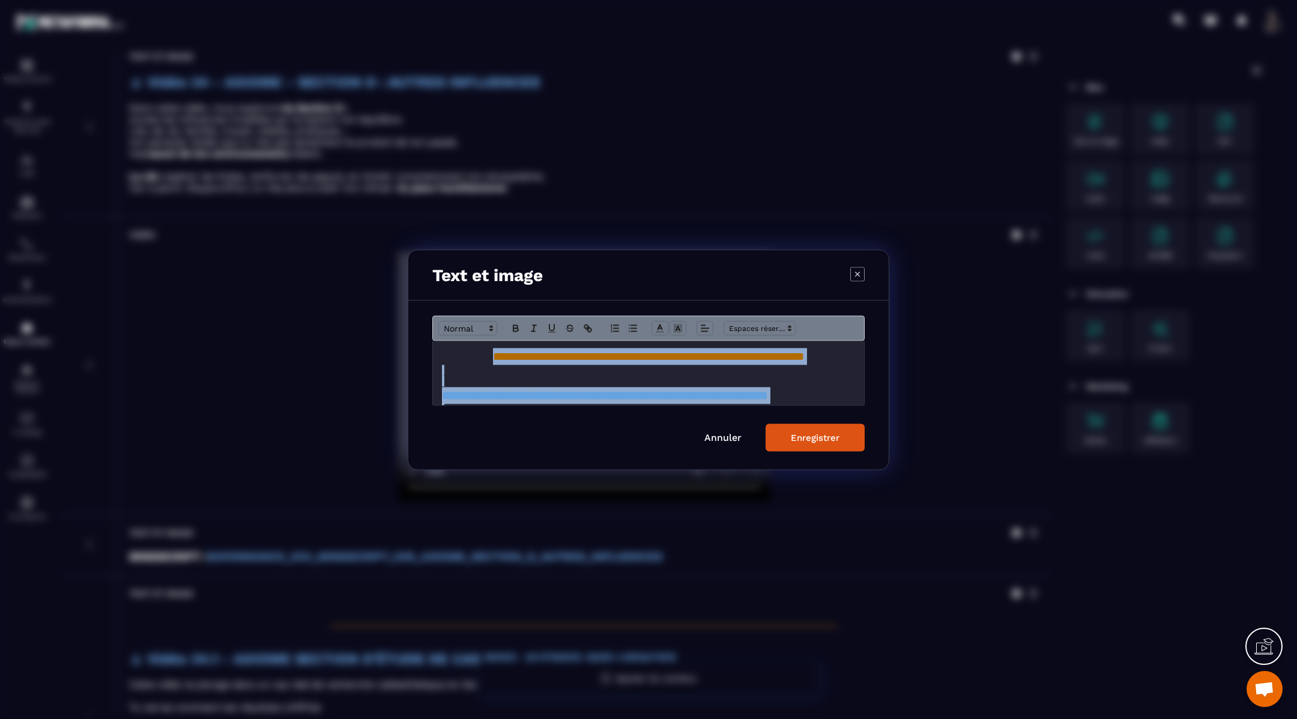
scroll to position [199, 0]
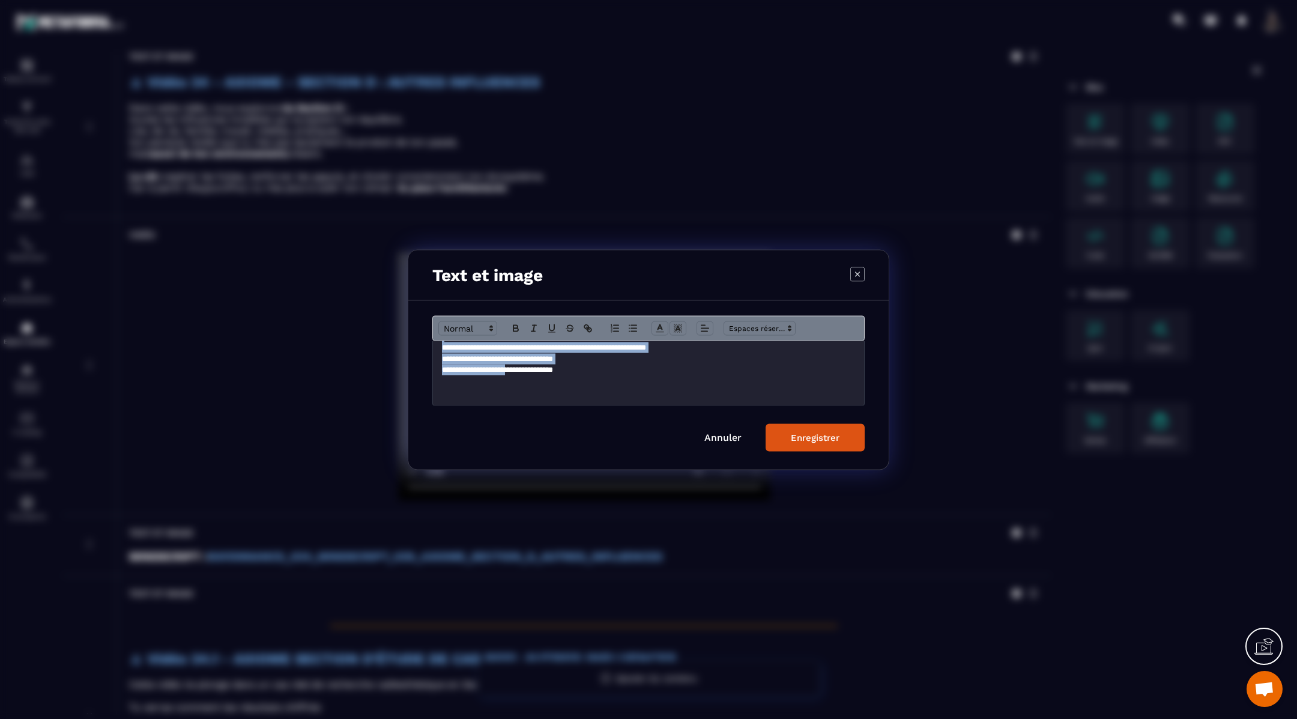
drag, startPoint x: 442, startPoint y: 361, endPoint x: 530, endPoint y: 479, distance: 147.2
click at [530, 479] on section "**********" at bounding box center [648, 359] width 1297 height 719
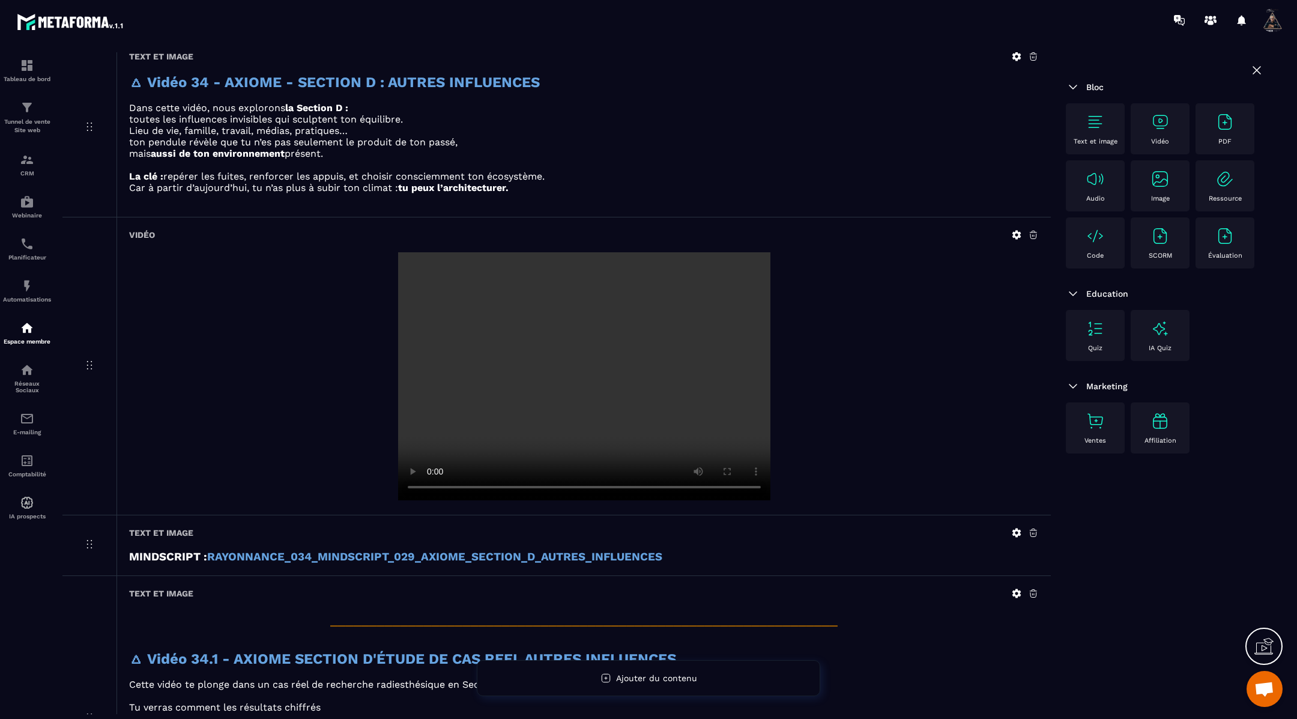
click at [1015, 591] on icon at bounding box center [1016, 593] width 11 height 11
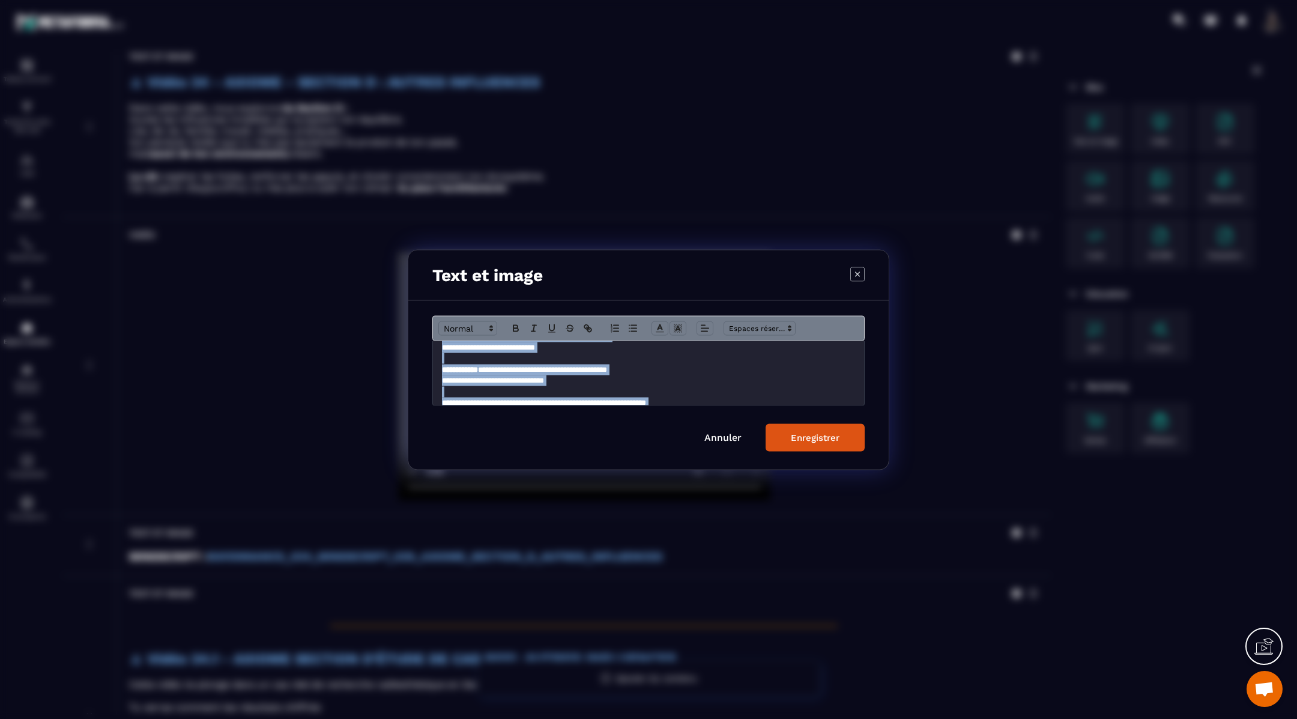
scroll to position [199, 0]
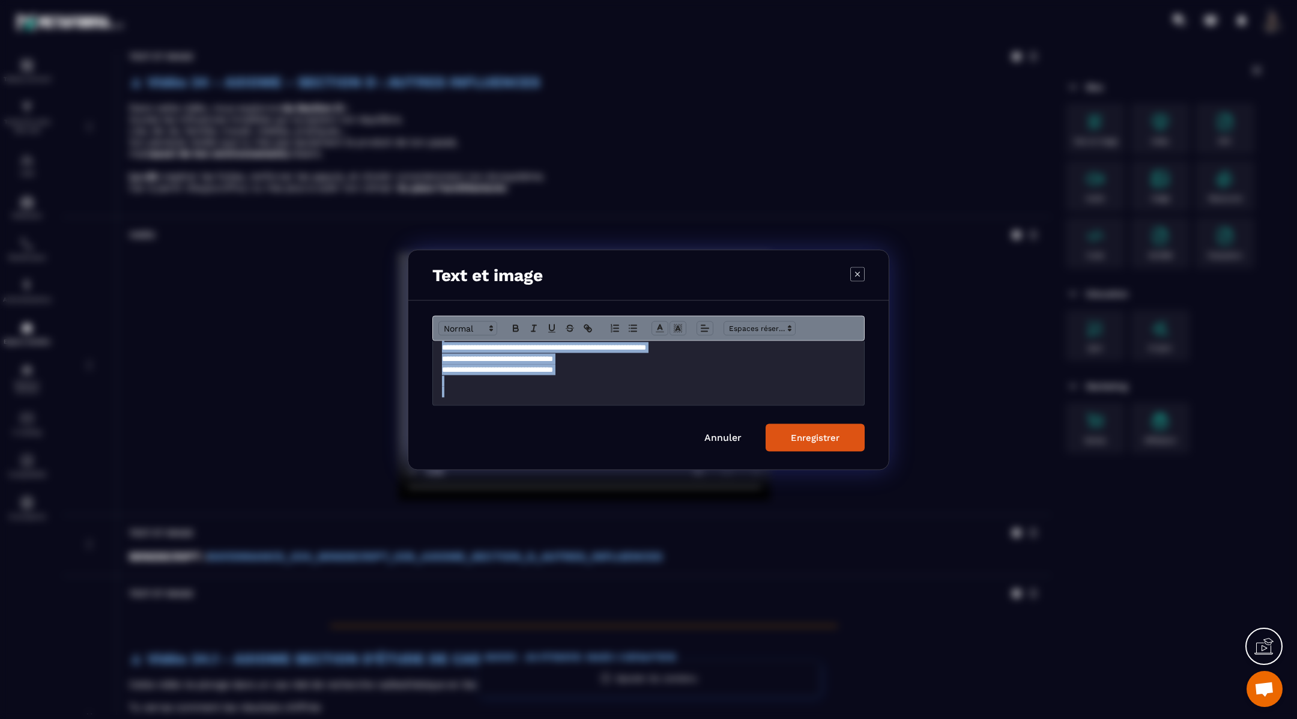
drag, startPoint x: 439, startPoint y: 361, endPoint x: 749, endPoint y: 388, distance: 310.4
click at [749, 388] on div "**********" at bounding box center [649, 372] width 432 height 64
copy div "**********"
click at [800, 444] on button "Enregistrer" at bounding box center [814, 437] width 99 height 28
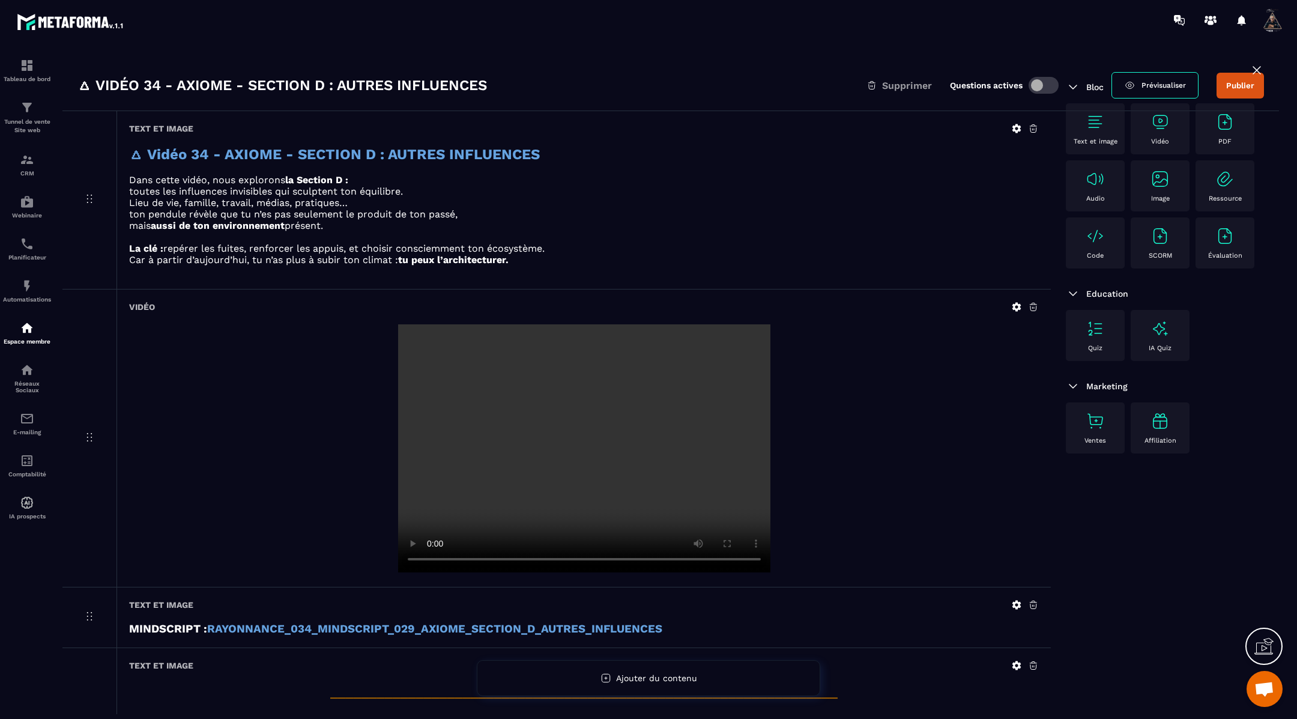
scroll to position [0, 0]
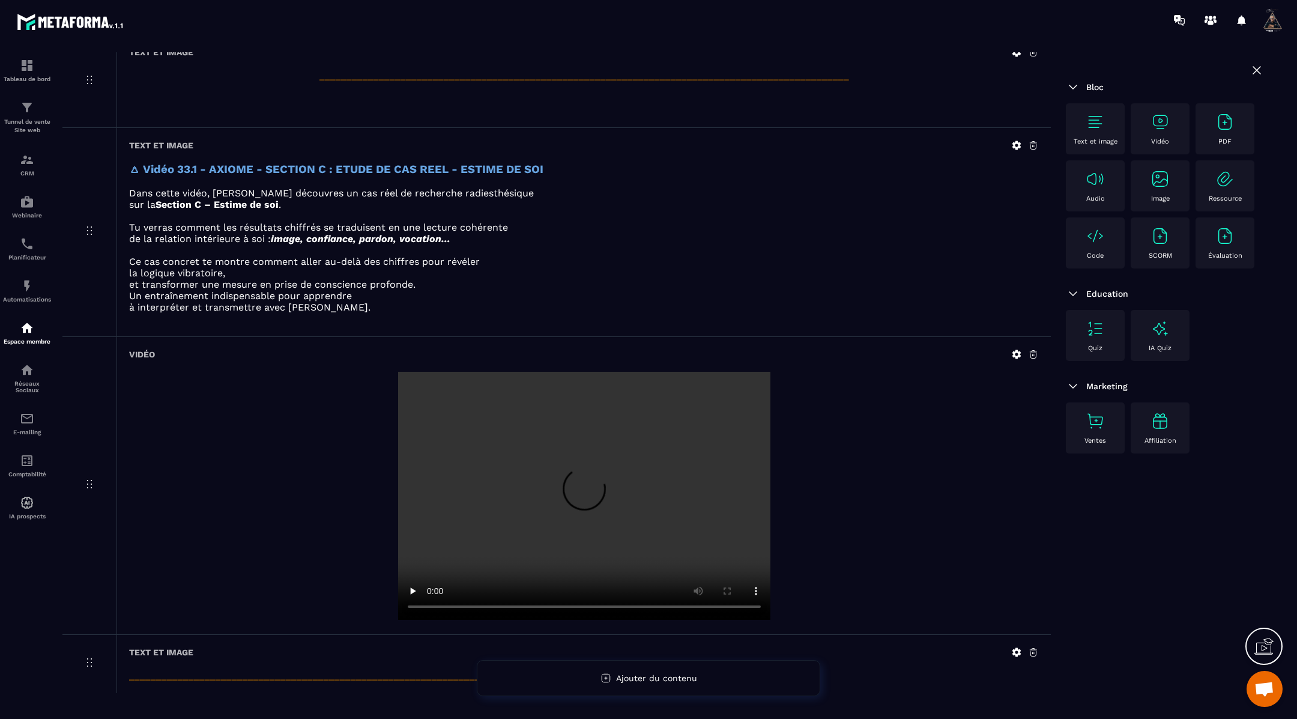
scroll to position [1519, 0]
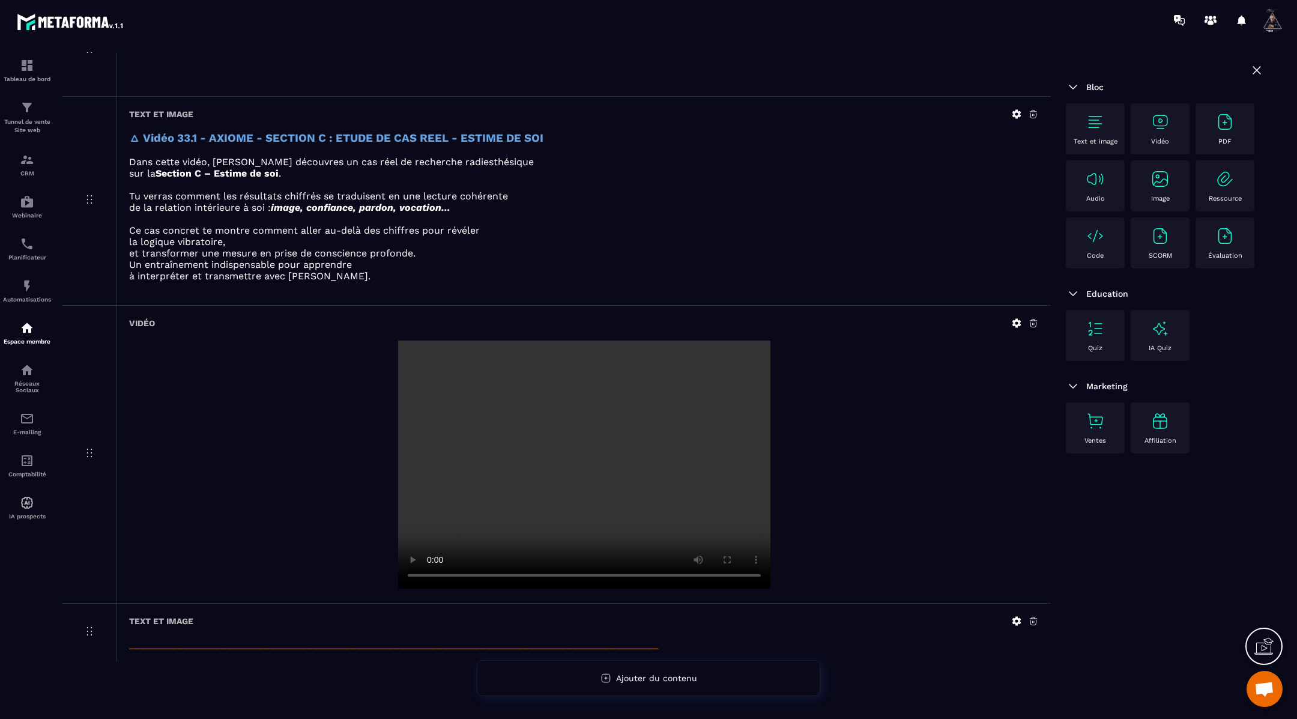
click at [1091, 128] on img at bounding box center [1094, 121] width 19 height 19
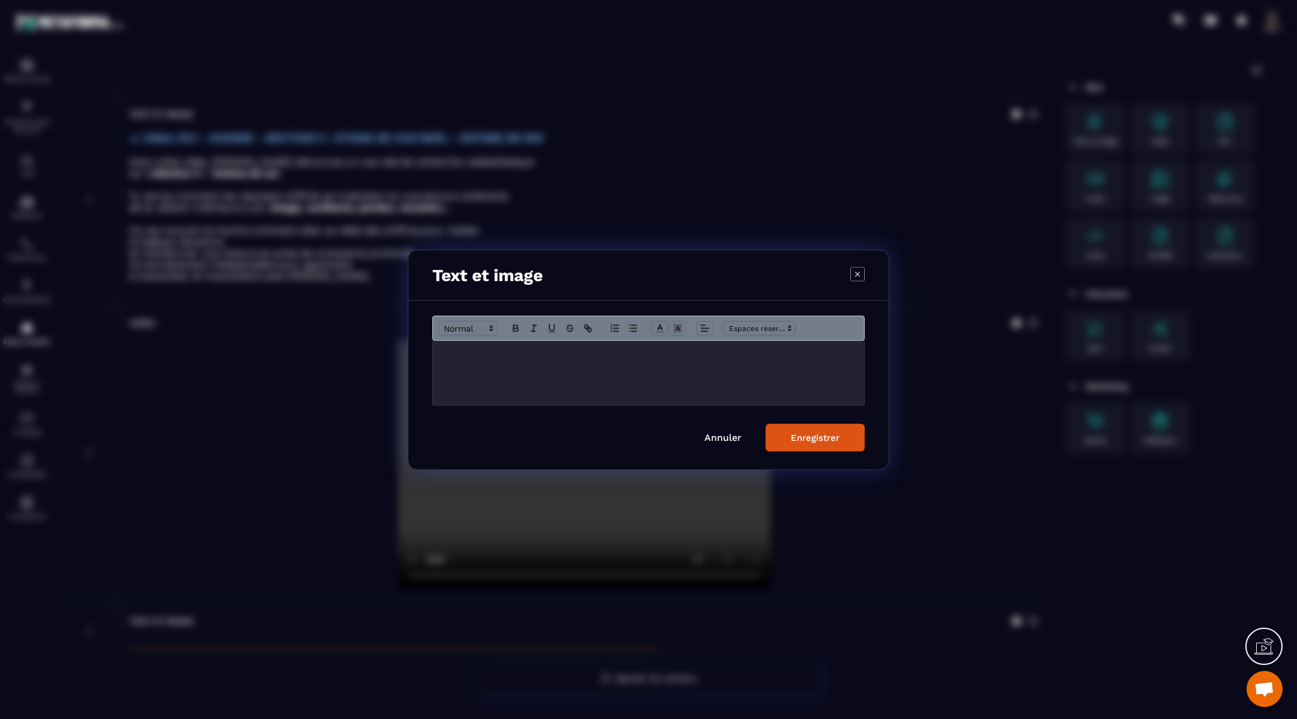
click at [578, 361] on div "Modal window" at bounding box center [648, 372] width 431 height 64
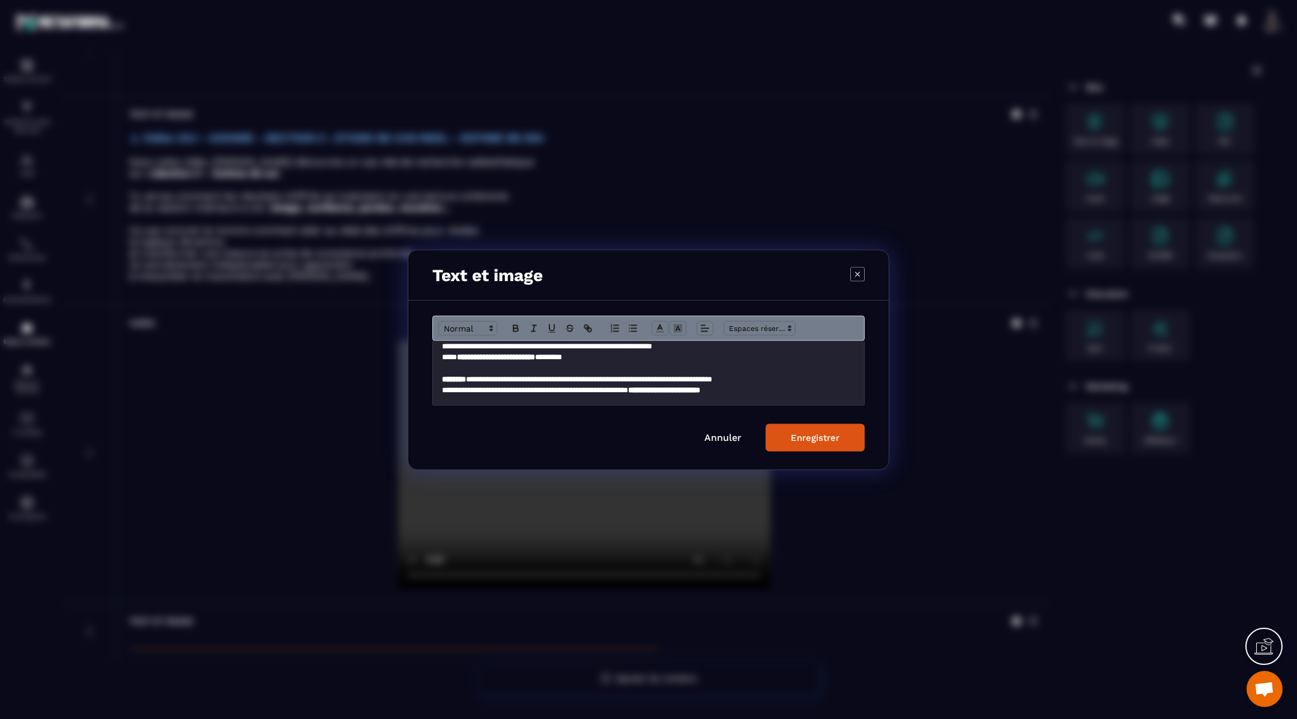
click at [797, 429] on button "Enregistrer" at bounding box center [814, 437] width 99 height 28
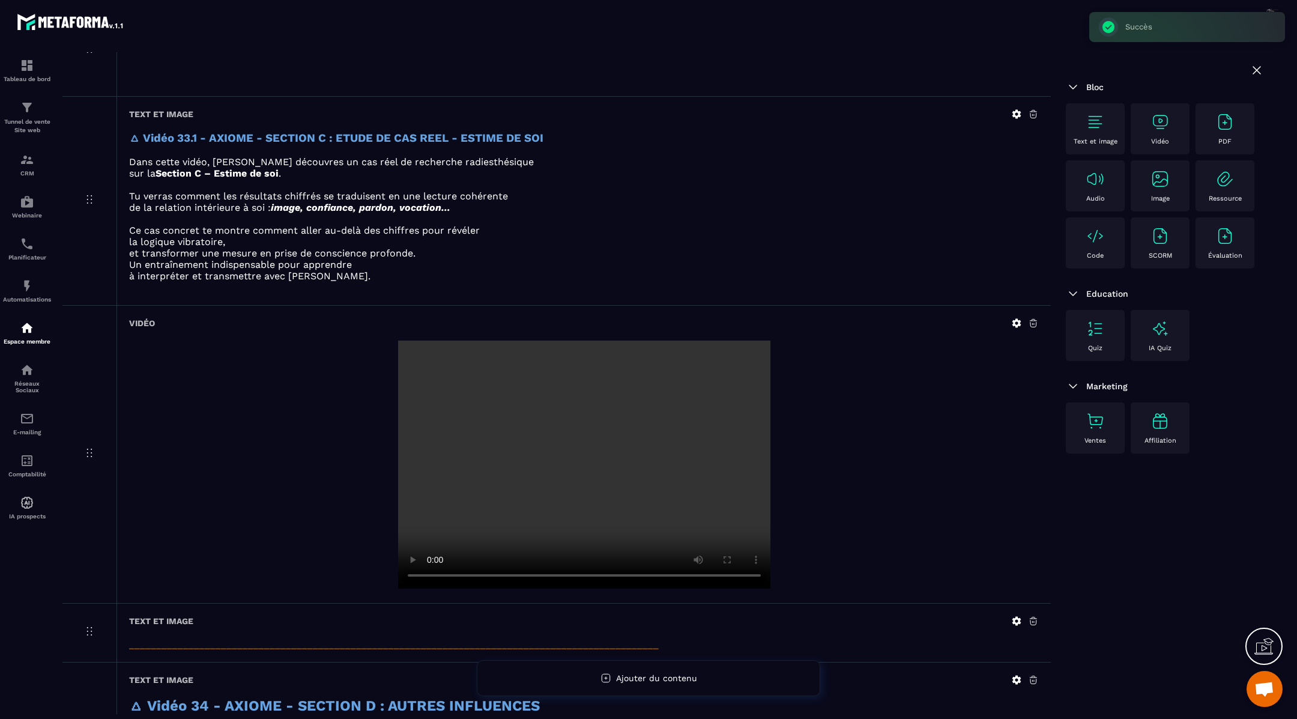
scroll to position [1697, 0]
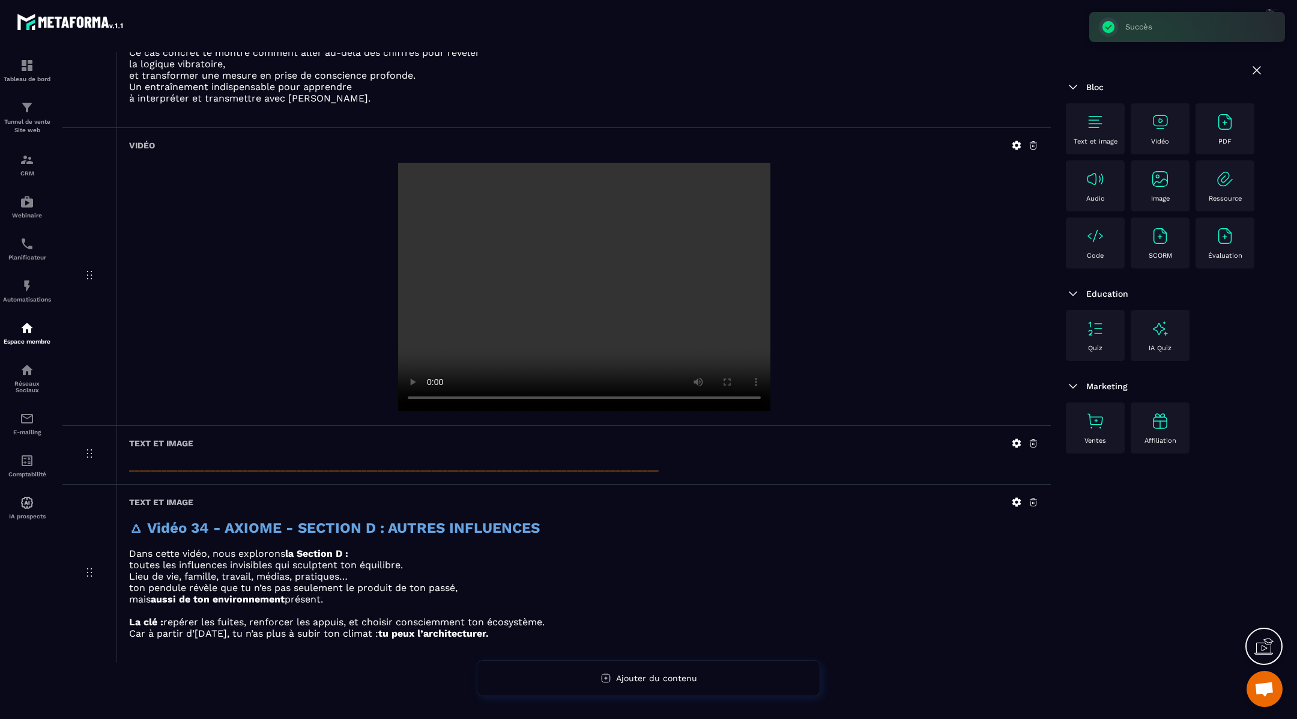
click at [1159, 128] on img at bounding box center [1159, 121] width 19 height 19
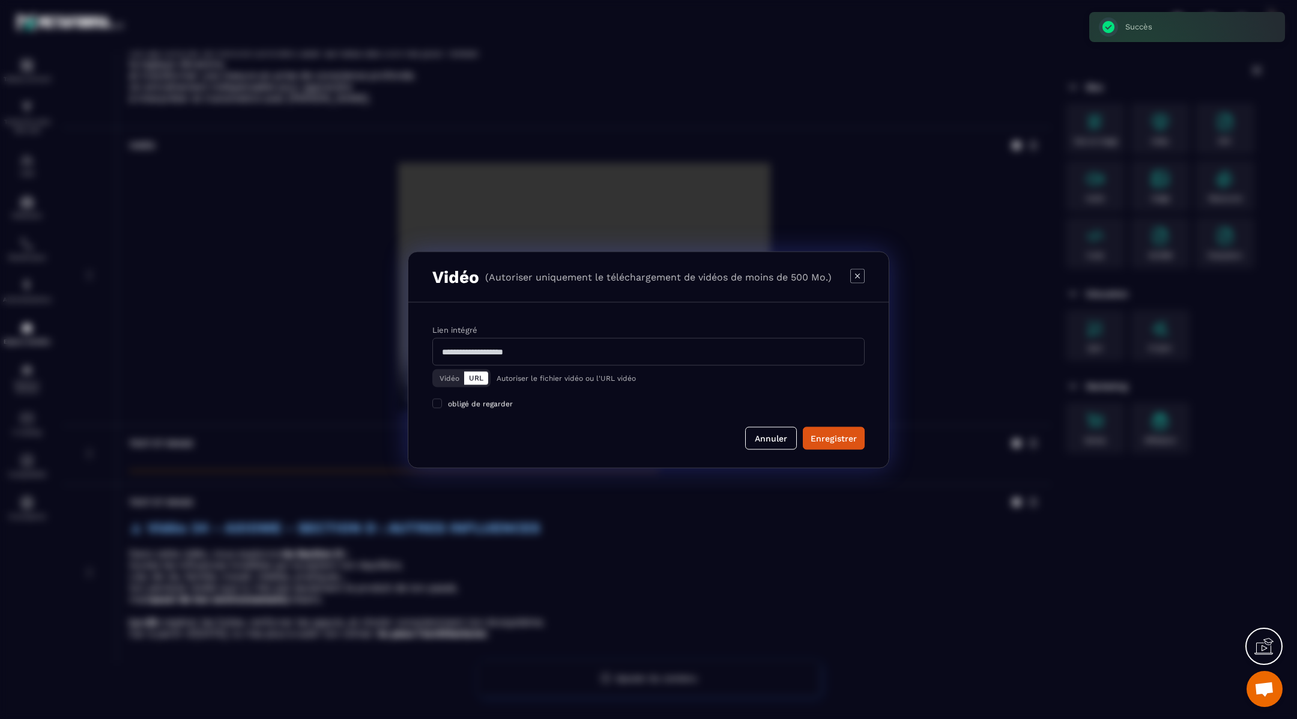
click at [433, 379] on div "Vidéo URL" at bounding box center [461, 378] width 58 height 18
click at [447, 375] on button "Vidéo" at bounding box center [449, 377] width 29 height 13
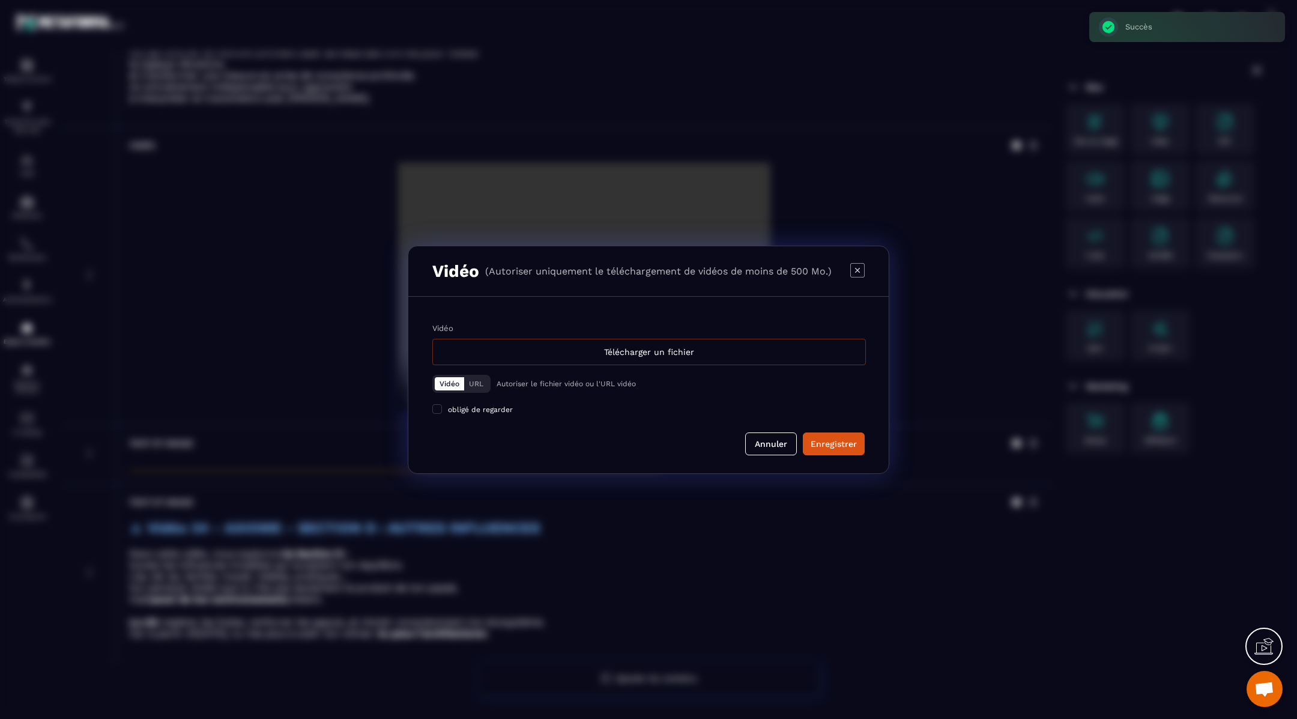
click at [456, 354] on div "Télécharger un fichier" at bounding box center [648, 352] width 433 height 26
click at [0, 0] on input "Vidéo Télécharger un fichier" at bounding box center [0, 0] width 0 height 0
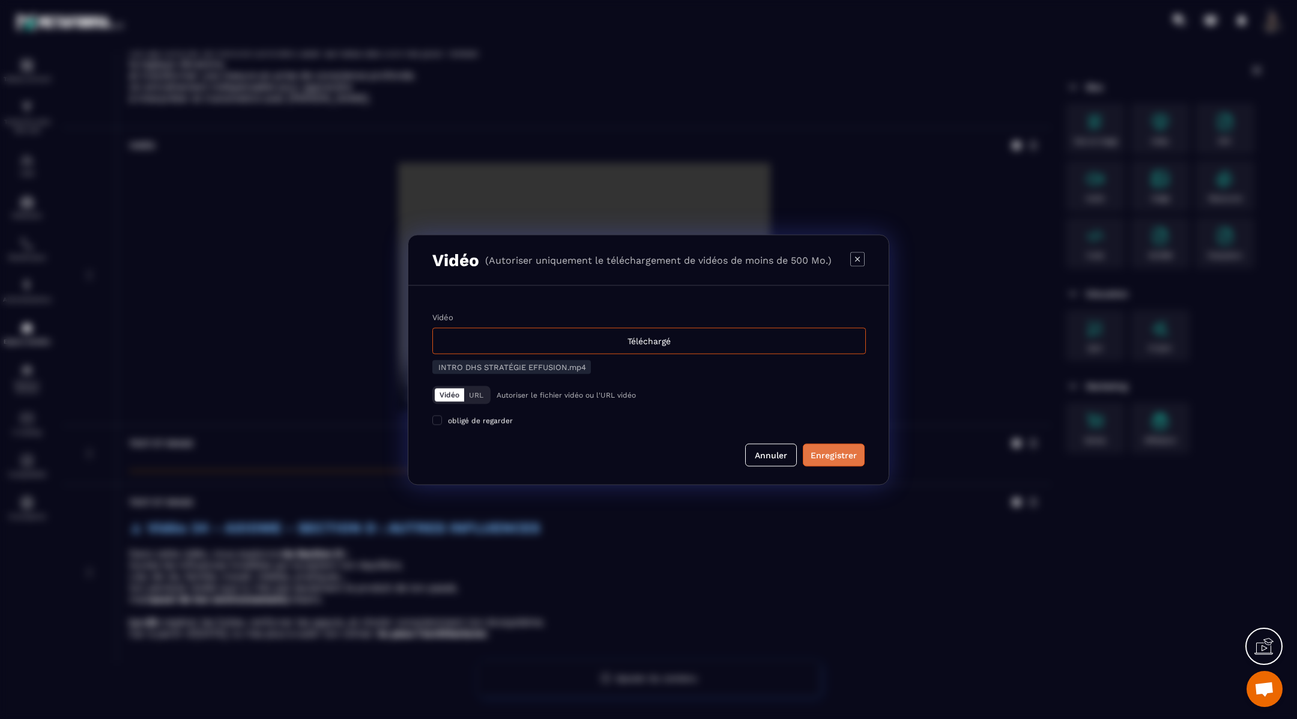
click at [829, 454] on div "Enregistrer" at bounding box center [833, 454] width 46 height 12
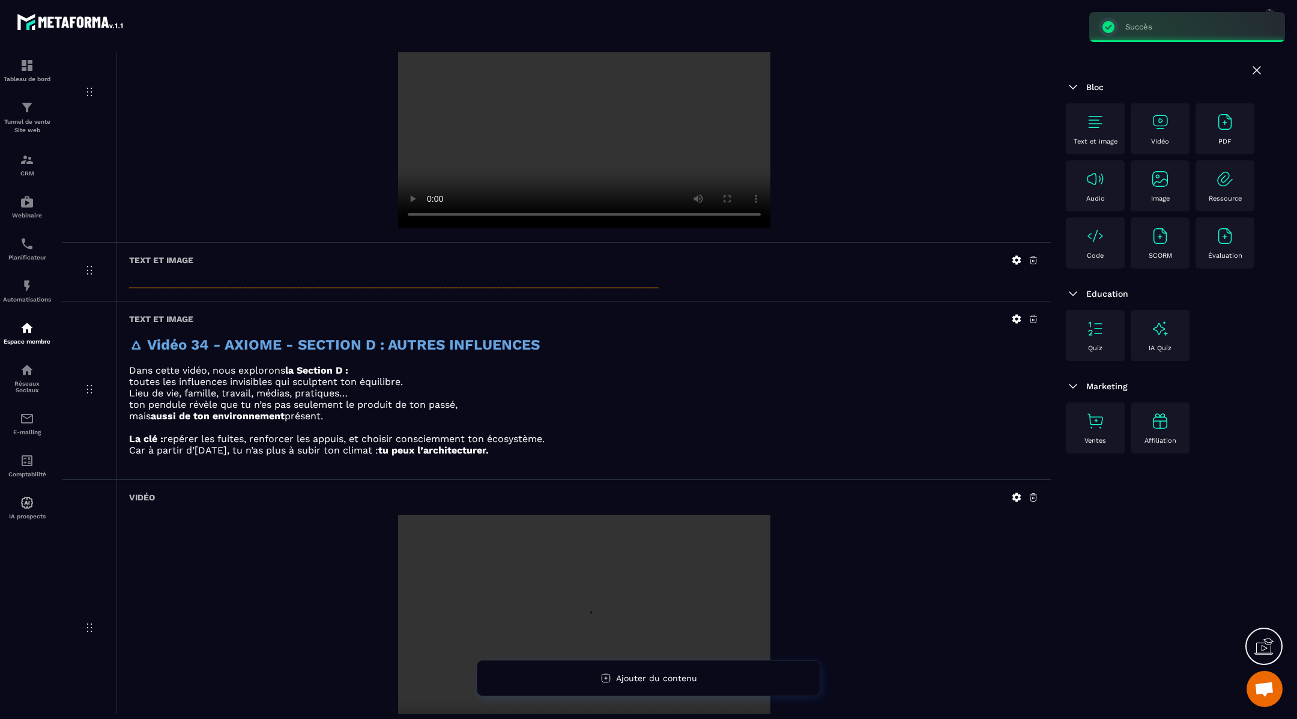
scroll to position [1994, 0]
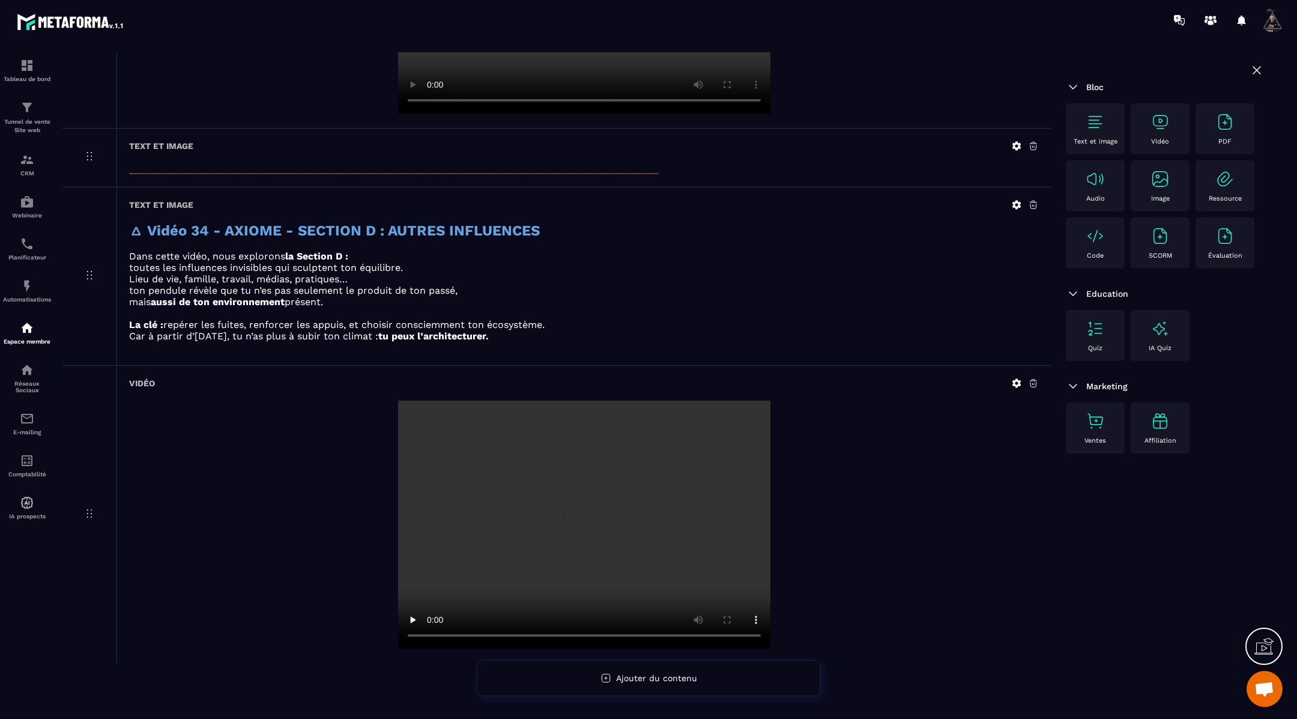
click at [1091, 116] on img at bounding box center [1094, 121] width 19 height 19
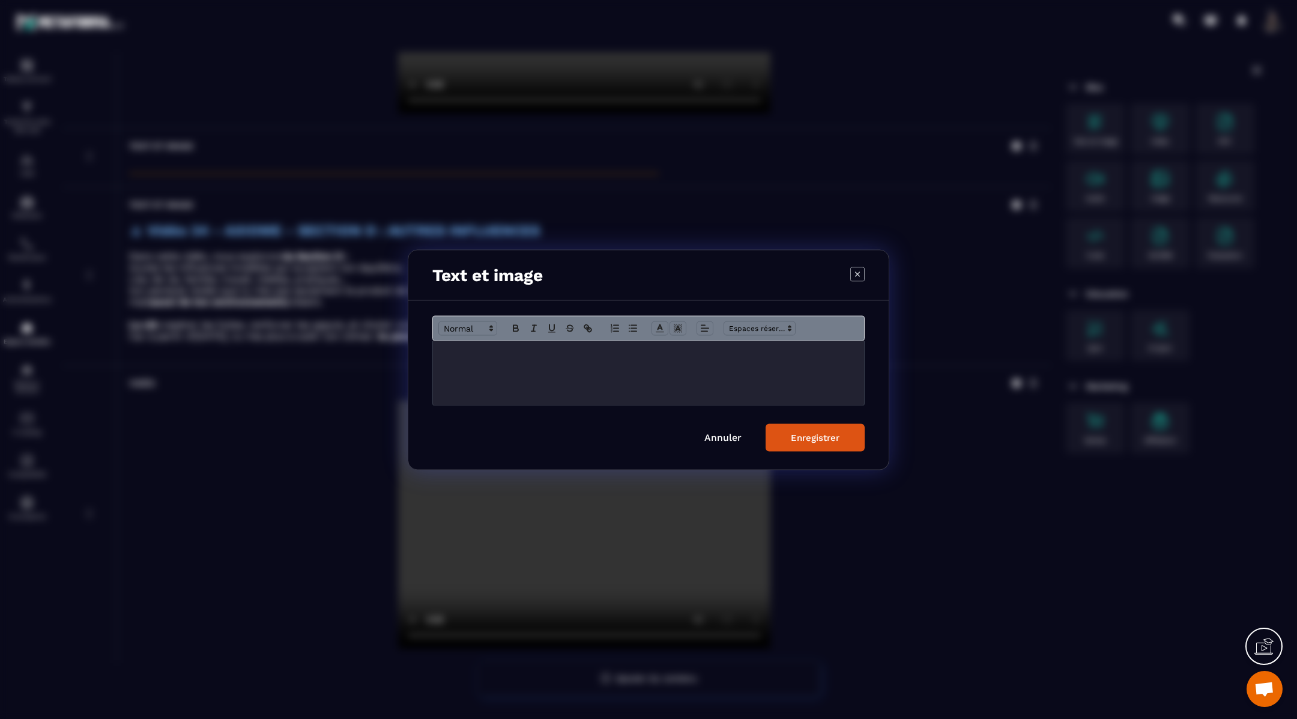
click at [773, 354] on p "Modal window" at bounding box center [648, 353] width 413 height 11
click at [824, 427] on button "Enregistrer" at bounding box center [814, 437] width 99 height 28
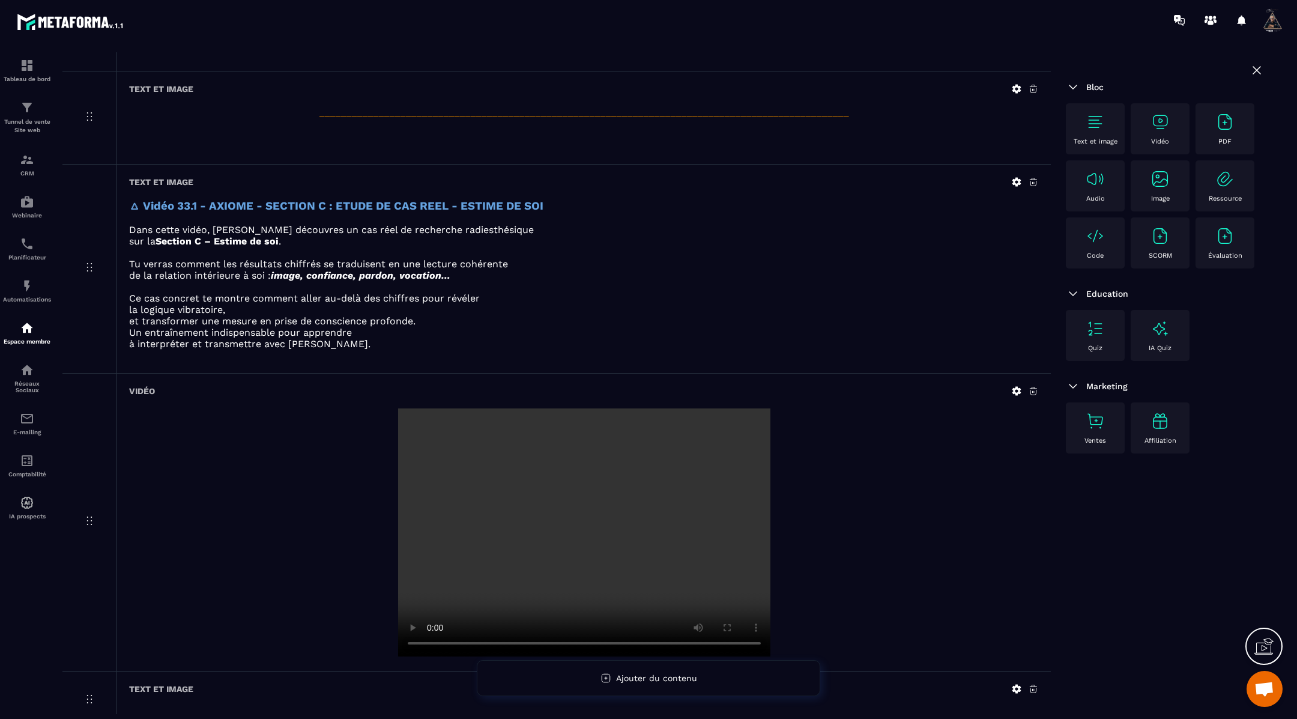
scroll to position [1443, 0]
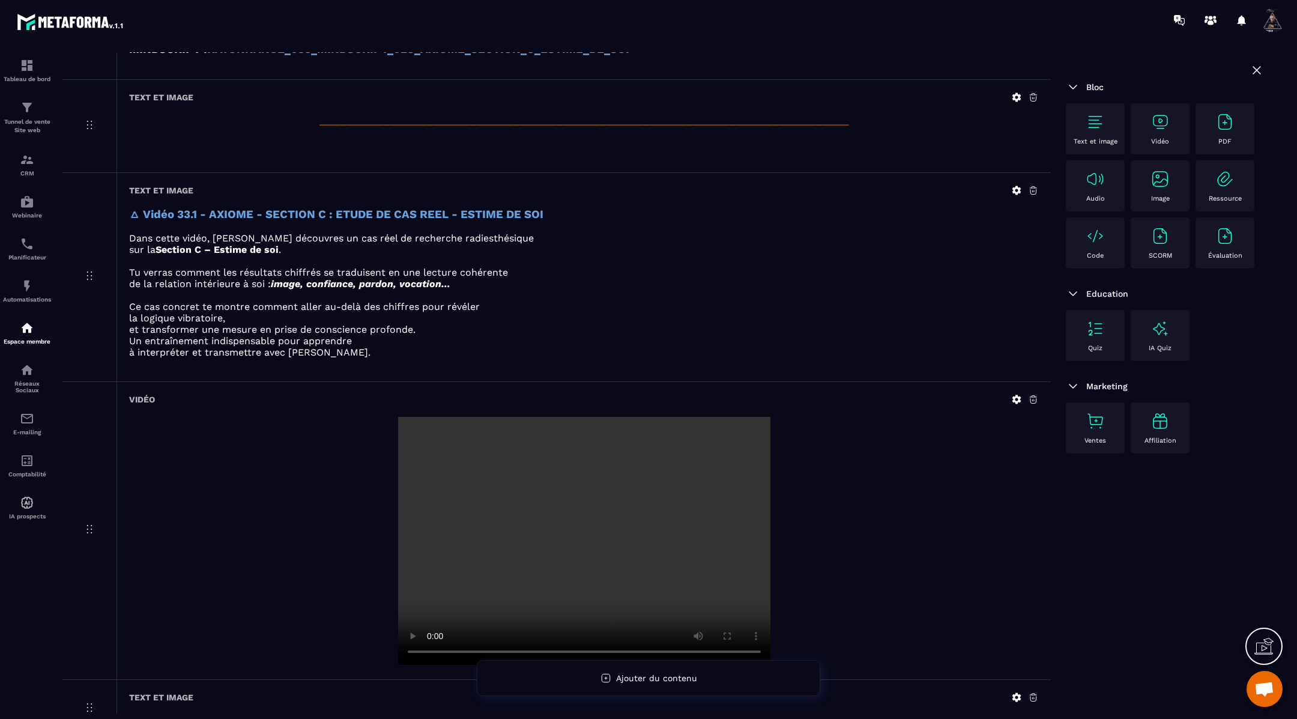
click at [1016, 185] on icon at bounding box center [1016, 190] width 11 height 11
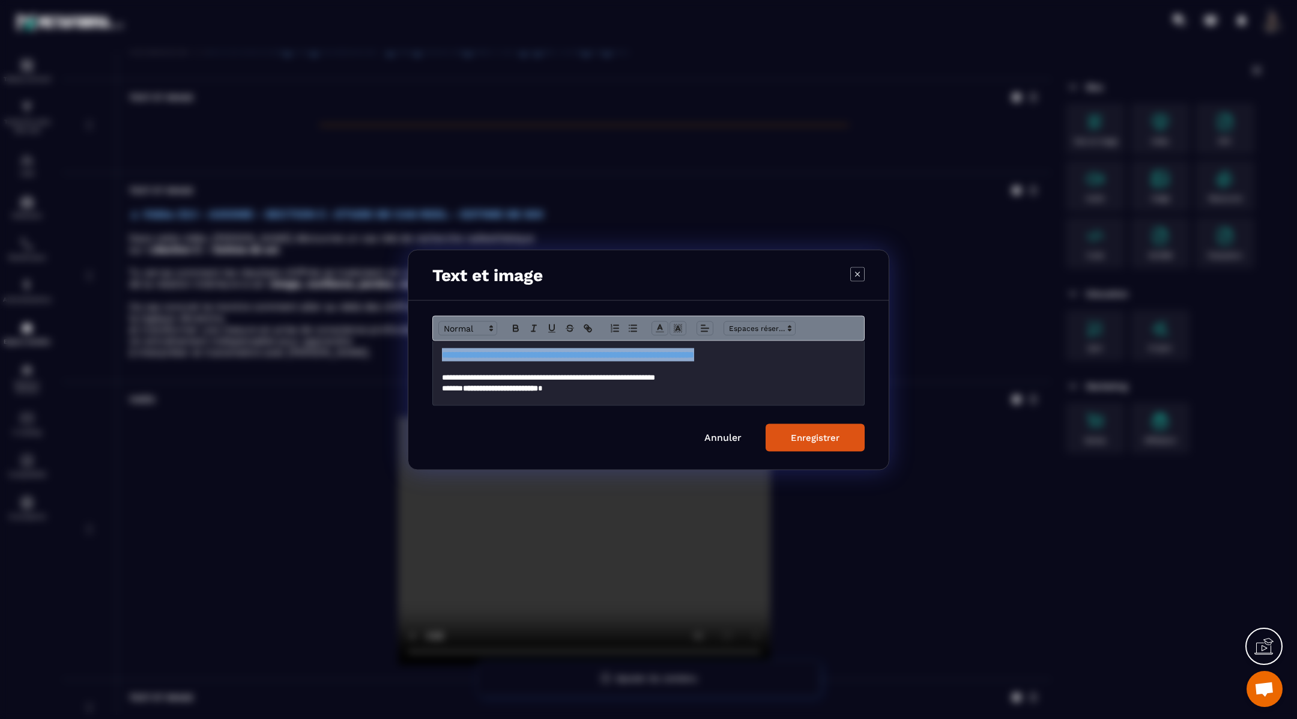
drag, startPoint x: 793, startPoint y: 352, endPoint x: 440, endPoint y: 356, distance: 353.0
click at [440, 356] on div "**********" at bounding box center [648, 372] width 431 height 64
copy strong "**********"
click at [836, 441] on div "Enregistrer" at bounding box center [815, 437] width 49 height 11
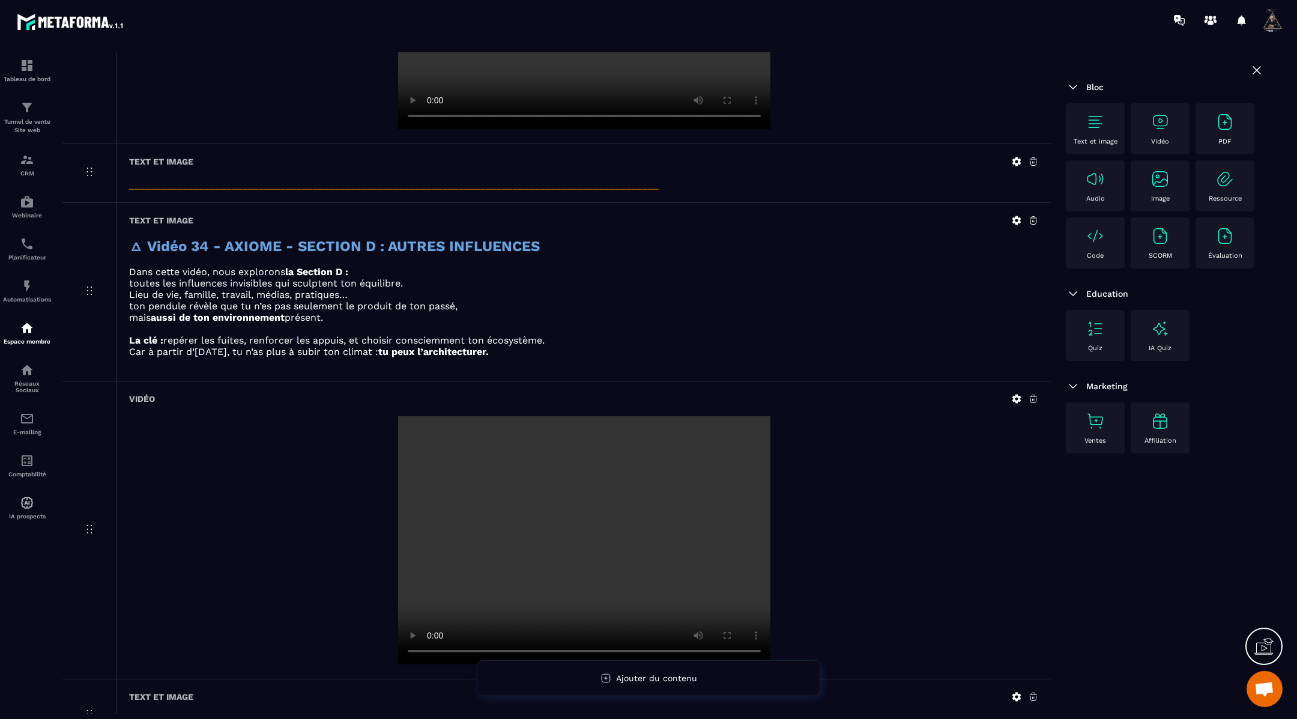
scroll to position [2066, 0]
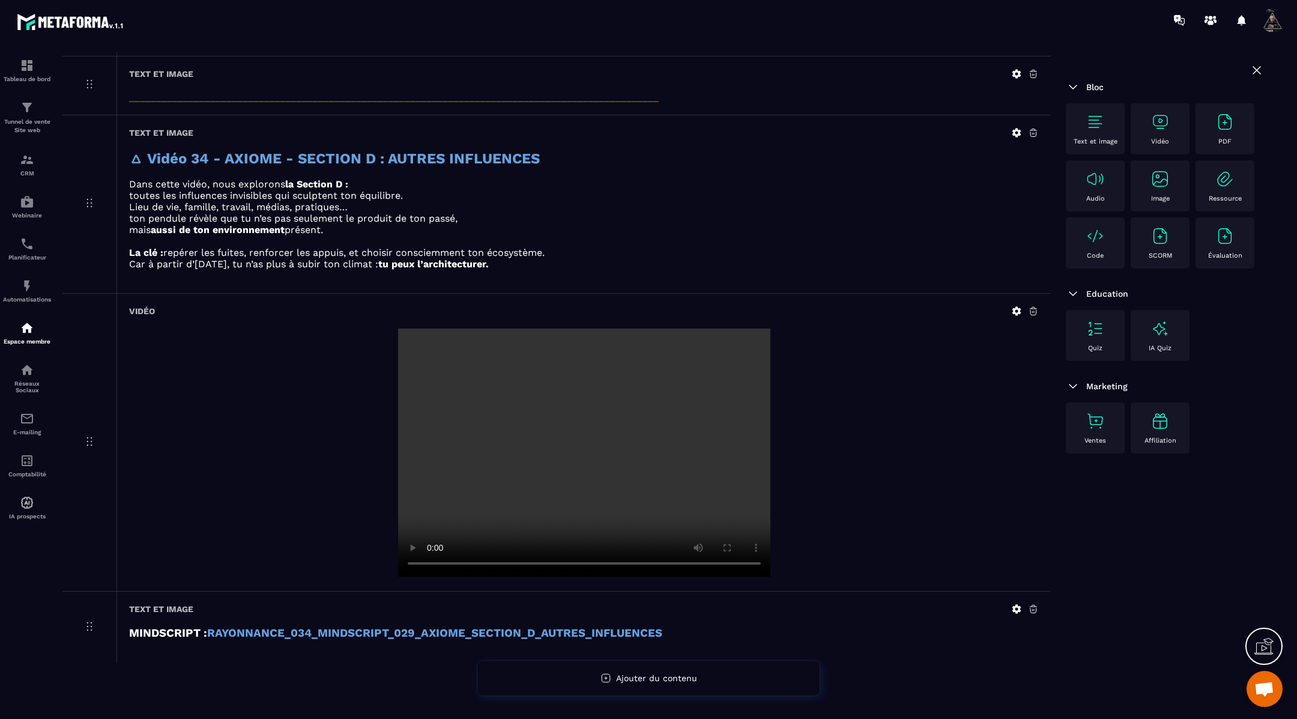
click at [1094, 120] on img at bounding box center [1094, 121] width 19 height 19
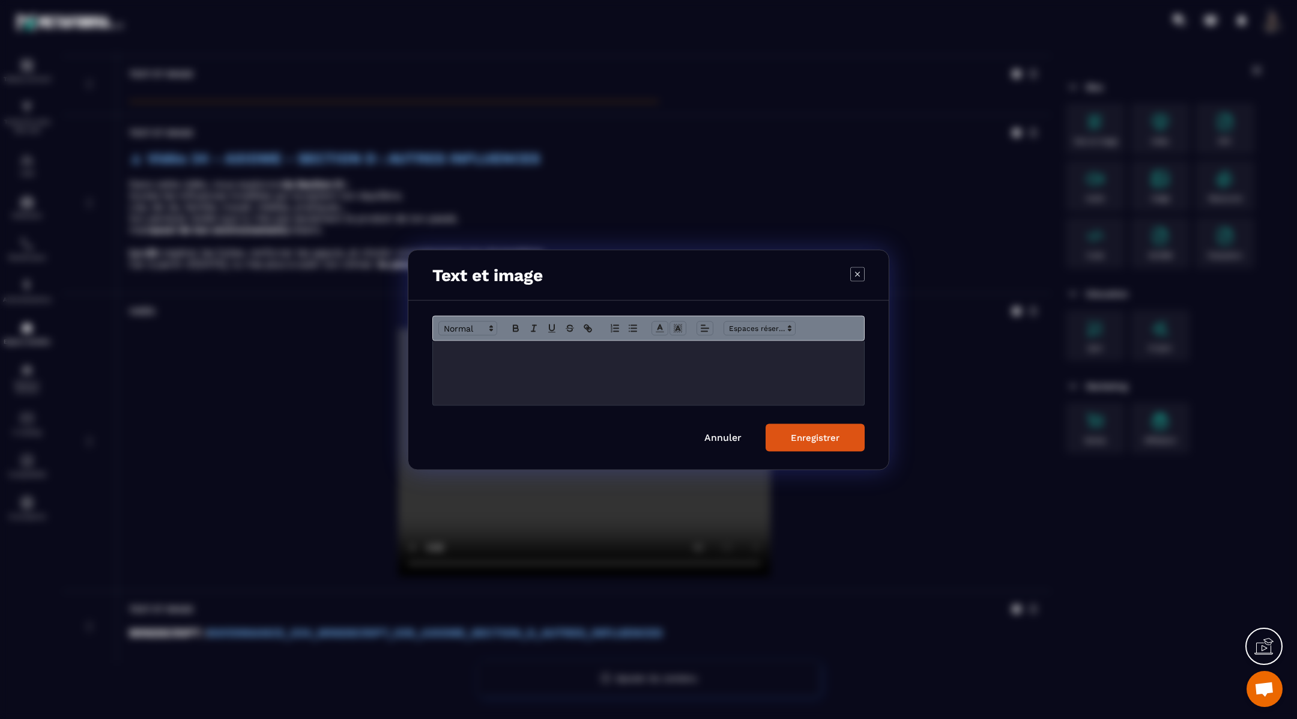
click at [603, 354] on p "Modal window" at bounding box center [648, 353] width 413 height 11
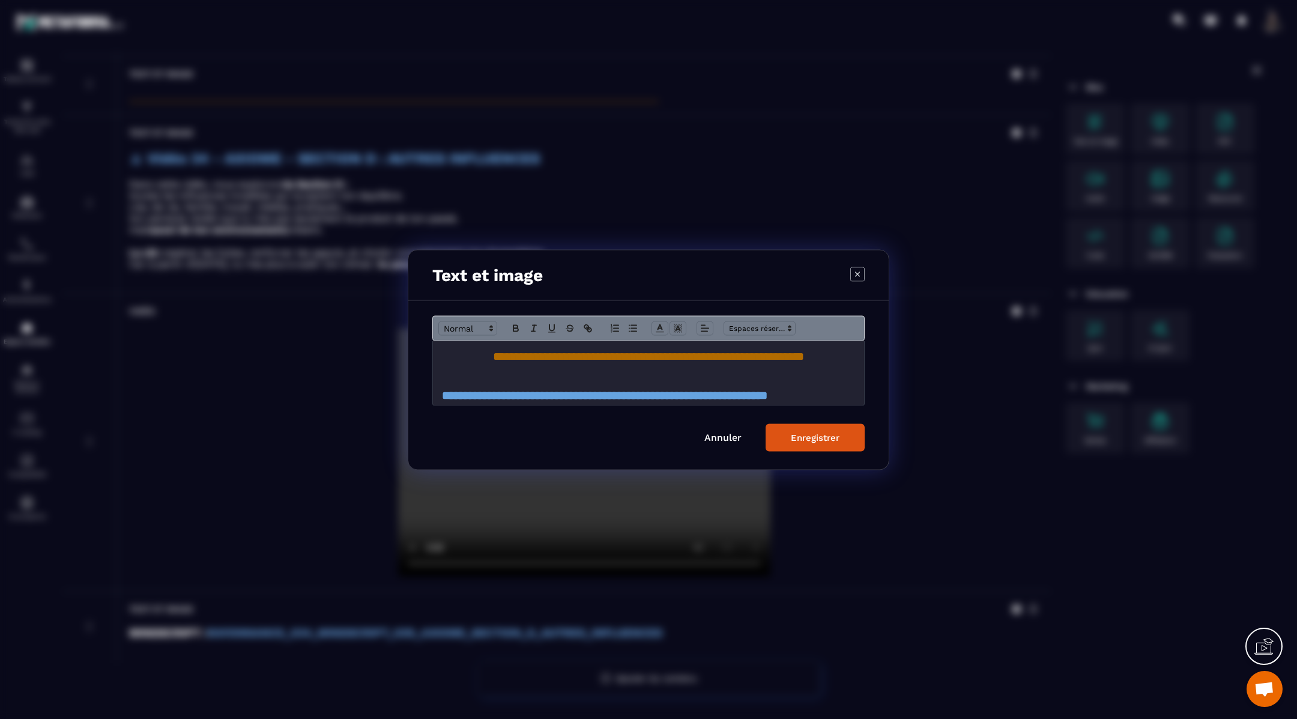
scroll to position [190, 0]
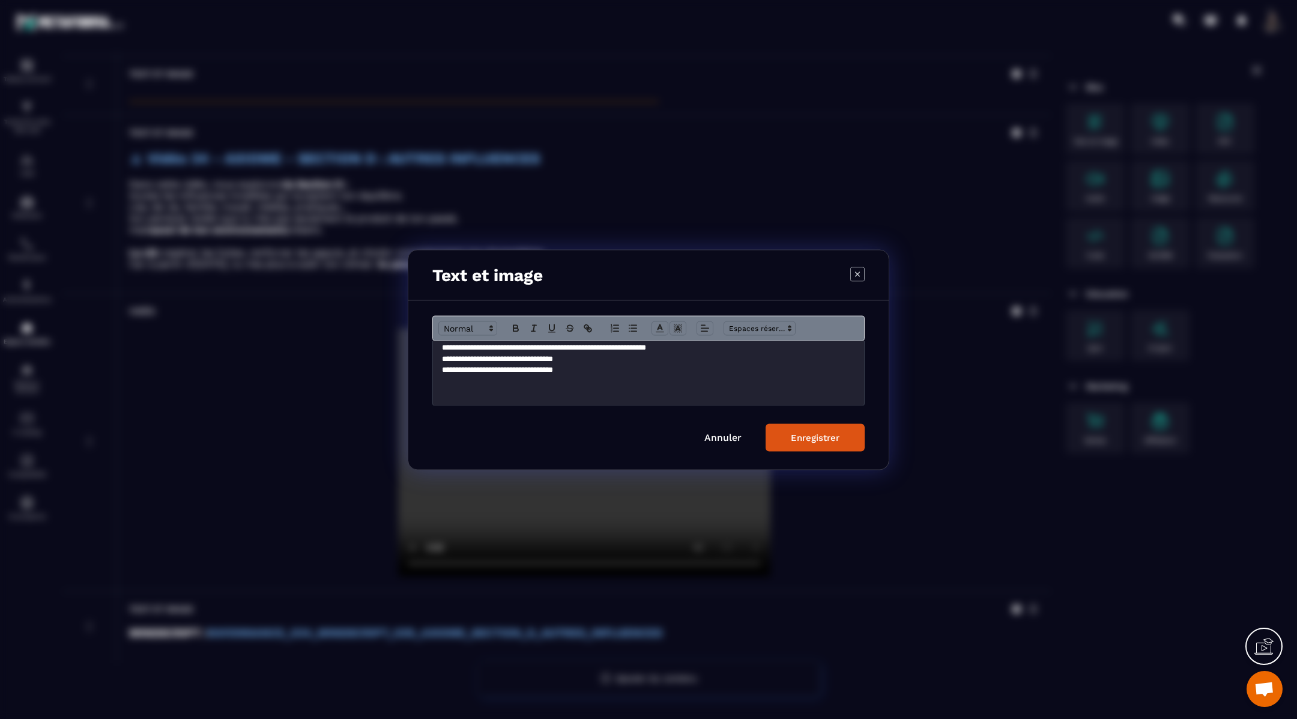
click at [806, 434] on div "Enregistrer" at bounding box center [815, 437] width 49 height 11
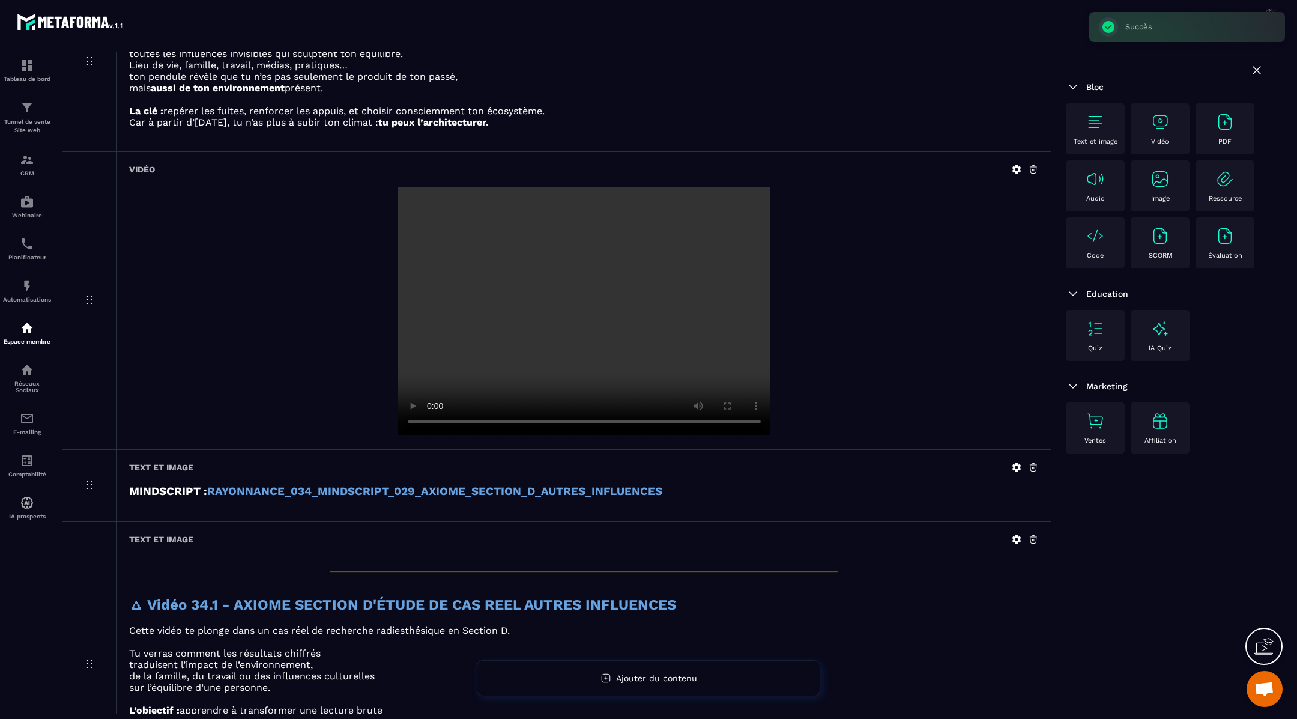
scroll to position [2350, 0]
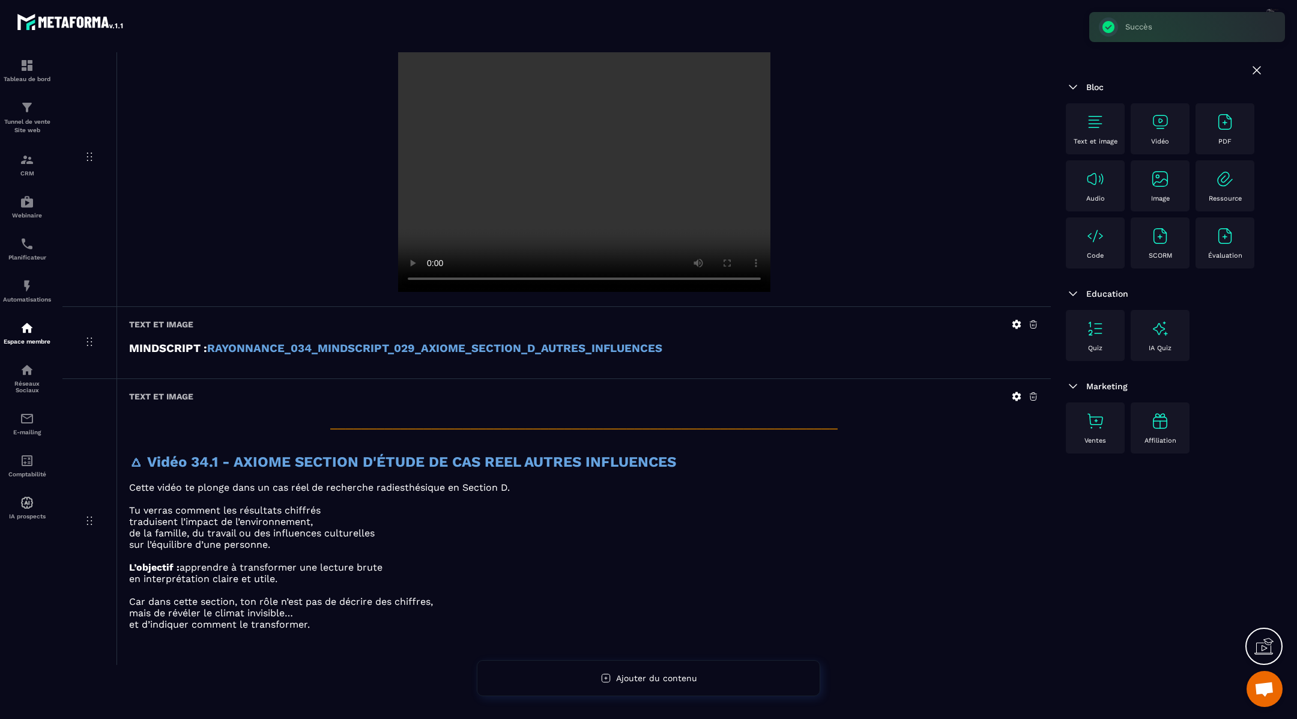
click at [1159, 124] on img at bounding box center [1159, 121] width 19 height 19
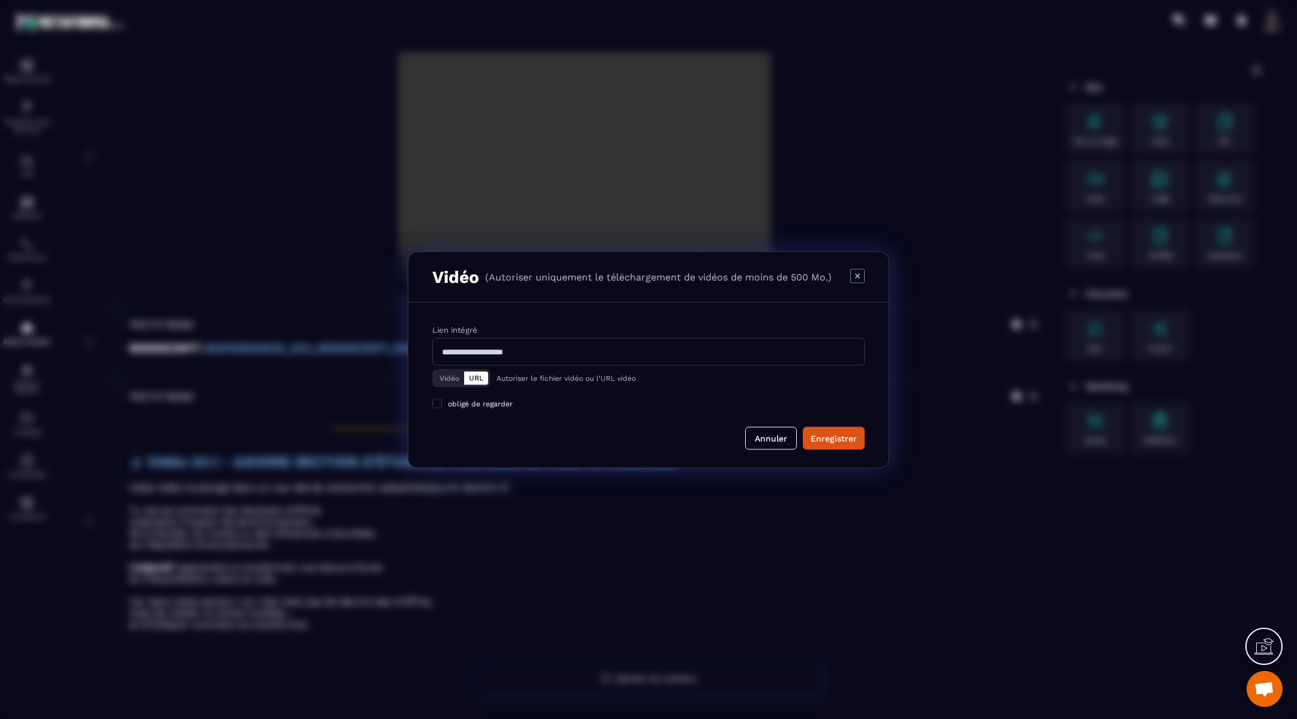
click at [441, 375] on button "Vidéo" at bounding box center [449, 377] width 29 height 13
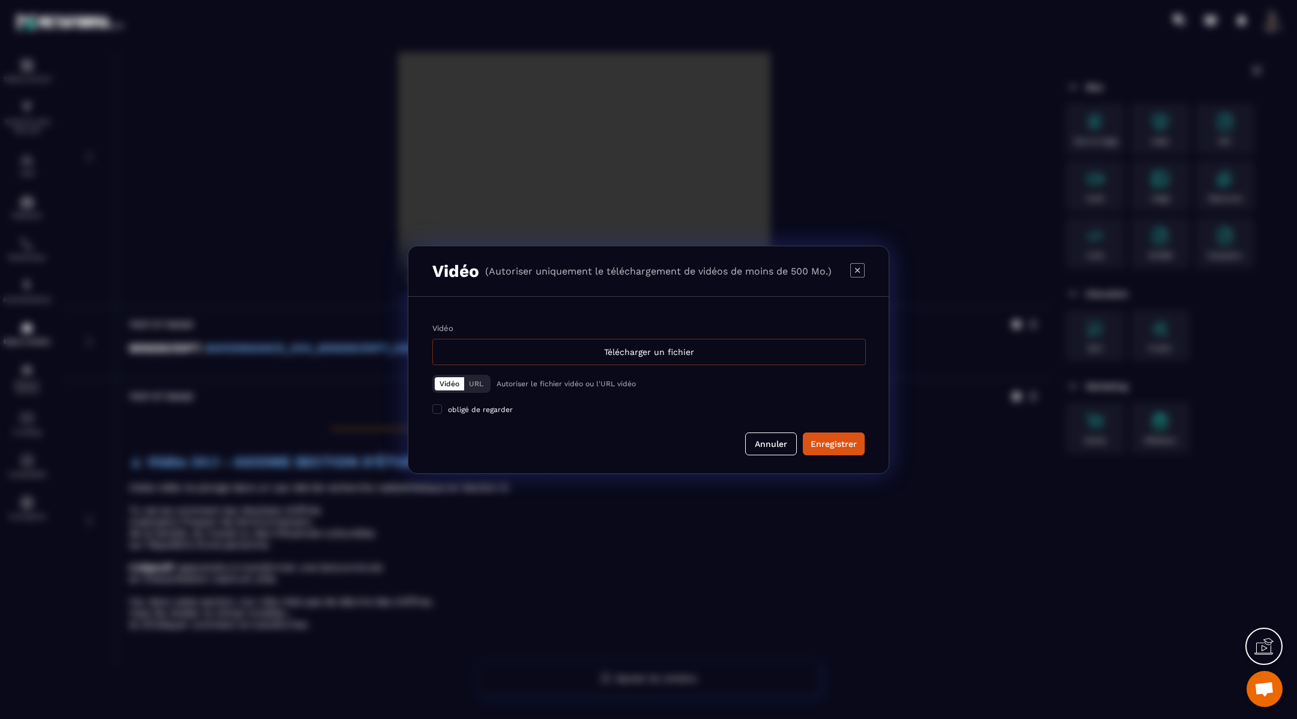
click at [484, 361] on div "Télécharger un fichier" at bounding box center [648, 352] width 433 height 26
click at [0, 0] on input "Vidéo Télécharger un fichier" at bounding box center [0, 0] width 0 height 0
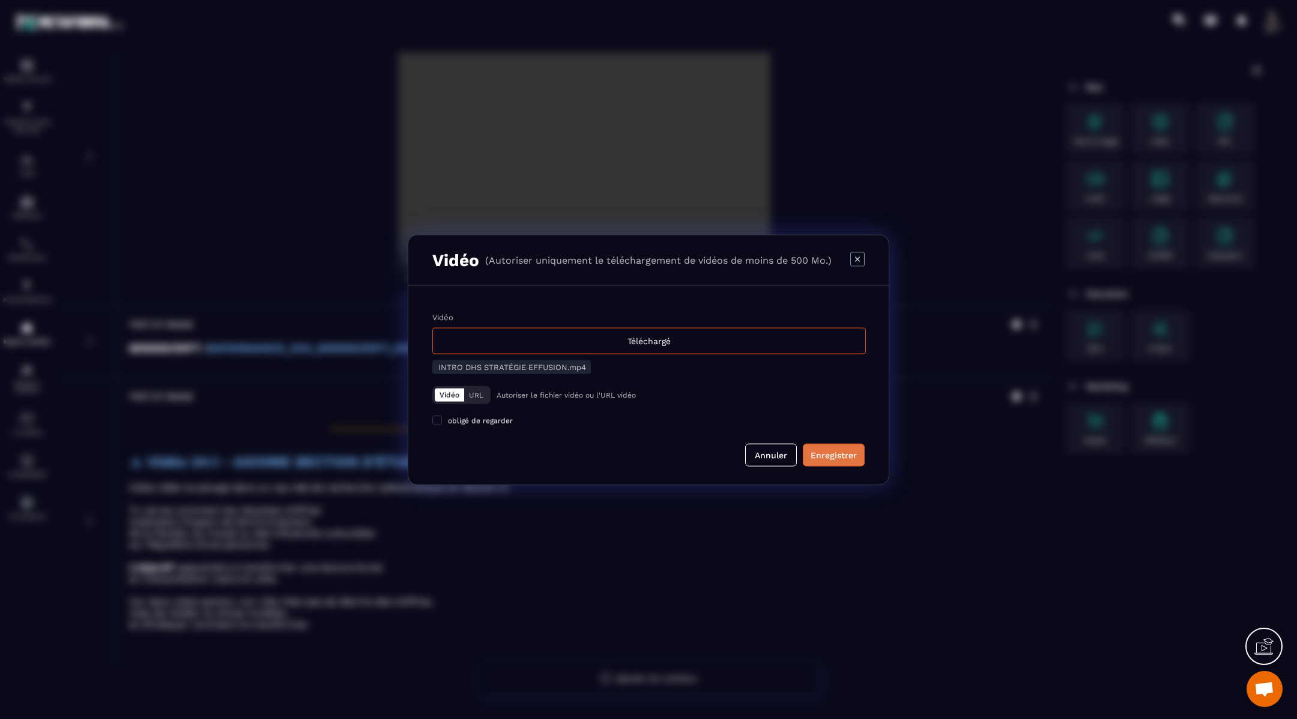
click at [827, 456] on div "Enregistrer" at bounding box center [833, 454] width 46 height 12
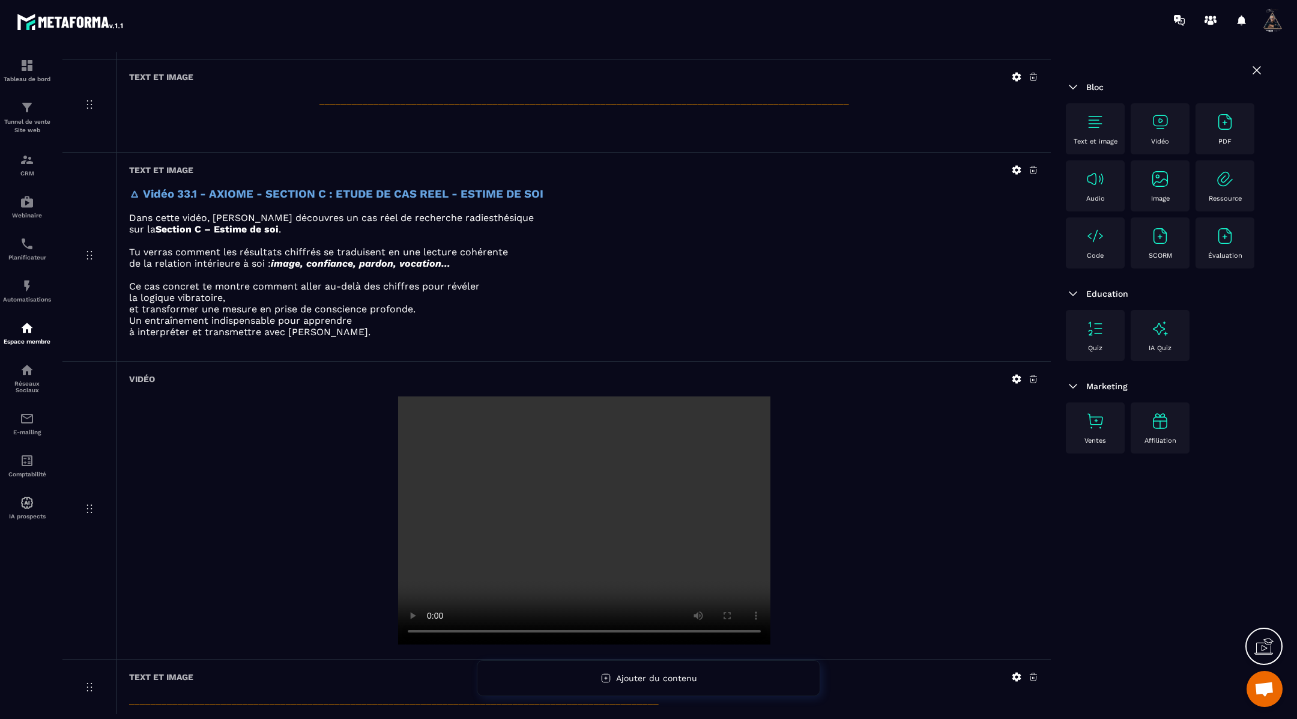
scroll to position [1401, 0]
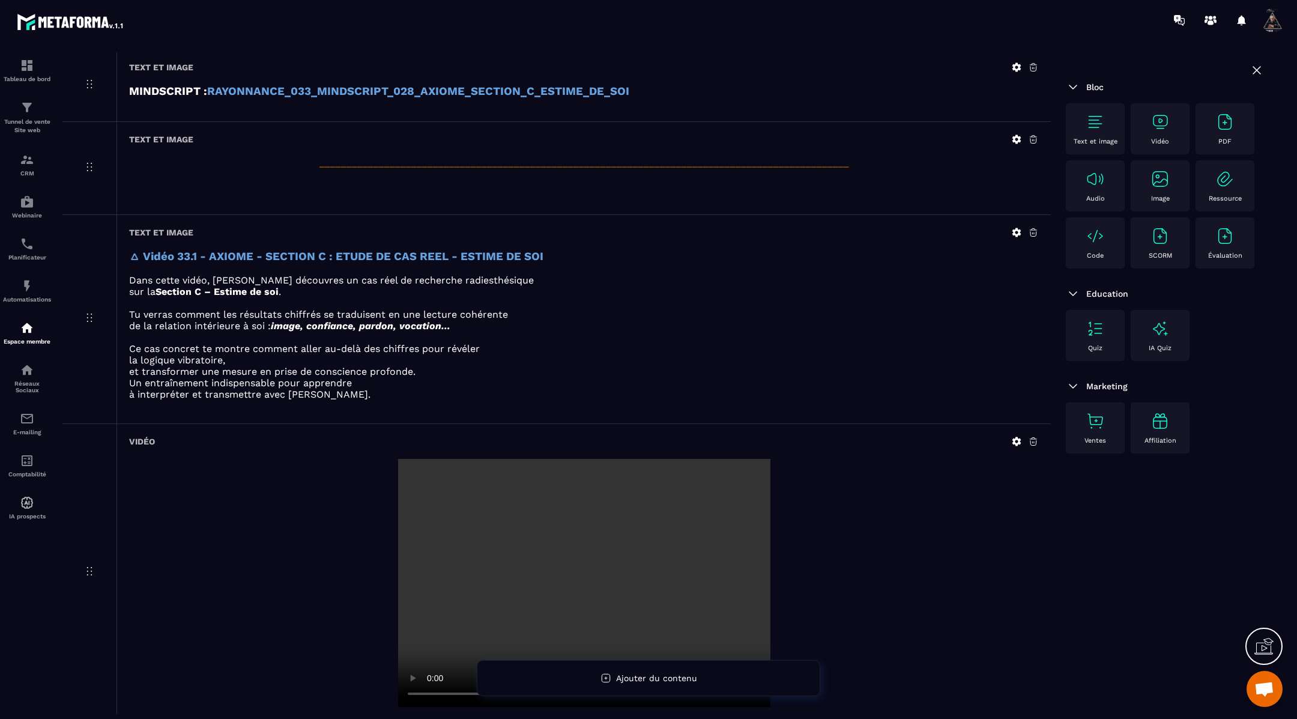
click at [1015, 227] on icon at bounding box center [1016, 232] width 11 height 11
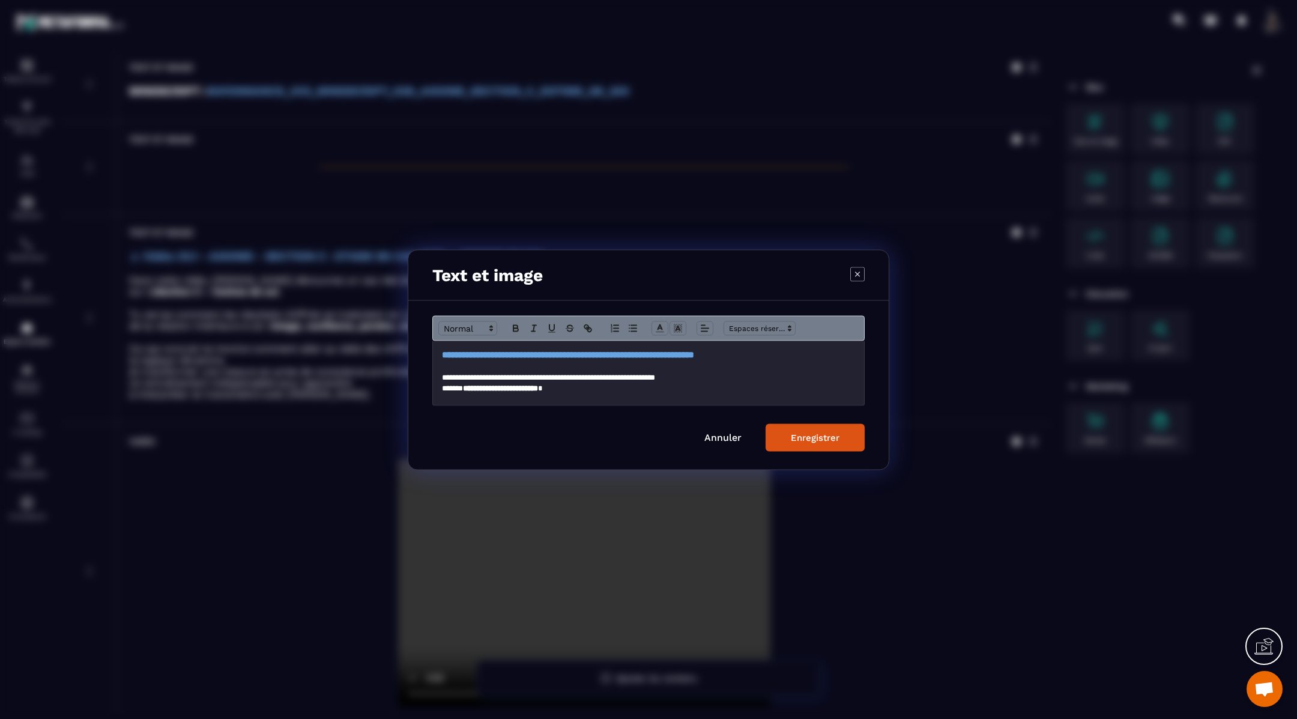
click at [656, 352] on strong "**********" at bounding box center [568, 353] width 252 height 9
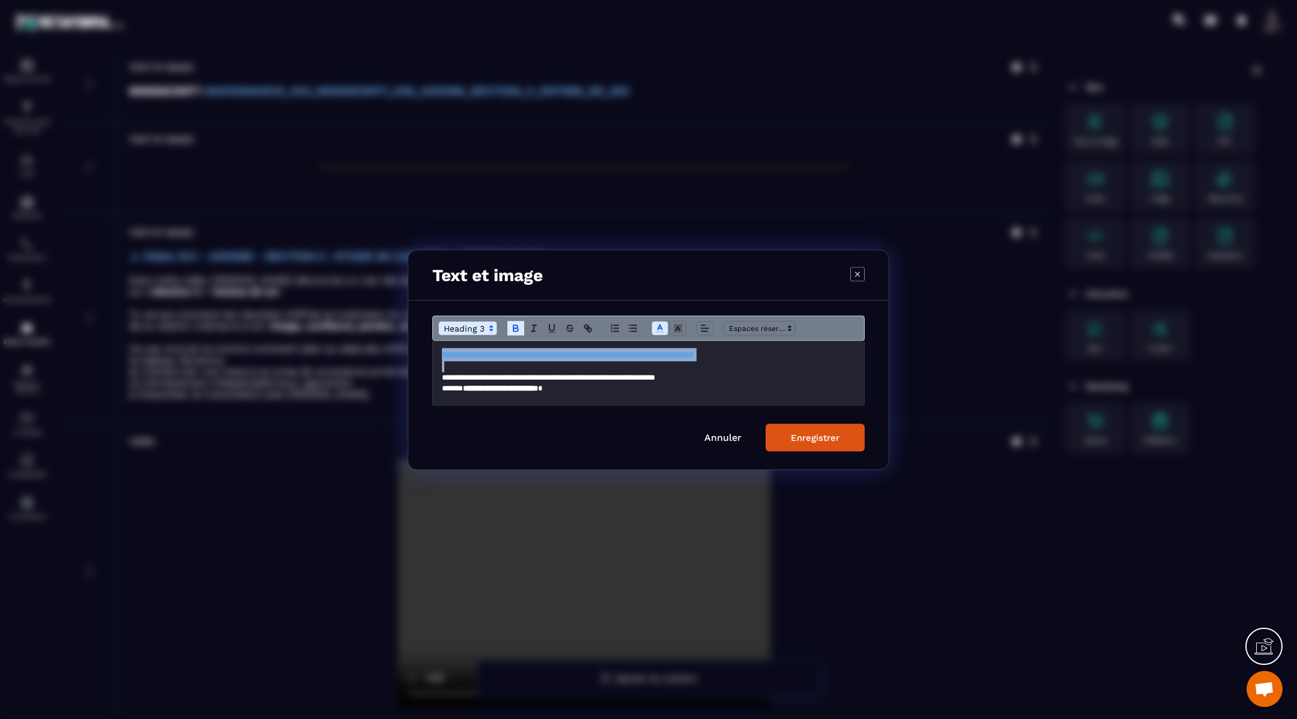
click at [480, 328] on span "Modal window" at bounding box center [467, 328] width 59 height 14
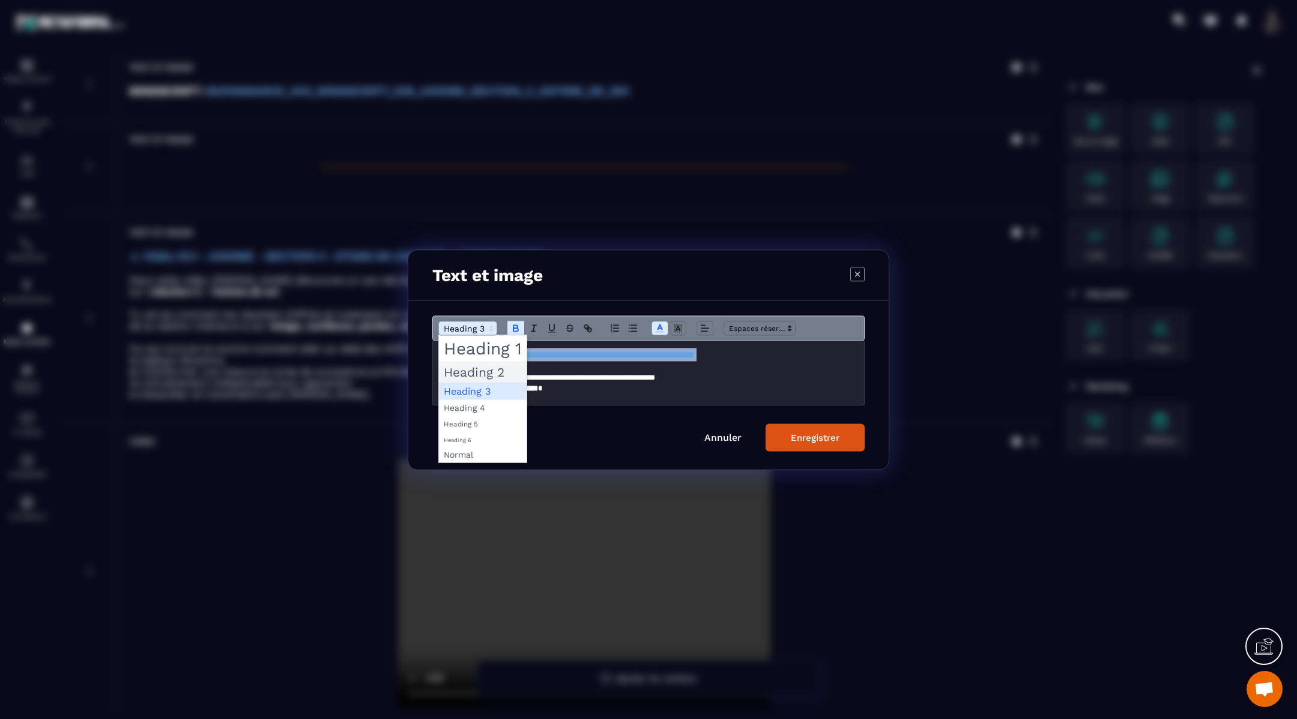
click at [481, 371] on span "Modal window" at bounding box center [483, 371] width 88 height 21
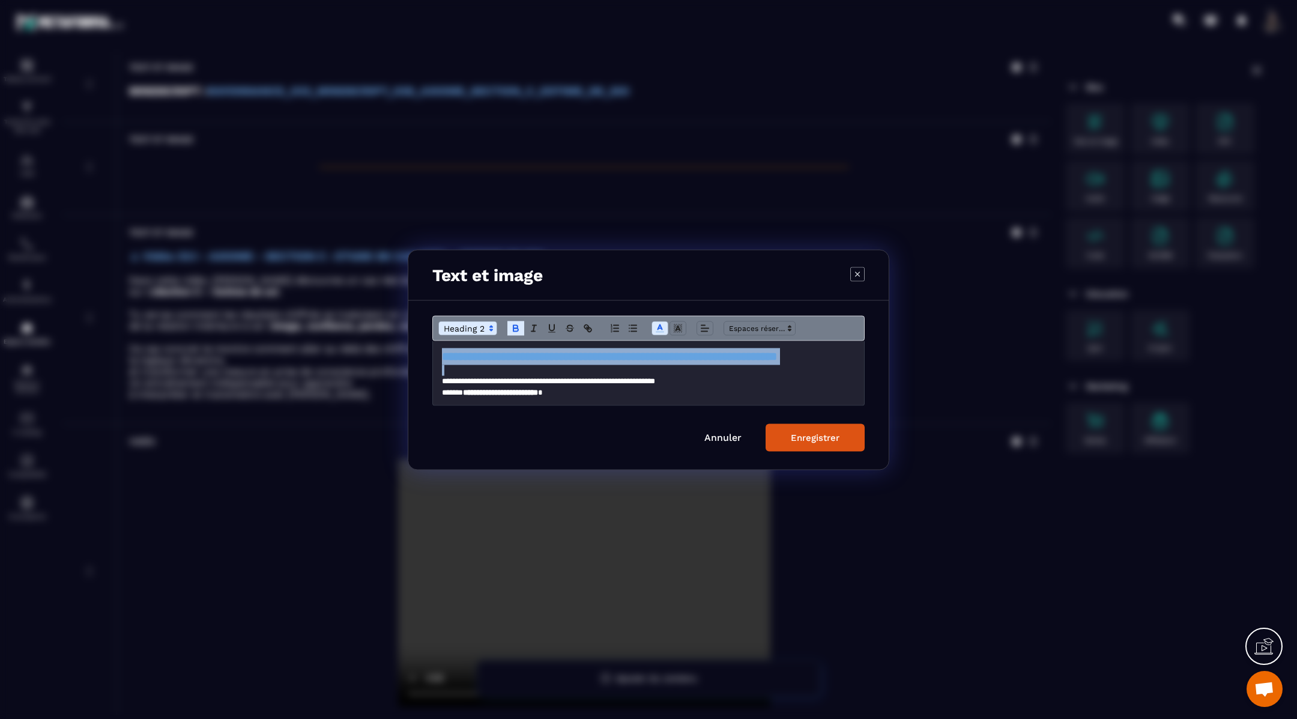
click at [811, 444] on button "Enregistrer" at bounding box center [814, 437] width 99 height 28
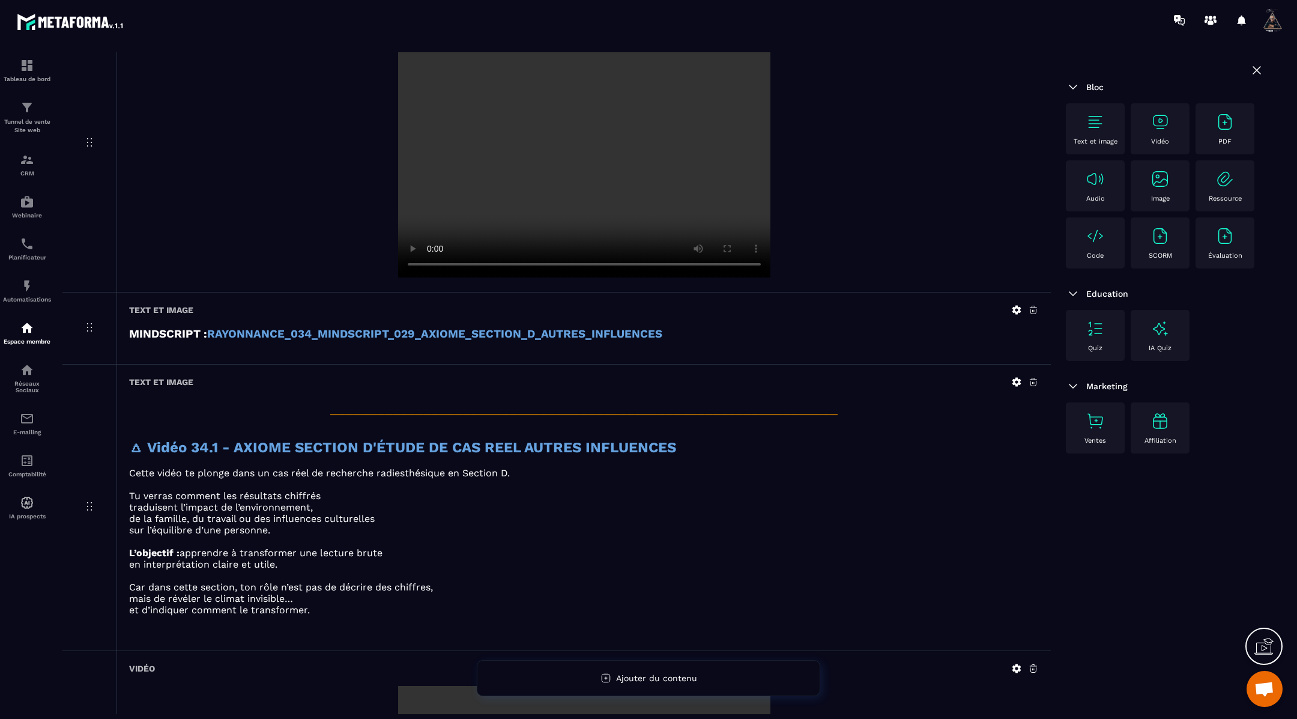
scroll to position [2652, 0]
